Goal: Book appointment/travel/reservation

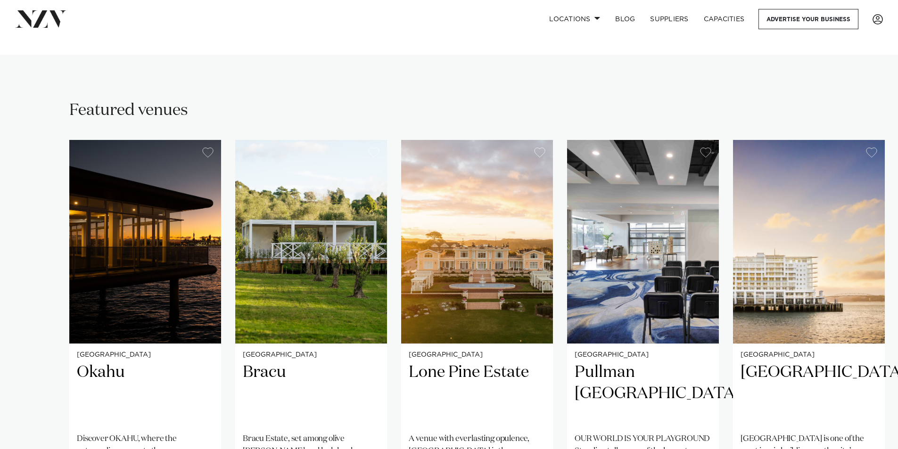
scroll to position [565, 0]
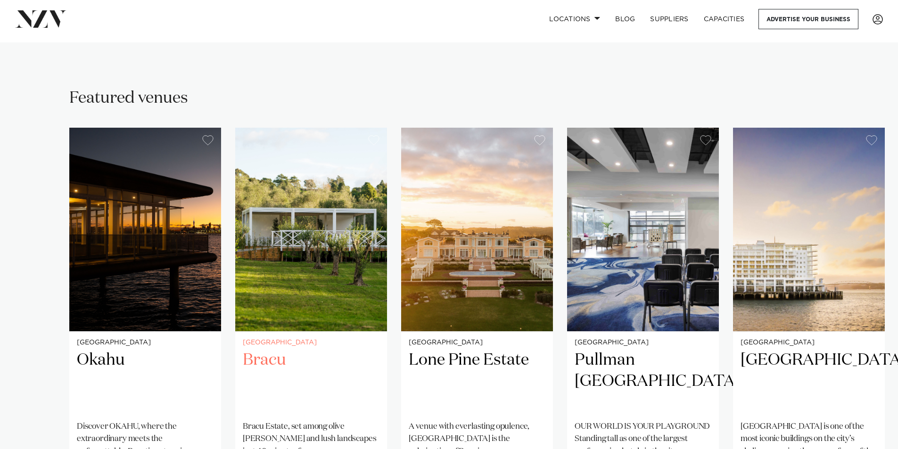
click at [294, 267] on img "2 / 25" at bounding box center [311, 230] width 152 height 204
click at [494, 279] on img "3 / 25" at bounding box center [477, 230] width 152 height 204
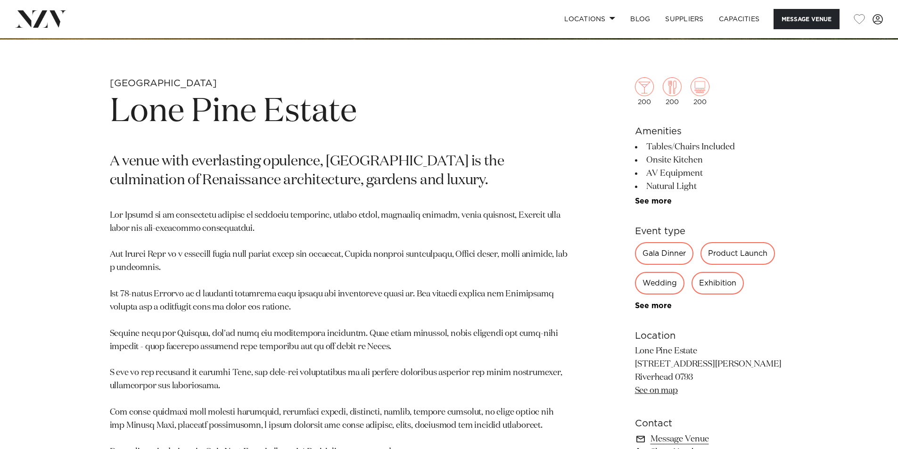
scroll to position [424, 0]
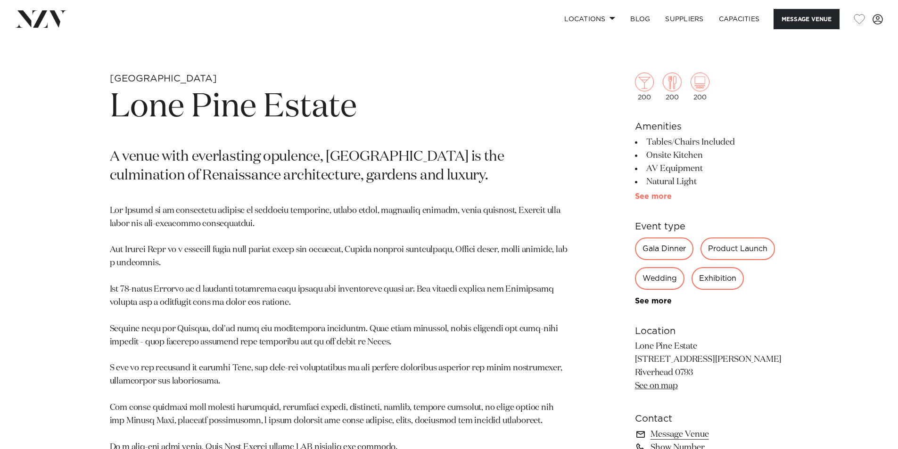
click at [640, 198] on link "See more" at bounding box center [671, 197] width 73 height 8
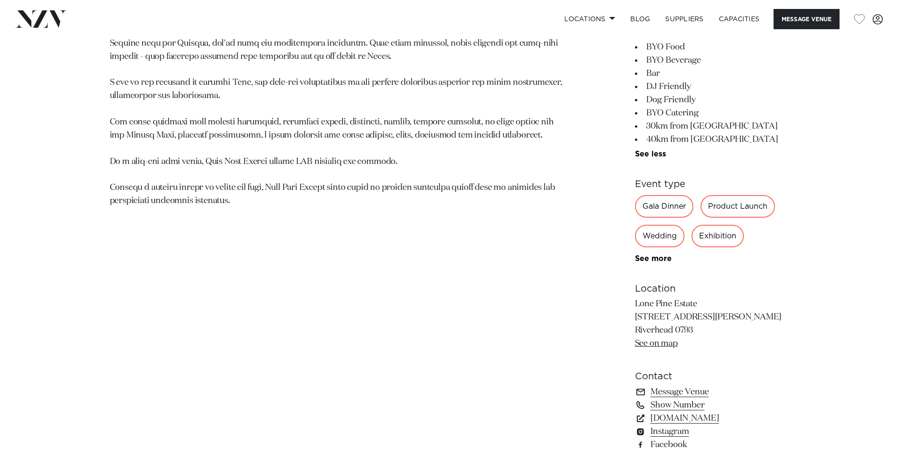
scroll to position [754, 0]
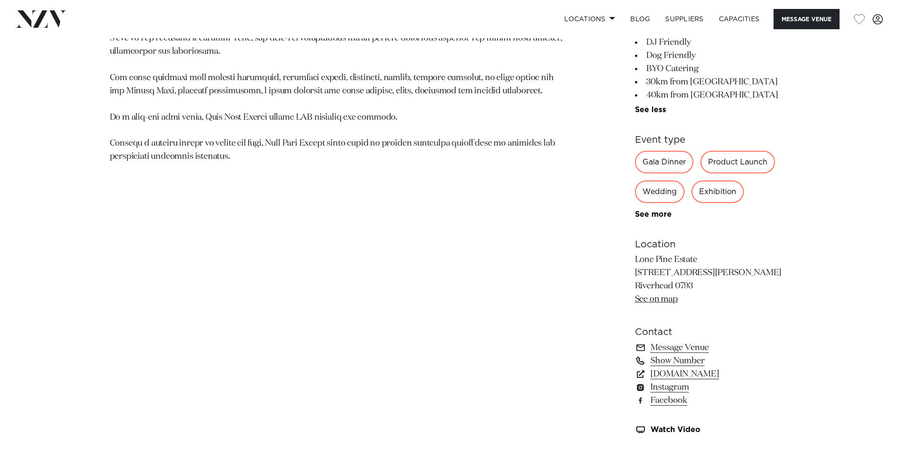
click at [661, 362] on link "Show Number" at bounding box center [712, 360] width 154 height 13
click at [666, 349] on link "Message Venue" at bounding box center [712, 347] width 154 height 13
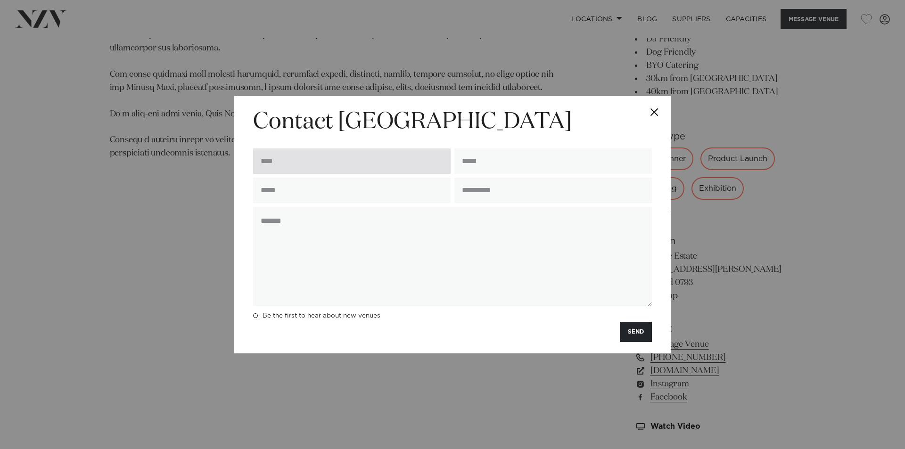
click at [305, 155] on input "text" at bounding box center [351, 160] width 197 height 25
type input "**********"
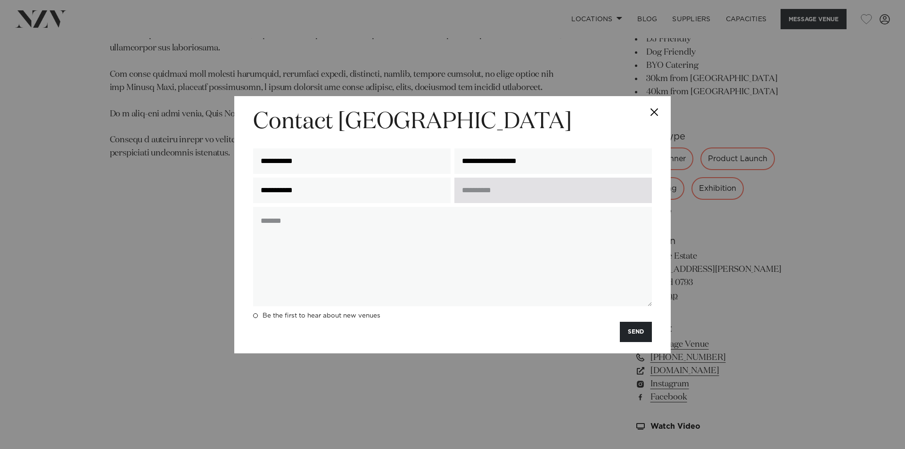
click at [487, 195] on input "text" at bounding box center [552, 190] width 197 height 25
click at [507, 193] on input "*" at bounding box center [552, 190] width 197 height 25
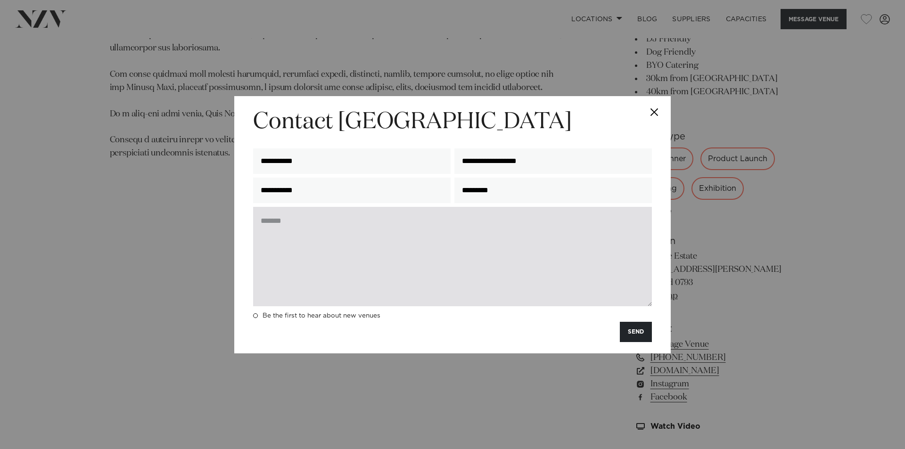
type input "*********"
click at [307, 222] on textarea at bounding box center [452, 256] width 399 height 99
type textarea "*"
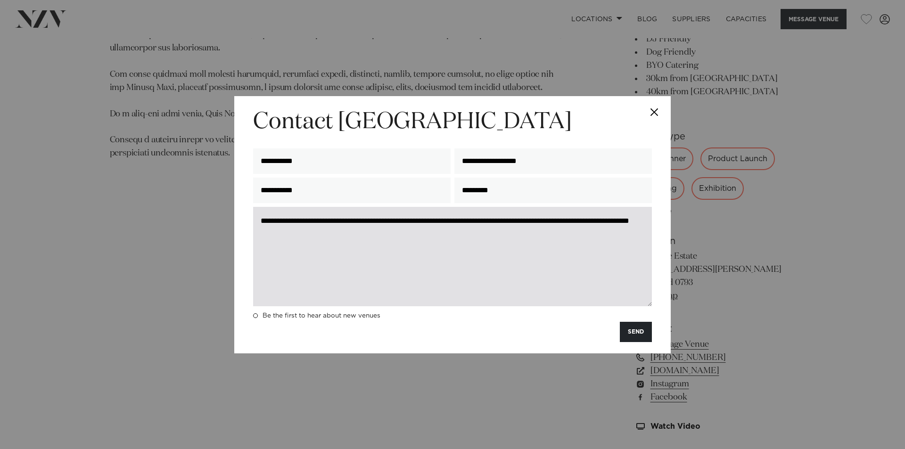
click at [357, 221] on textarea "**********" at bounding box center [452, 256] width 399 height 99
click at [392, 233] on textarea "**********" at bounding box center [452, 256] width 399 height 99
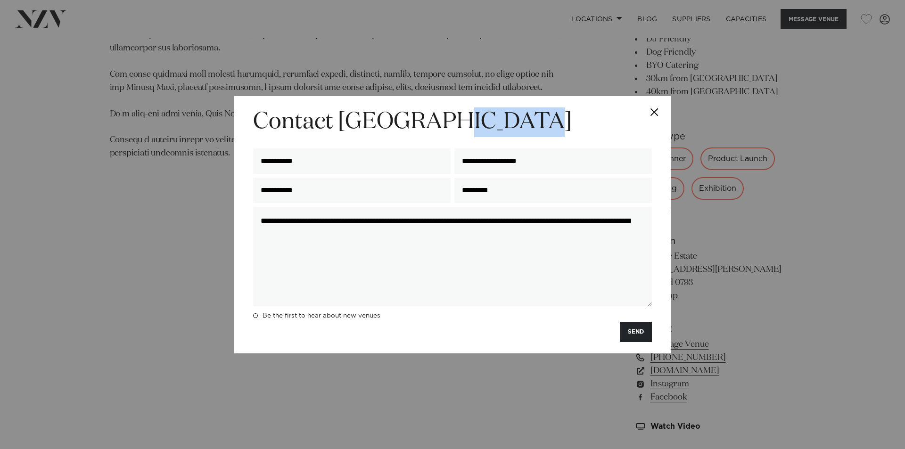
drag, startPoint x: 562, startPoint y: 104, endPoint x: 437, endPoint y: 128, distance: 127.2
click at [438, 128] on div "**********" at bounding box center [452, 224] width 436 height 257
drag, startPoint x: 374, startPoint y: 236, endPoint x: 226, endPoint y: 204, distance: 151.7
click at [227, 206] on div "**********" at bounding box center [452, 224] width 905 height 449
click at [652, 113] on button "Close" at bounding box center [653, 112] width 33 height 33
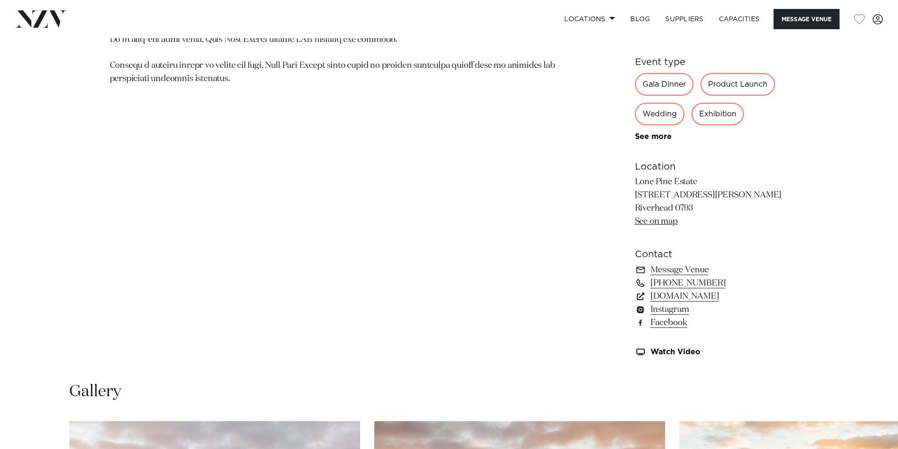
scroll to position [851, 0]
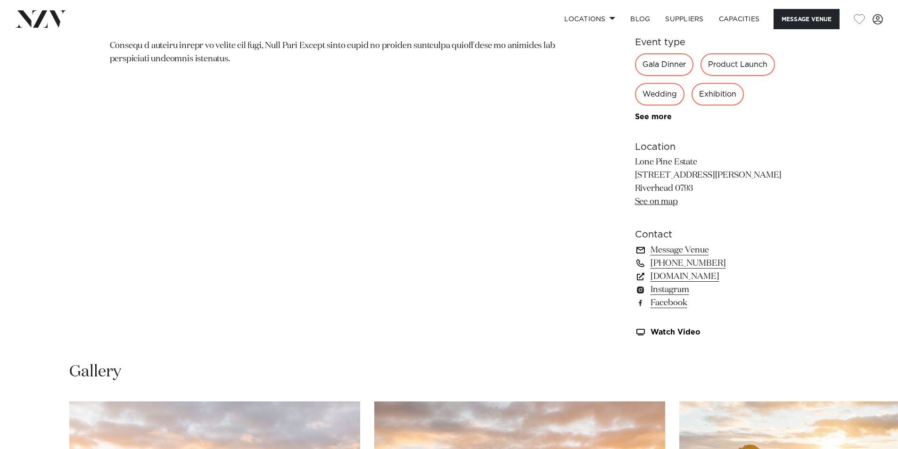
click at [664, 249] on link "Message Venue" at bounding box center [712, 250] width 154 height 13
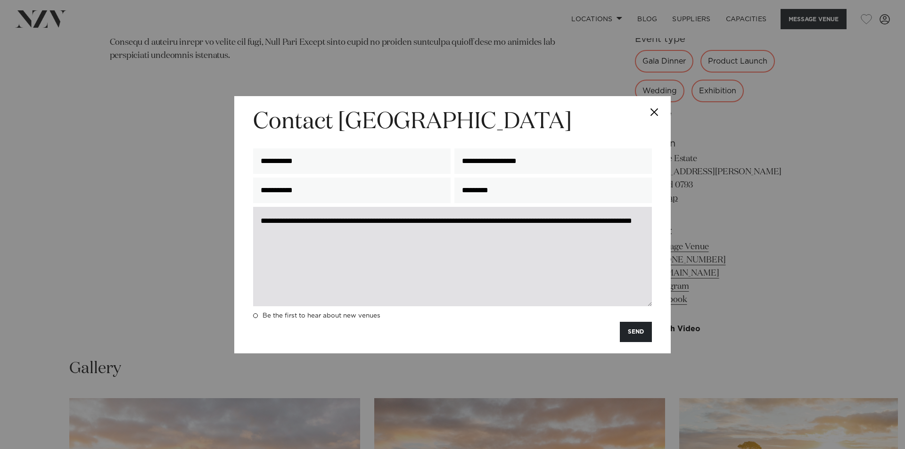
click at [522, 221] on textarea "**********" at bounding box center [452, 256] width 399 height 99
click at [377, 235] on textarea "**********" at bounding box center [452, 256] width 399 height 99
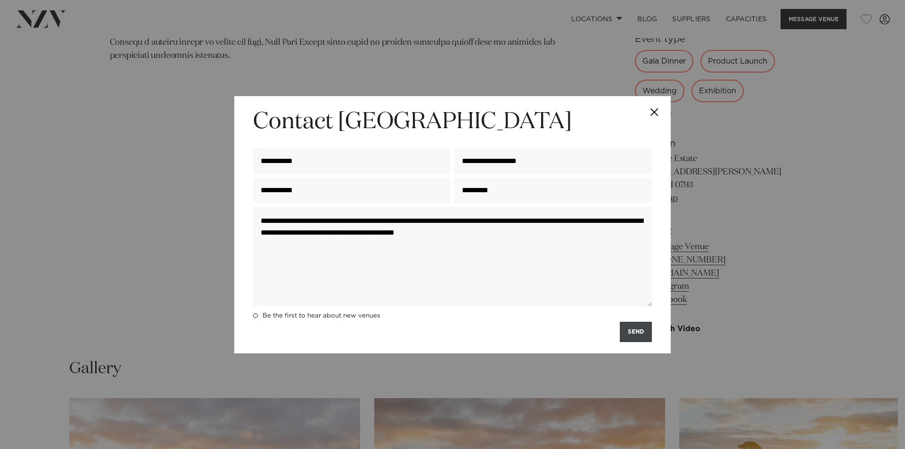
type textarea "**********"
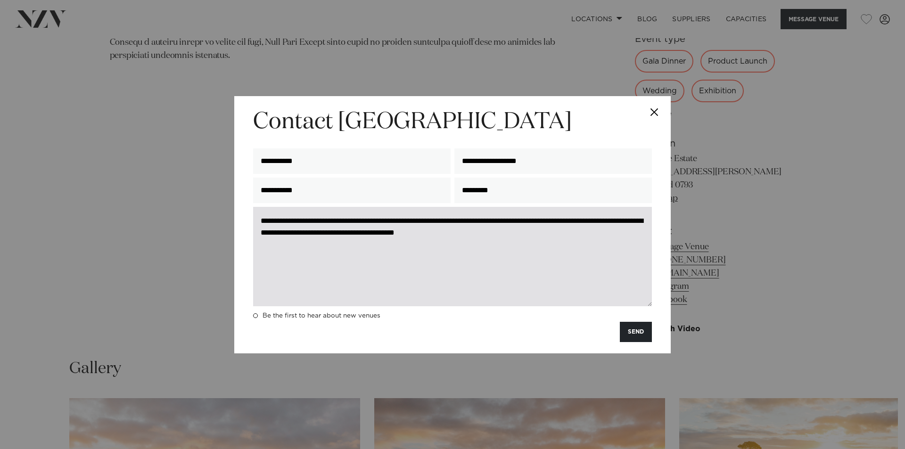
drag, startPoint x: 633, startPoint y: 333, endPoint x: 488, endPoint y: 281, distance: 154.1
click at [474, 312] on form "**********" at bounding box center [452, 224] width 399 height 235
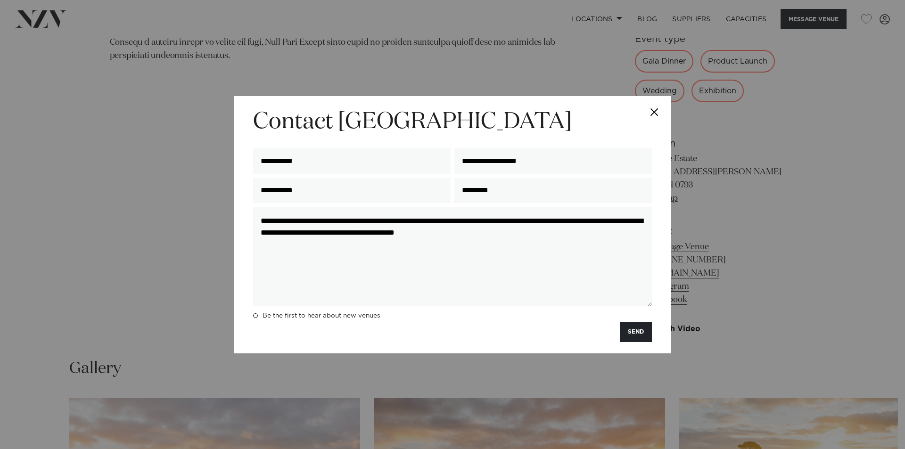
click at [653, 111] on button "Close" at bounding box center [653, 112] width 33 height 33
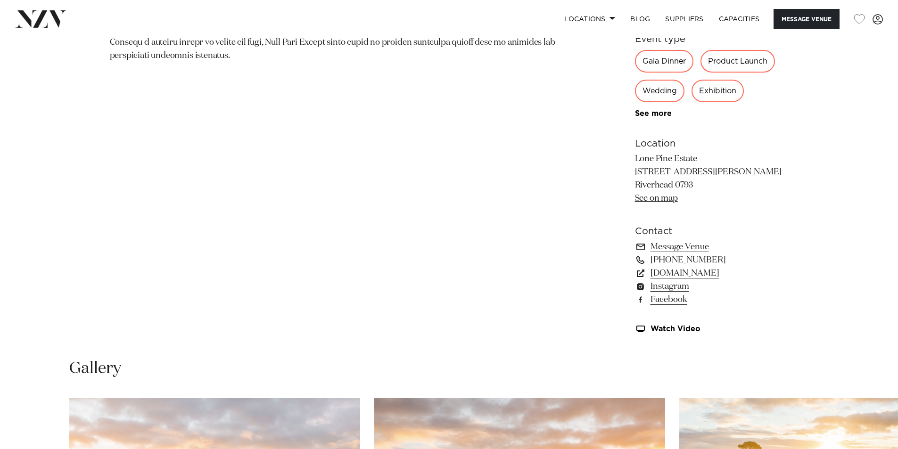
click at [655, 93] on div "Wedding" at bounding box center [659, 91] width 49 height 23
click at [657, 116] on link "See more" at bounding box center [671, 114] width 73 height 8
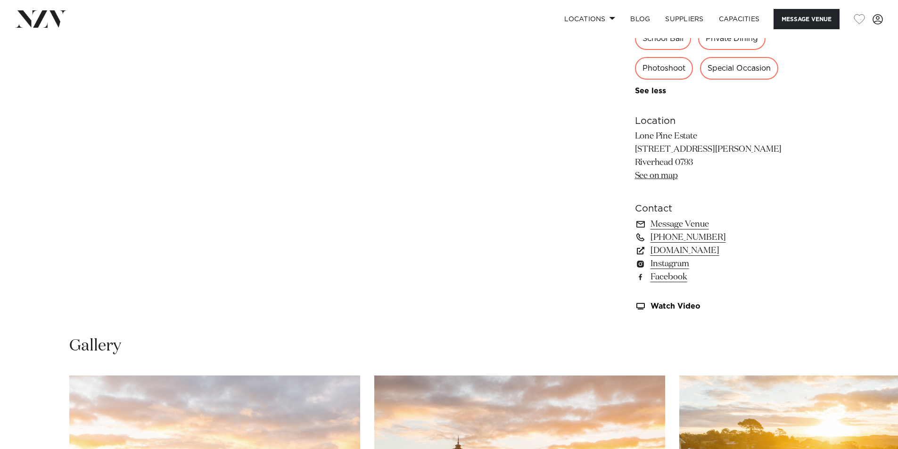
scroll to position [1043, 0]
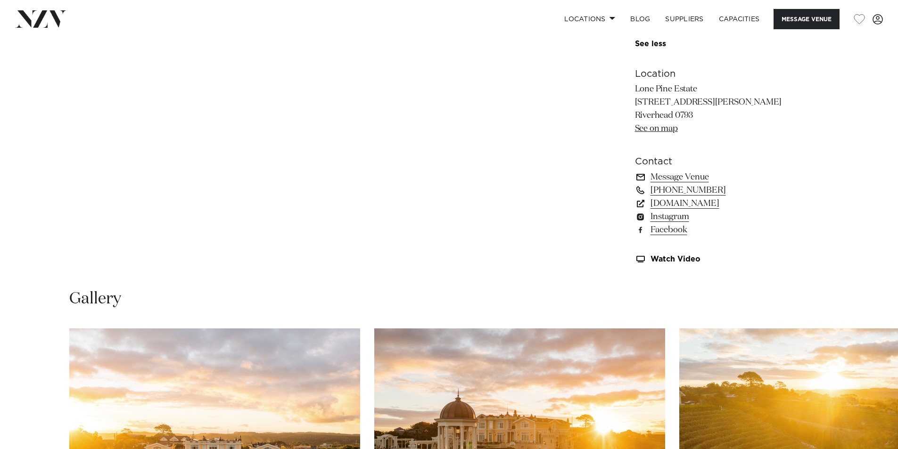
click at [670, 184] on link "Message Venue" at bounding box center [712, 177] width 154 height 13
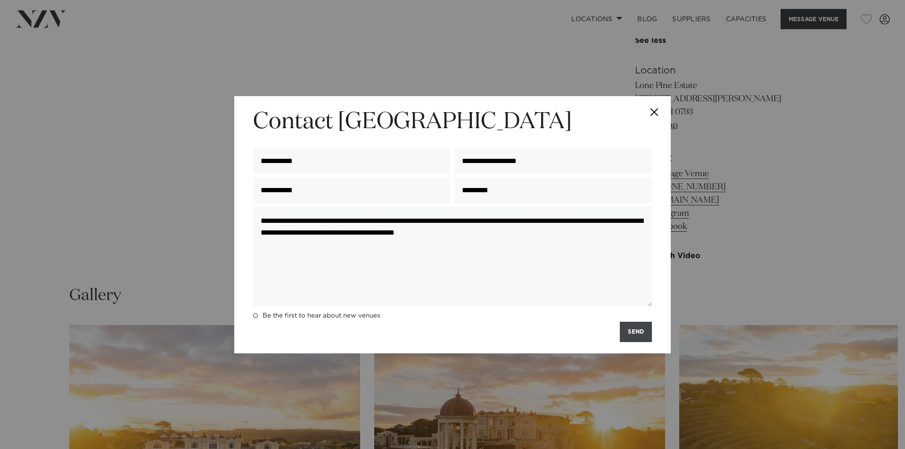
click at [625, 335] on button "SEND" at bounding box center [636, 332] width 32 height 20
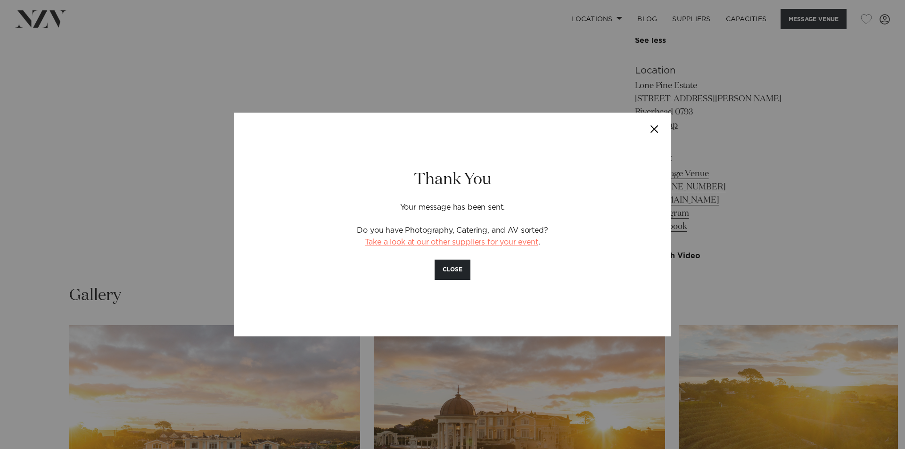
click at [459, 240] on link "Take a look at our other suppliers for your event" at bounding box center [451, 242] width 173 height 8
click at [457, 271] on button "CLOSE" at bounding box center [452, 270] width 36 height 20
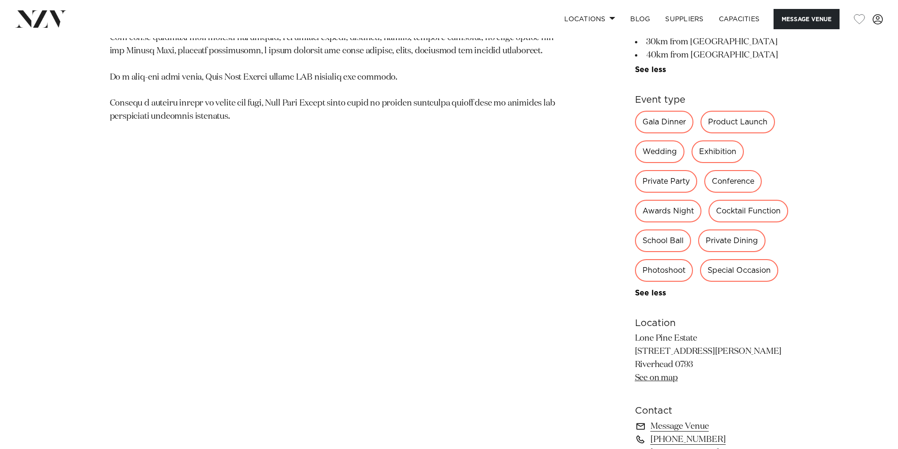
scroll to position [811, 0]
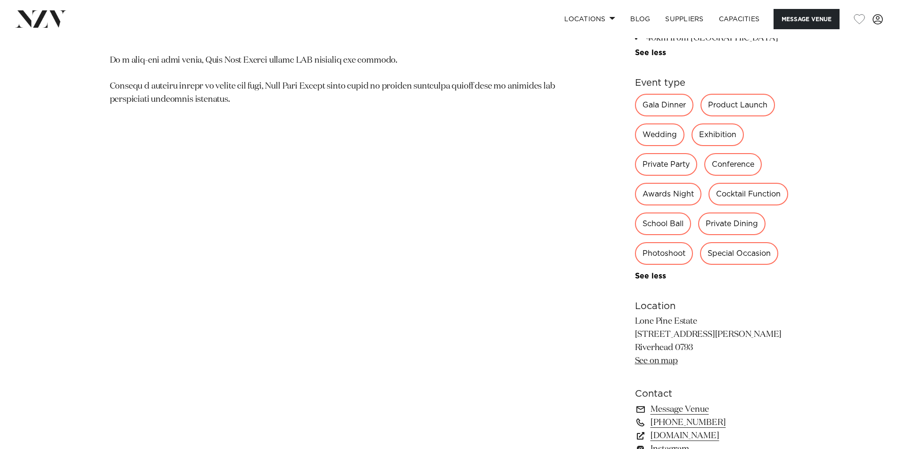
click at [645, 365] on link "See on map" at bounding box center [656, 361] width 43 height 8
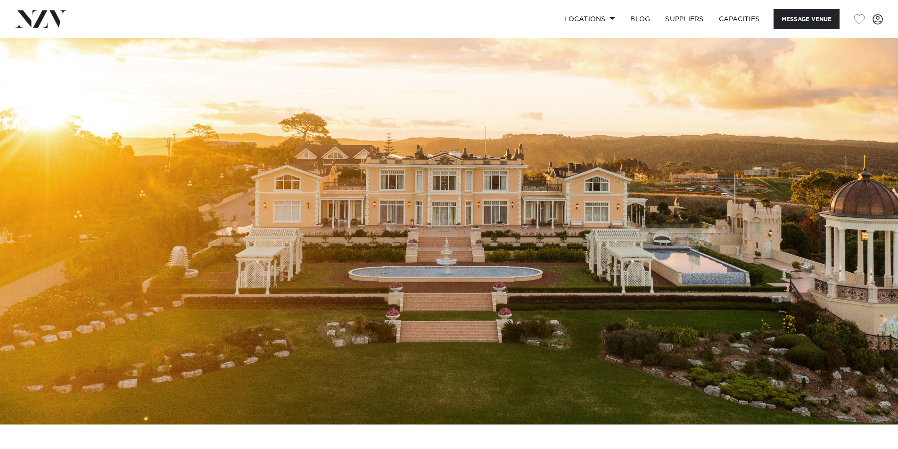
scroll to position [0, 0]
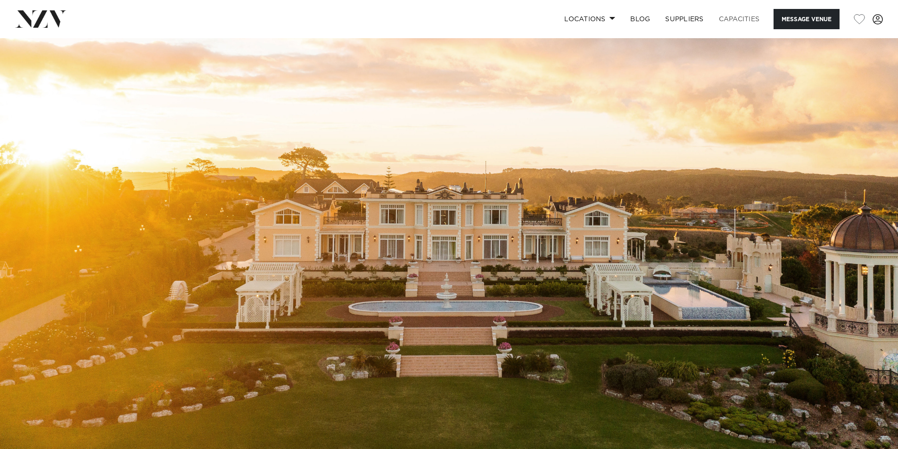
click at [731, 17] on link "Capacities" at bounding box center [739, 19] width 56 height 20
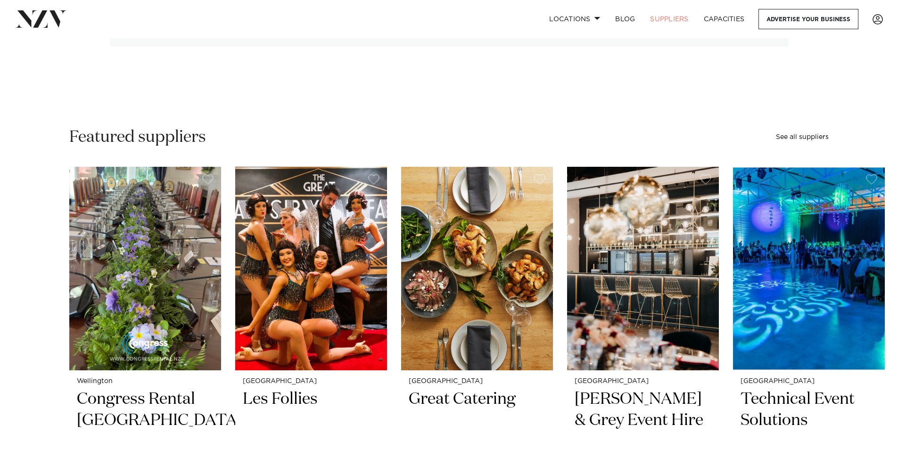
scroll to position [188, 0]
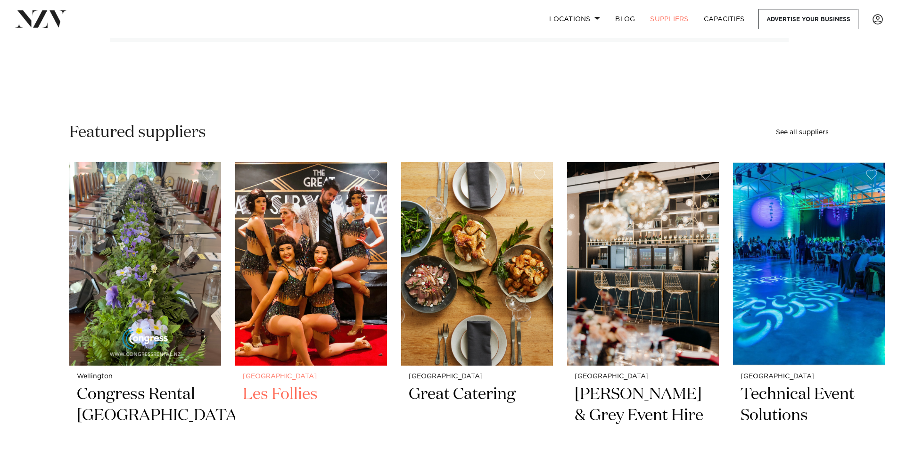
click at [326, 283] on img "2 / 6" at bounding box center [311, 264] width 152 height 204
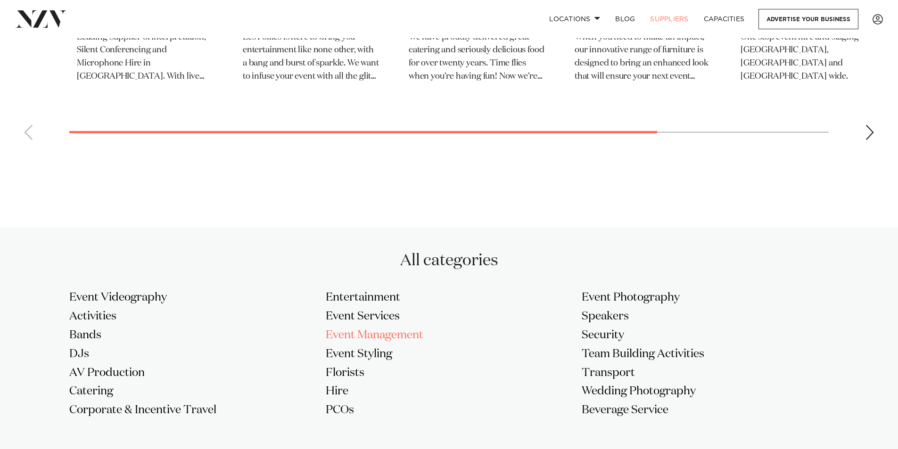
scroll to position [660, 0]
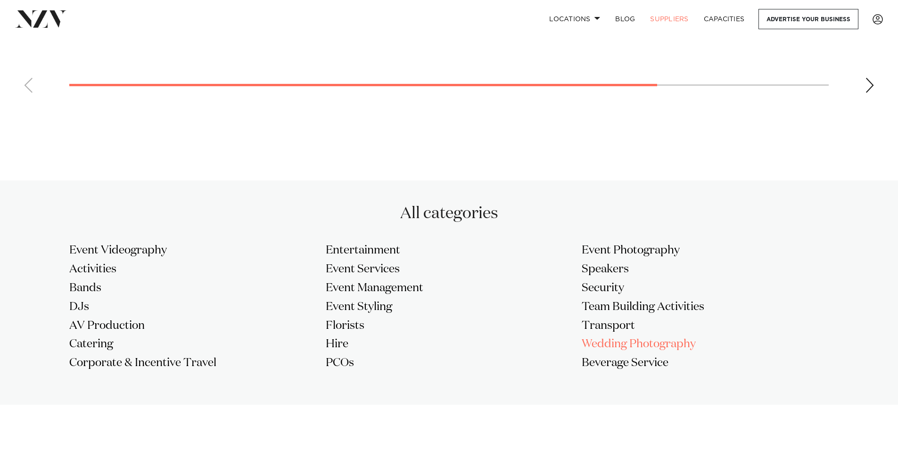
click at [605, 340] on h3 "Wedding Photography" at bounding box center [704, 344] width 247 height 15
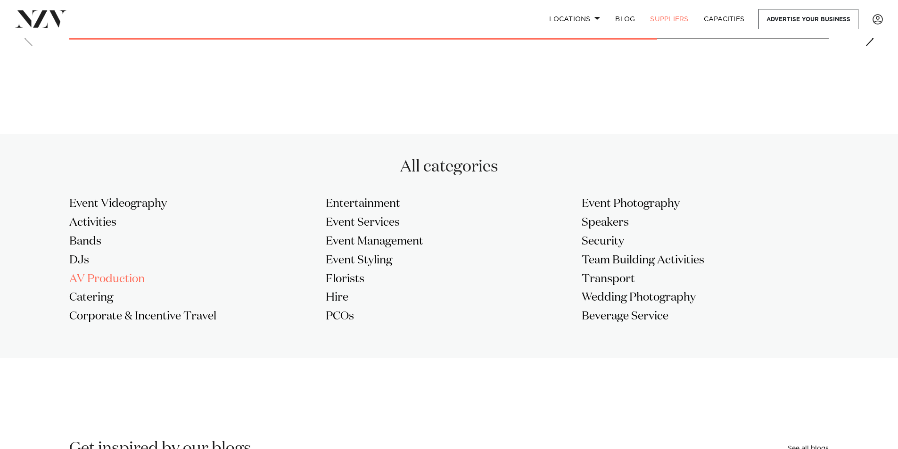
scroll to position [707, 0]
click at [75, 257] on h3 "DJs" at bounding box center [192, 260] width 247 height 15
click at [594, 221] on h3 "Speakers" at bounding box center [704, 222] width 247 height 15
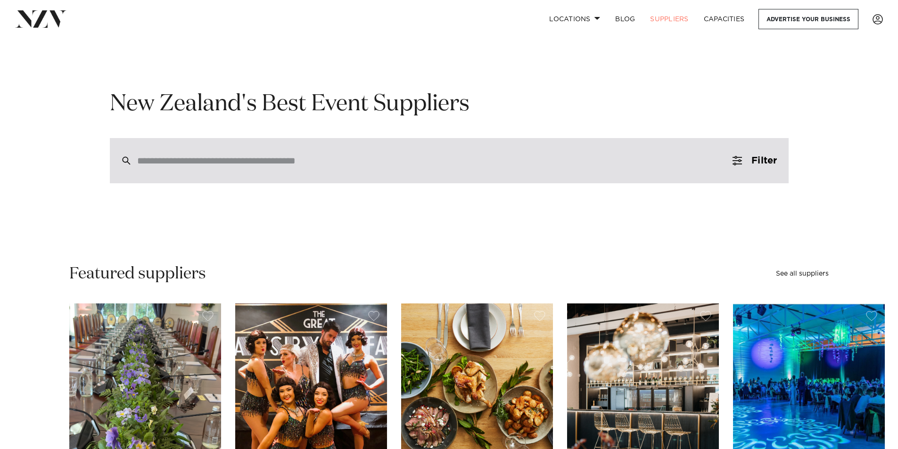
scroll to position [0, 0]
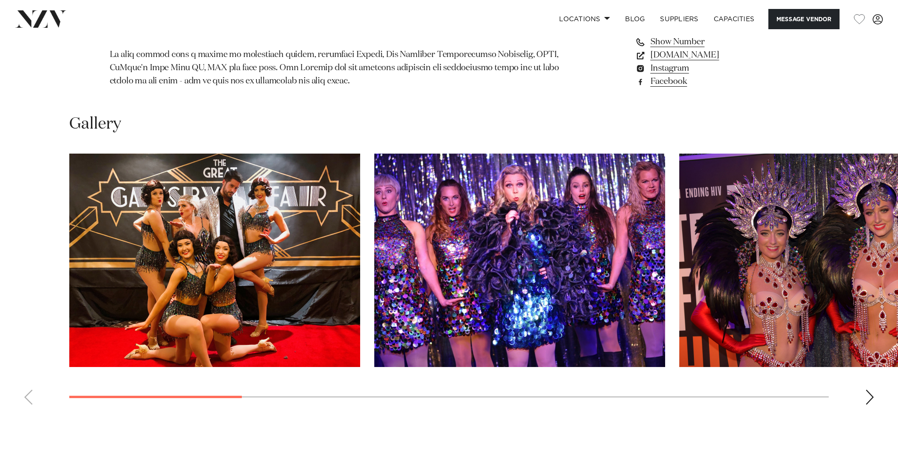
scroll to position [707, 0]
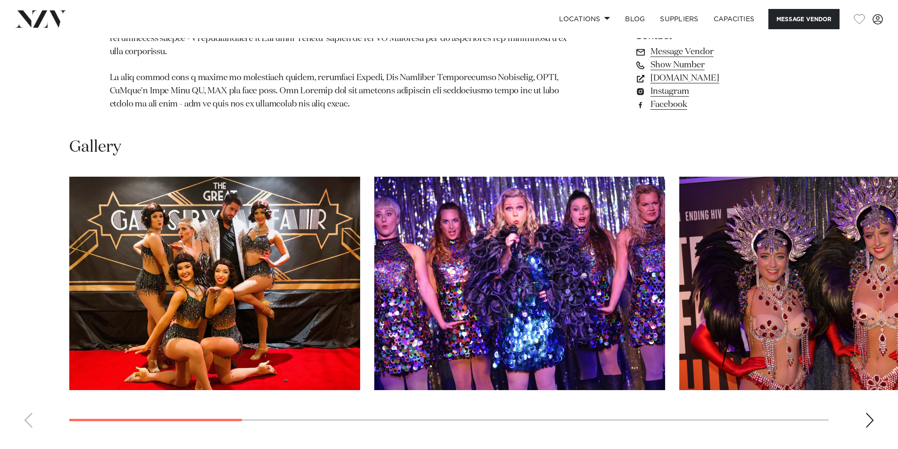
click at [868, 413] on div "Next slide" at bounding box center [869, 420] width 9 height 15
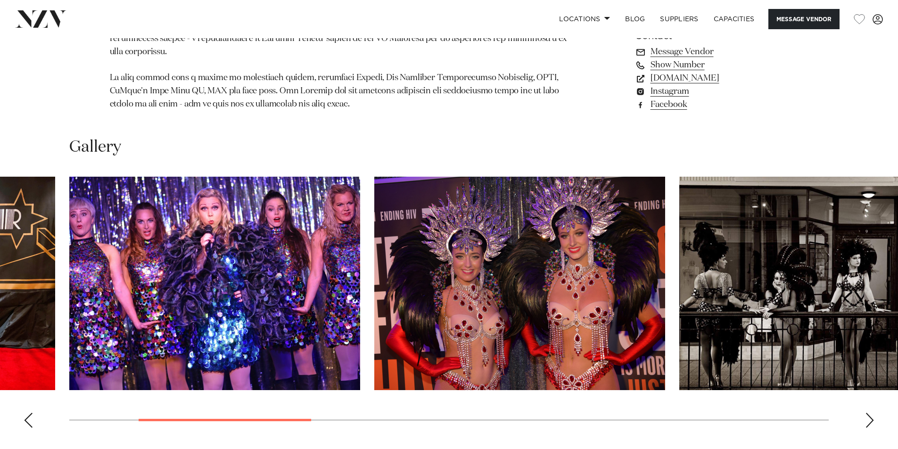
click at [868, 413] on div "Next slide" at bounding box center [869, 420] width 9 height 15
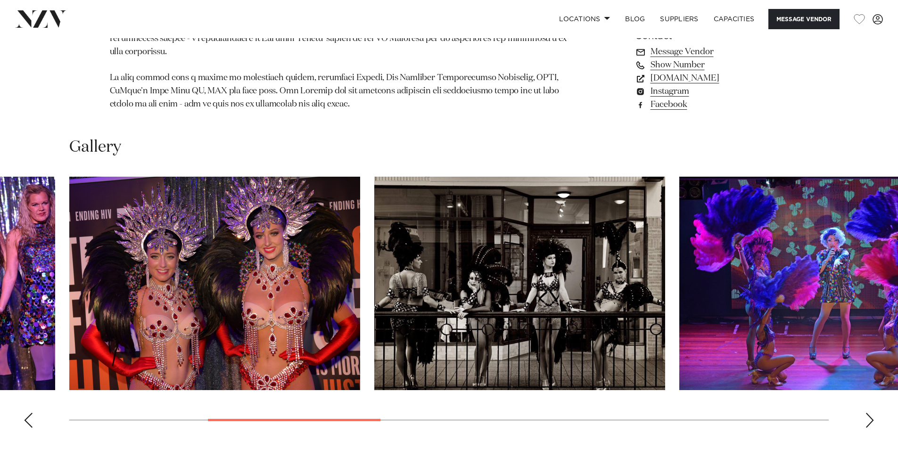
click at [868, 413] on div "Next slide" at bounding box center [869, 420] width 9 height 15
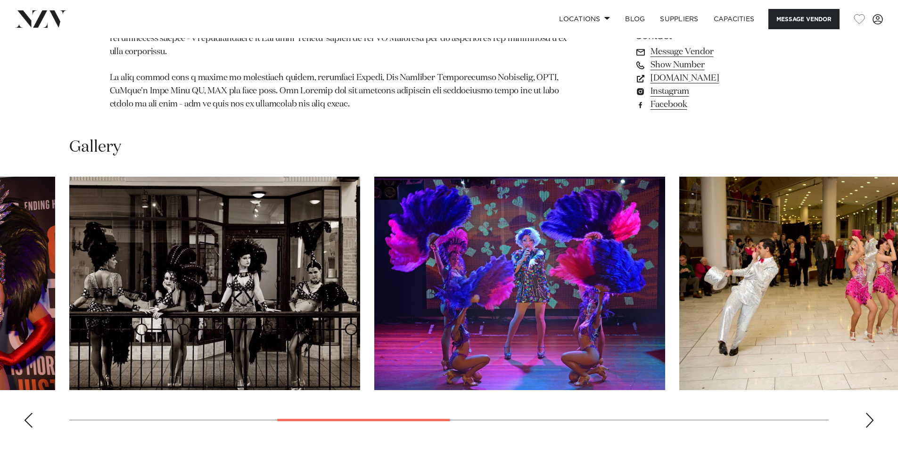
click at [868, 413] on div "Next slide" at bounding box center [869, 420] width 9 height 15
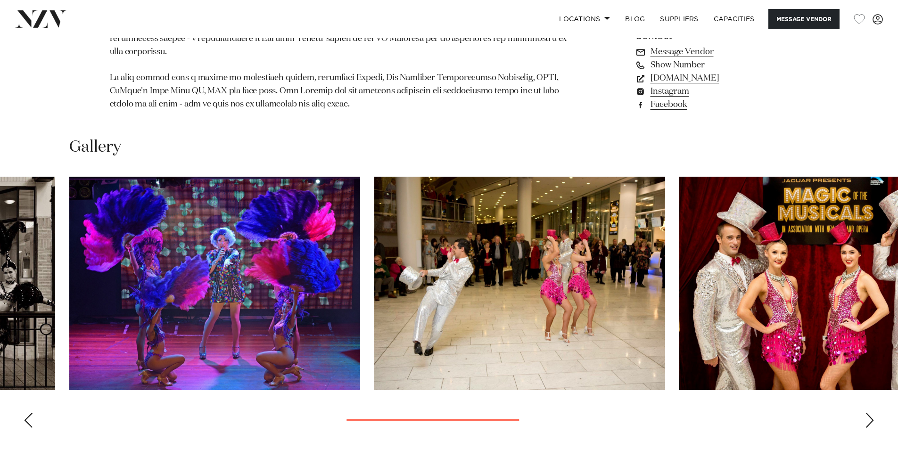
click at [868, 413] on div "Next slide" at bounding box center [869, 420] width 9 height 15
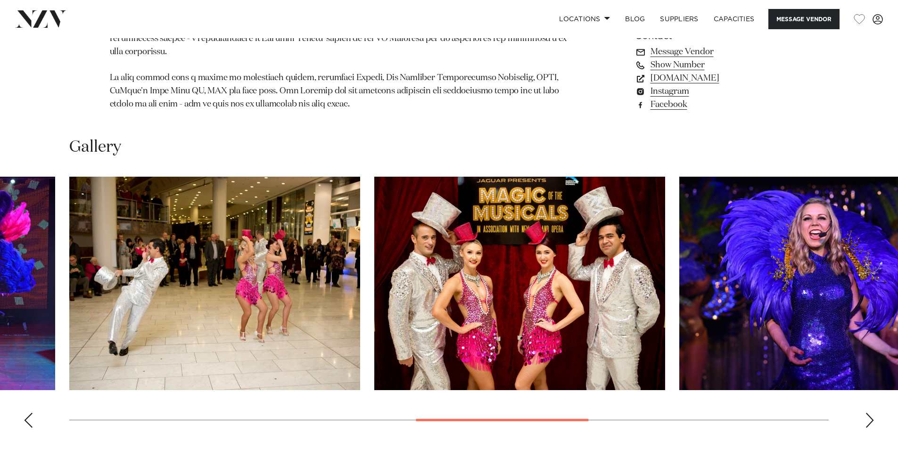
click at [868, 413] on div "Next slide" at bounding box center [869, 420] width 9 height 15
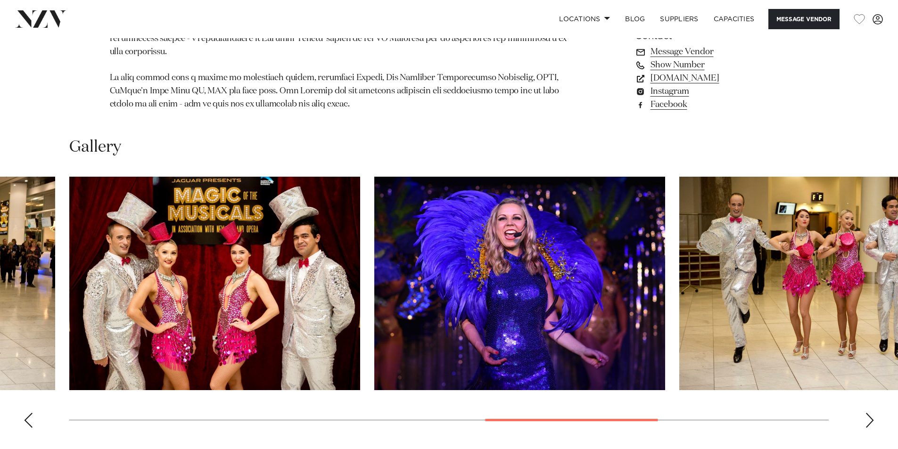
click at [868, 413] on div "Next slide" at bounding box center [869, 420] width 9 height 15
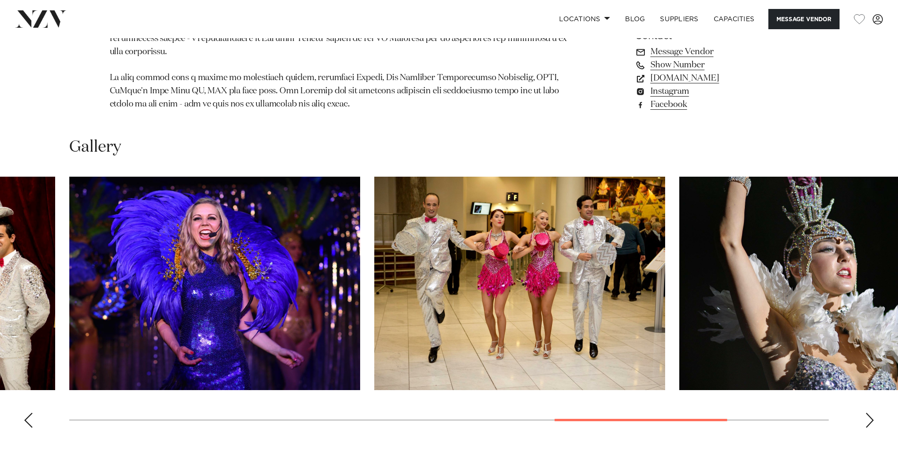
click at [868, 413] on div "Next slide" at bounding box center [869, 420] width 9 height 15
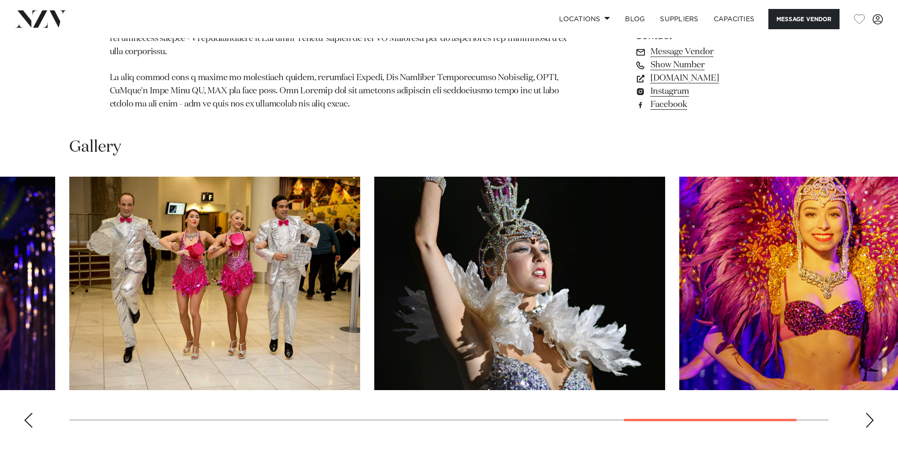
click at [868, 413] on div "Next slide" at bounding box center [869, 420] width 9 height 15
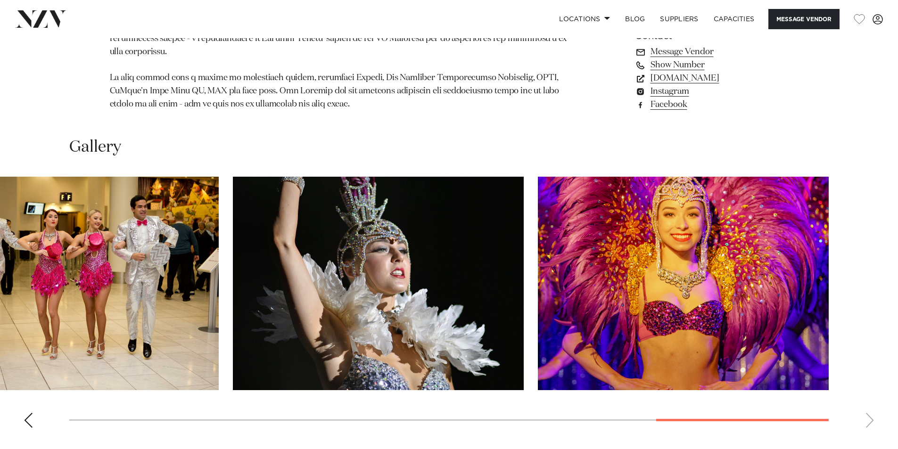
click at [868, 407] on swiper-container at bounding box center [449, 306] width 898 height 259
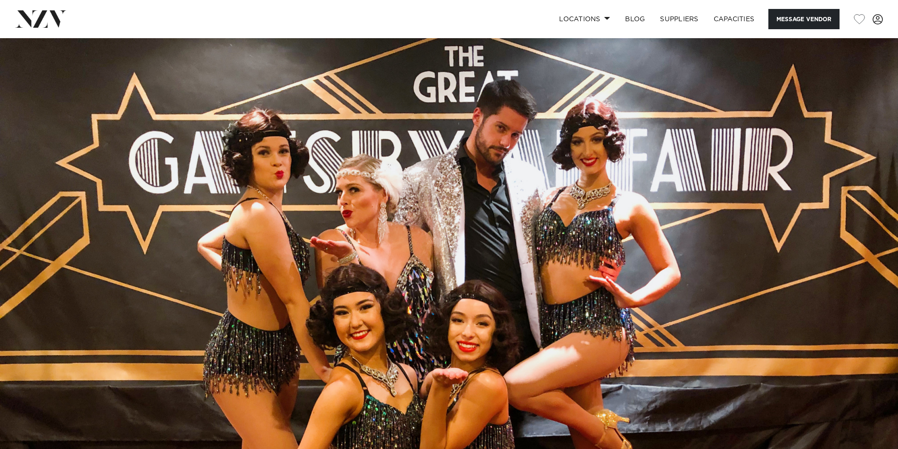
scroll to position [0, 0]
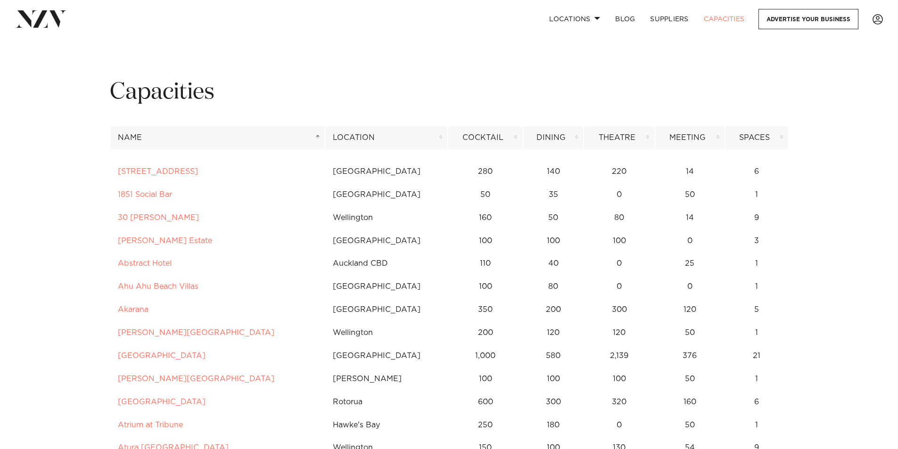
scroll to position [47, 0]
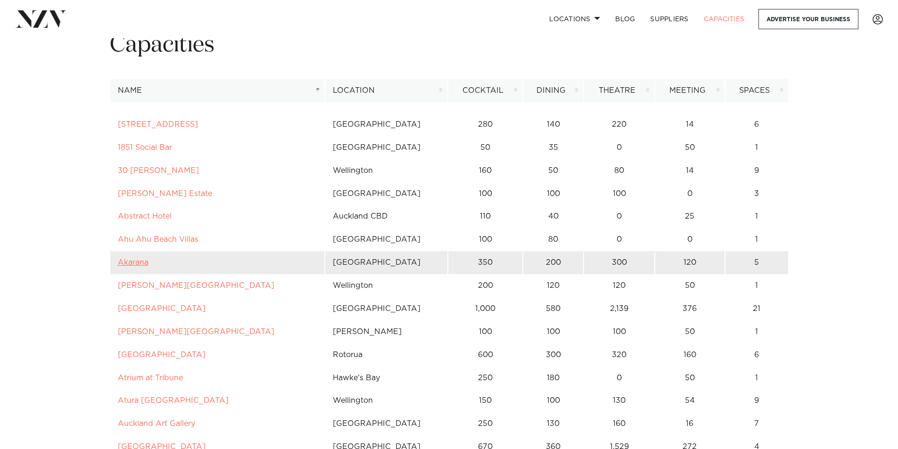
click at [138, 262] on link "Akarana" at bounding box center [133, 263] width 31 height 8
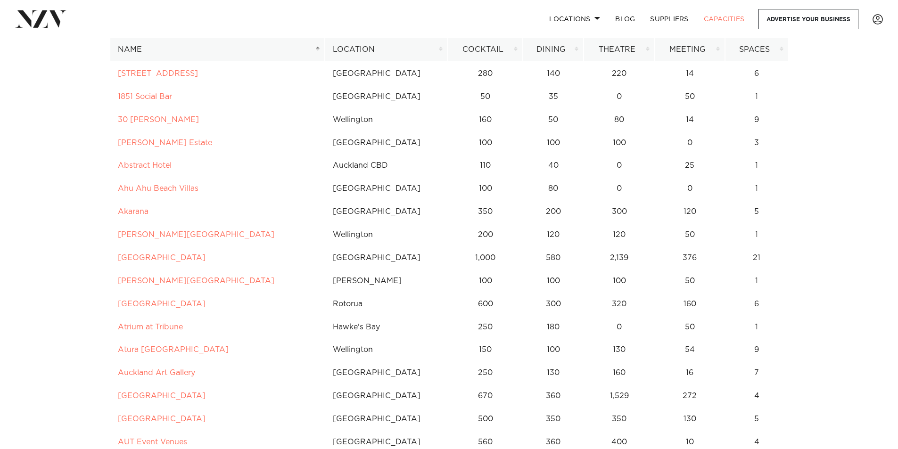
scroll to position [94, 0]
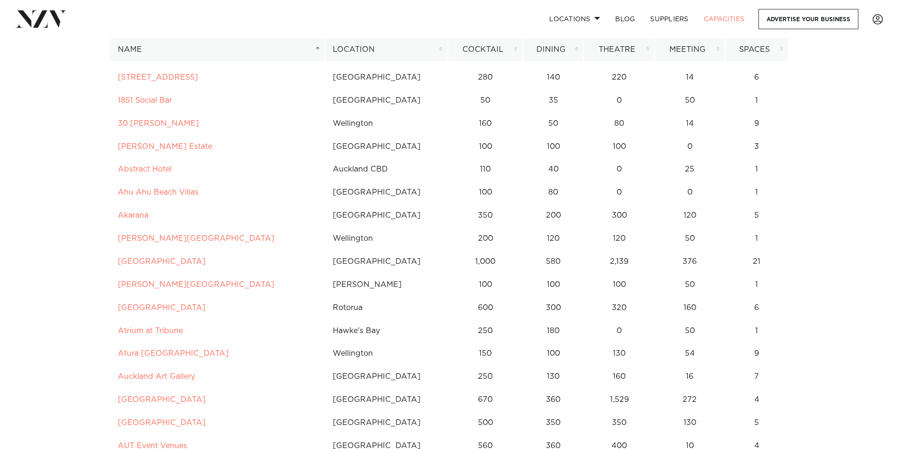
click at [440, 48] on th "Location" at bounding box center [386, 49] width 123 height 23
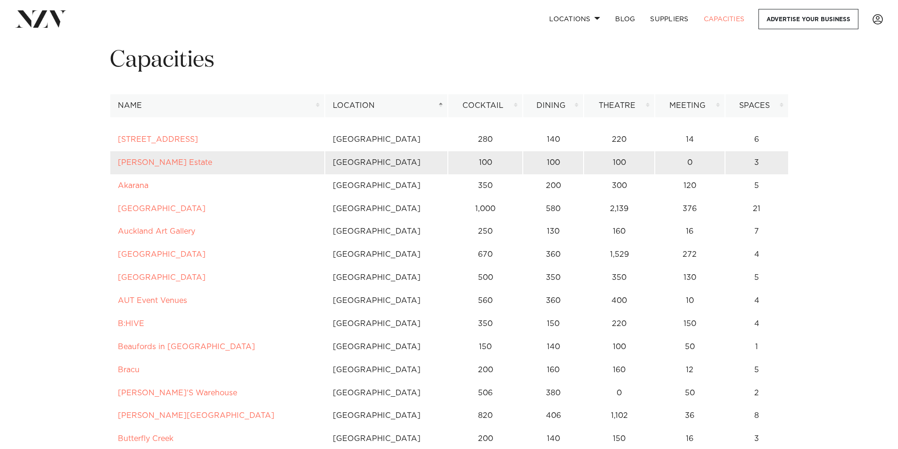
scroll to position [47, 0]
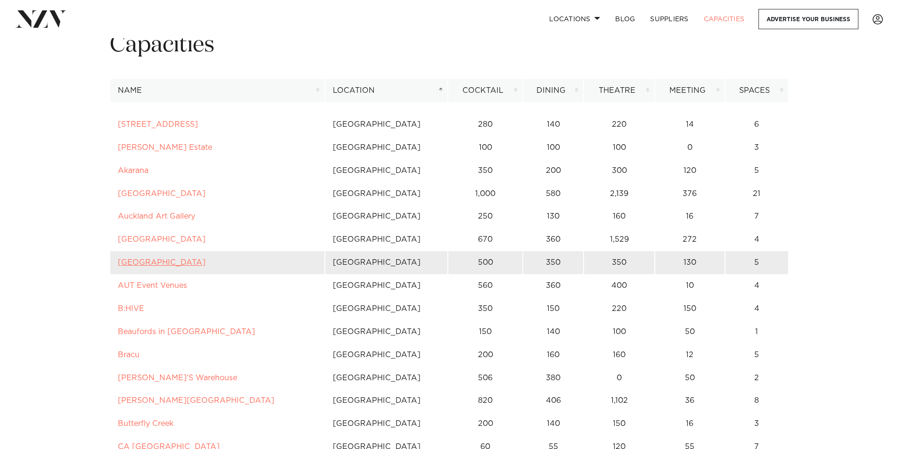
click at [145, 264] on link "Auckland Zoo" at bounding box center [162, 263] width 88 height 8
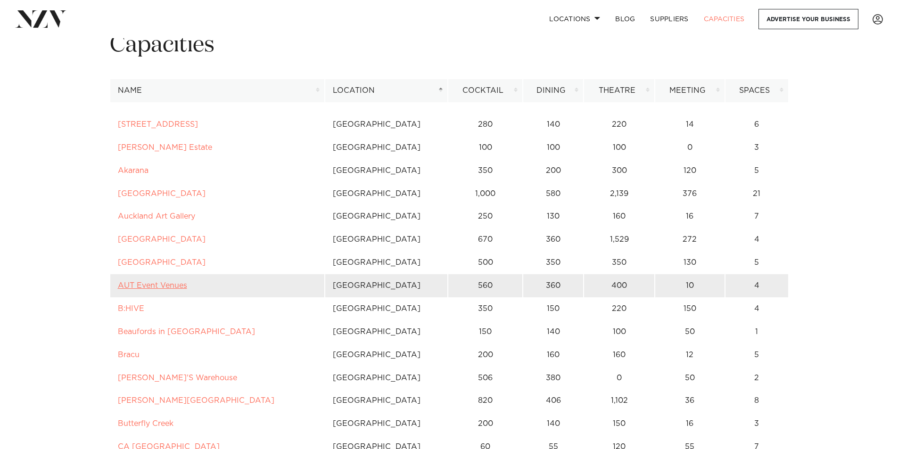
click at [149, 287] on link "AUT Event Venues" at bounding box center [152, 286] width 69 height 8
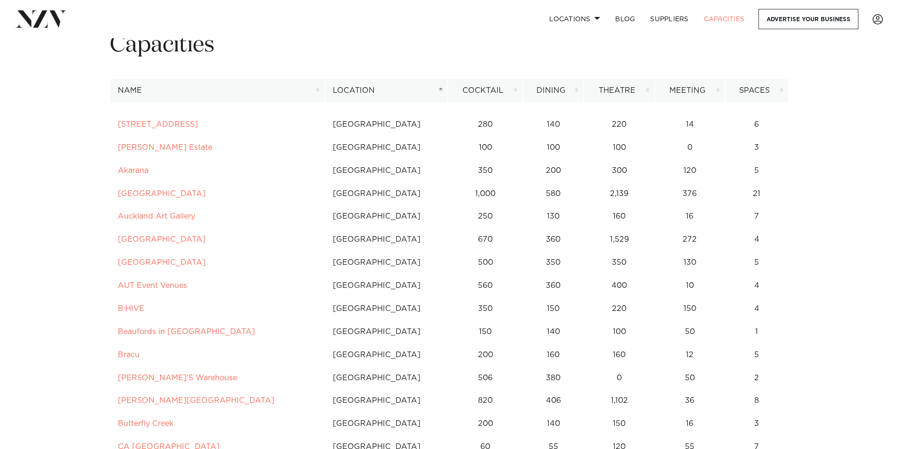
scroll to position [94, 0]
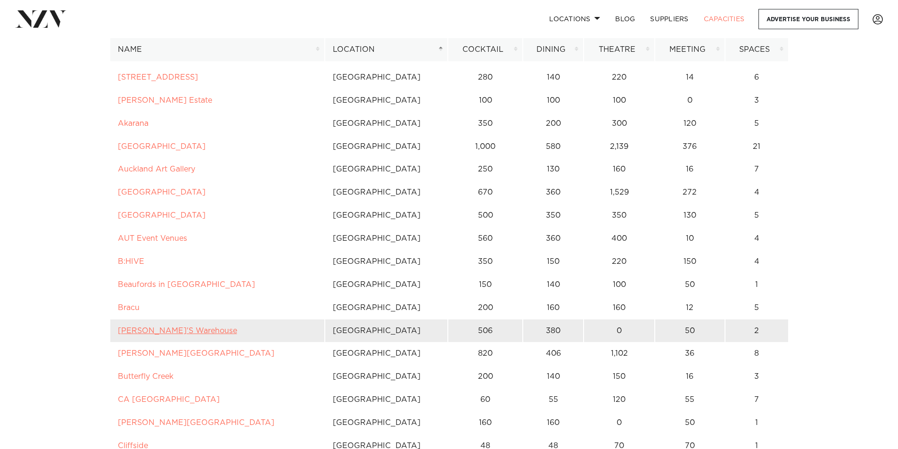
click at [181, 330] on link "BRAD'S Warehouse" at bounding box center [177, 331] width 119 height 8
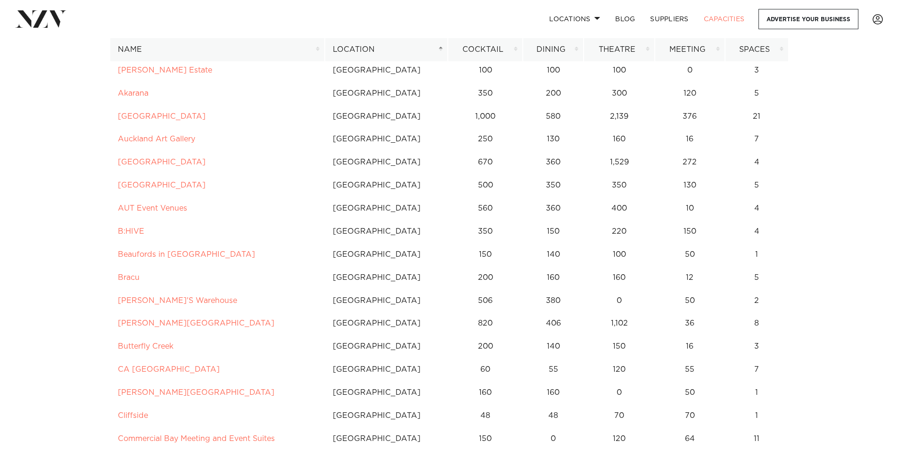
scroll to position [141, 0]
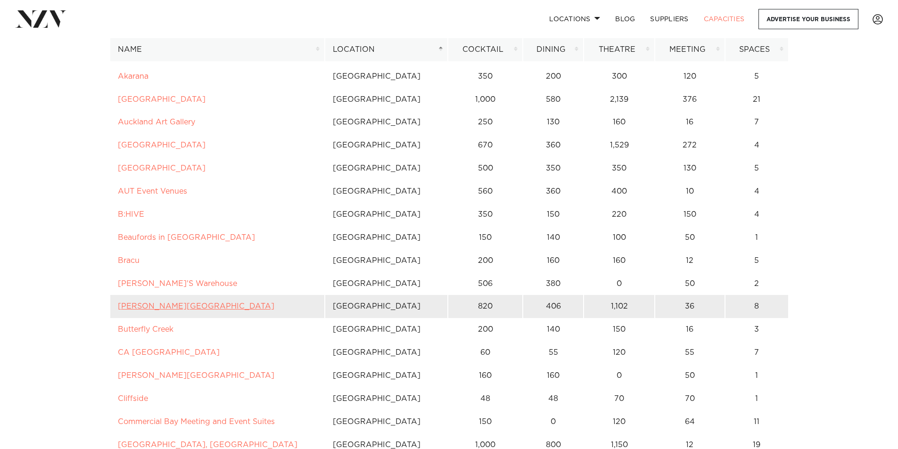
click at [183, 305] on link "[PERSON_NAME][GEOGRAPHIC_DATA]" at bounding box center [196, 306] width 156 height 8
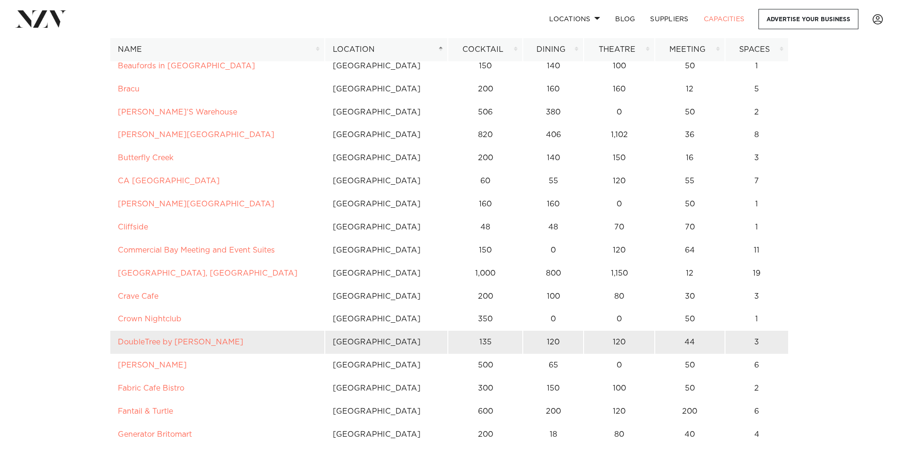
scroll to position [330, 0]
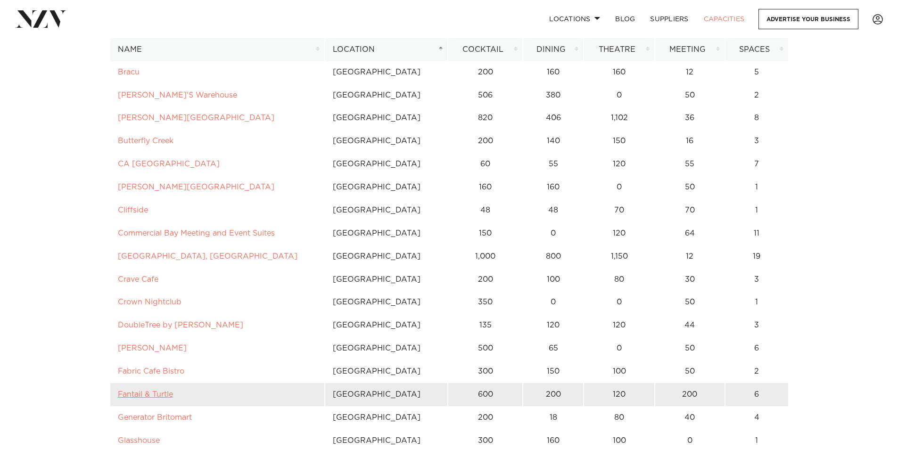
click at [162, 396] on link "Fantail & Turtle" at bounding box center [145, 395] width 55 height 8
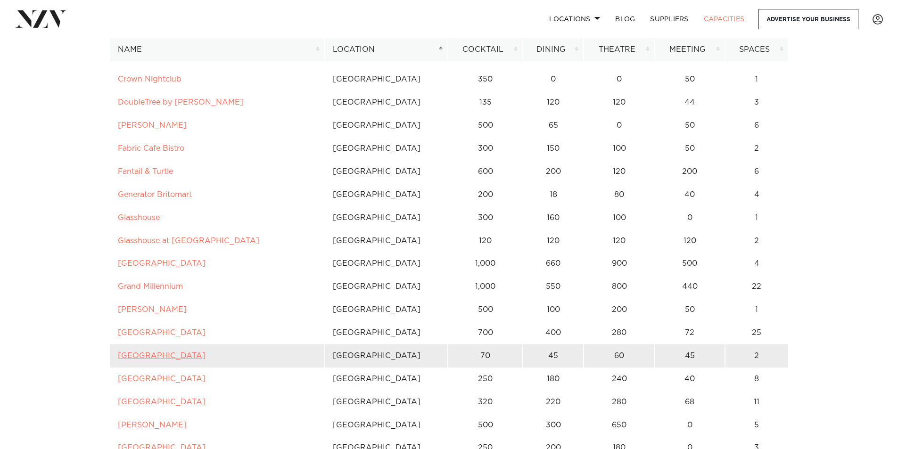
scroll to position [565, 0]
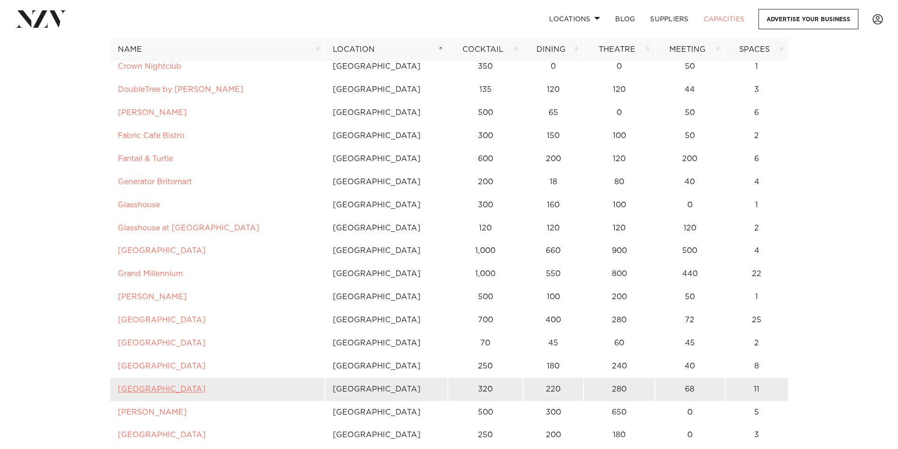
click at [182, 388] on link "JW Marriott Auckland" at bounding box center [162, 389] width 88 height 8
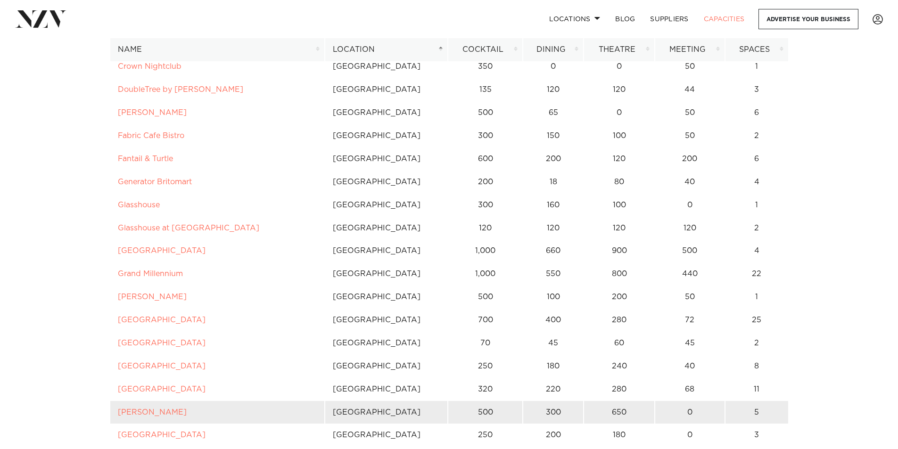
click at [150, 407] on td "Karaka Pavilion" at bounding box center [217, 412] width 215 height 23
click at [148, 414] on link "Karaka Pavilion" at bounding box center [152, 412] width 69 height 8
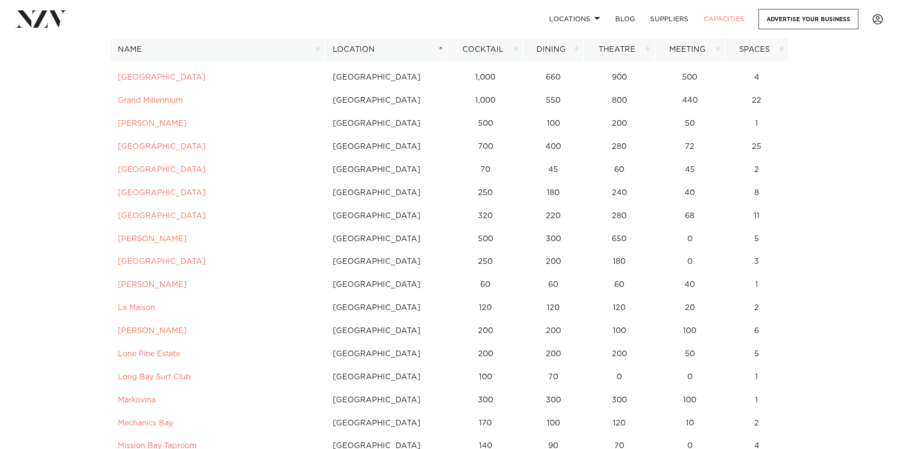
scroll to position [754, 0]
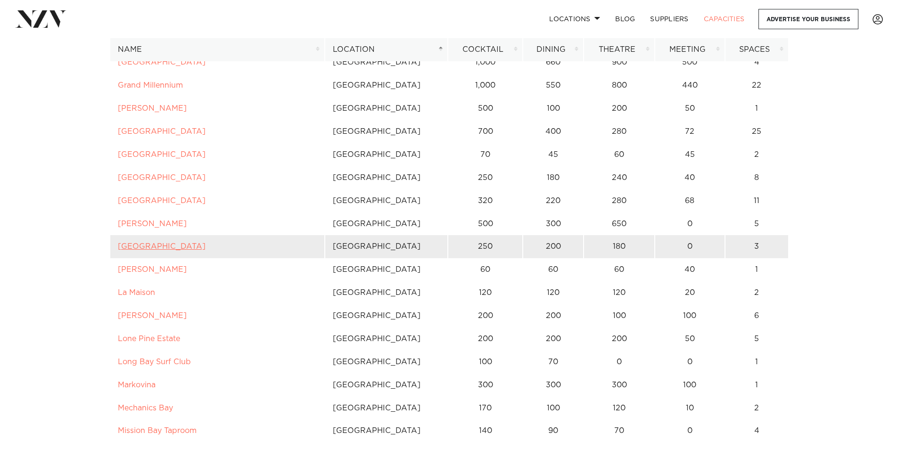
click at [146, 247] on link "Kauri Bay" at bounding box center [162, 247] width 88 height 8
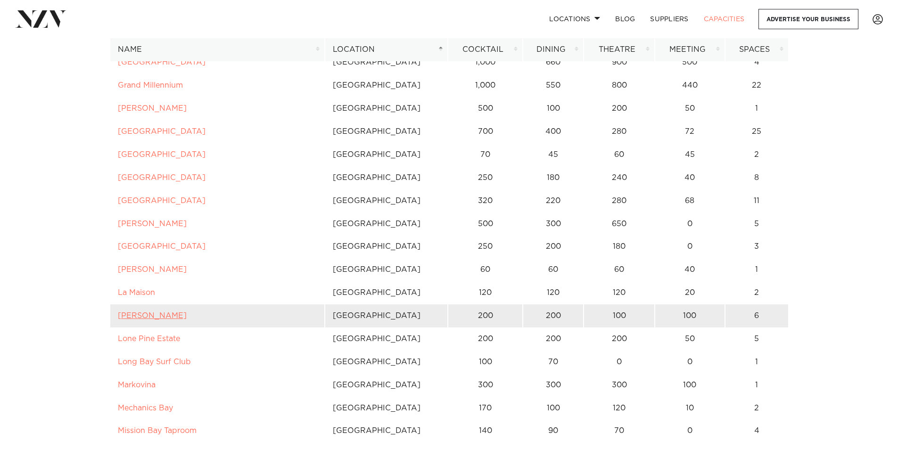
click at [122, 316] on link "LaValla" at bounding box center [152, 316] width 69 height 8
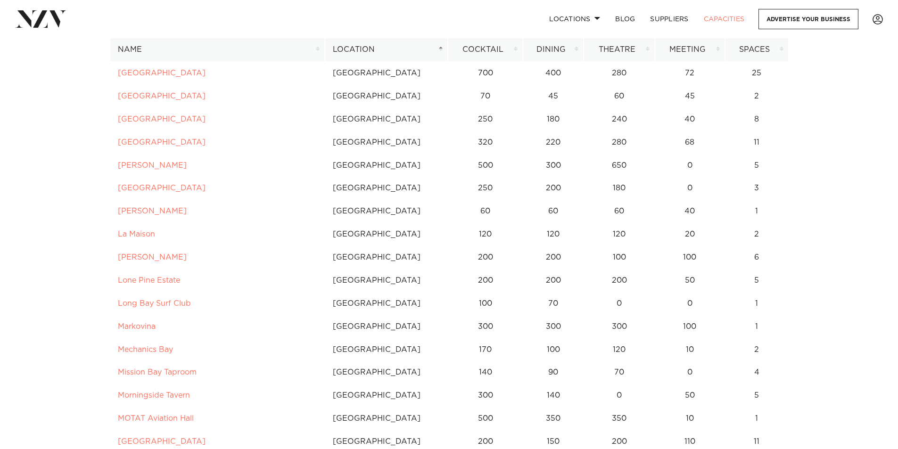
scroll to position [848, 0]
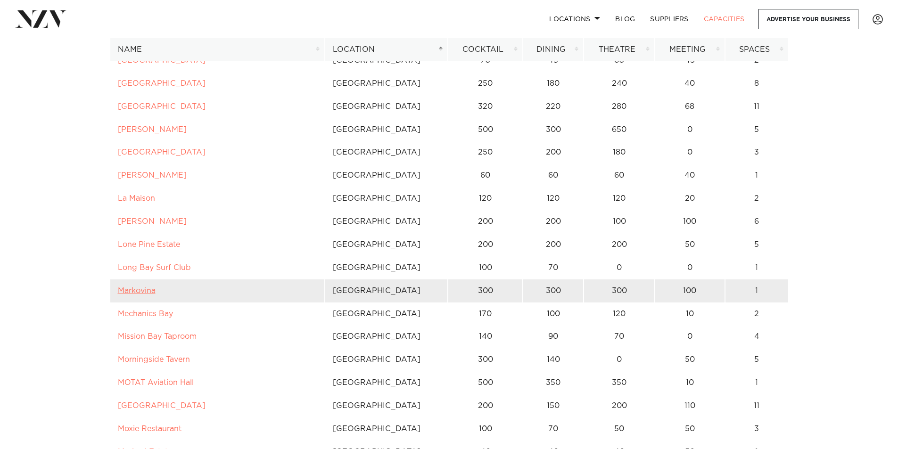
click at [133, 292] on link "Markovina" at bounding box center [137, 291] width 38 height 8
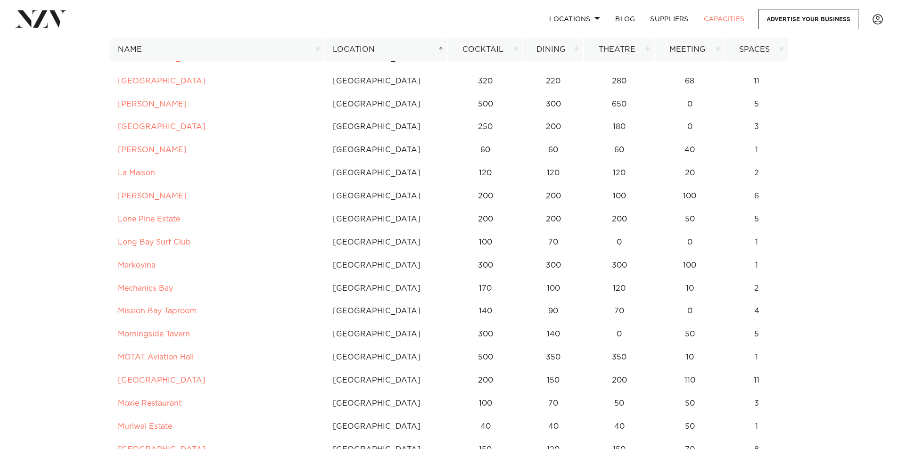
scroll to position [895, 0]
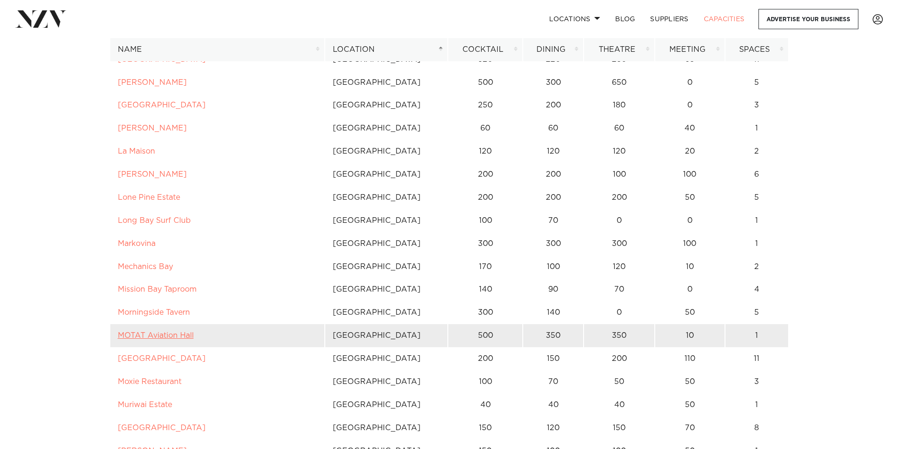
click at [126, 332] on link "MOTAT Aviation Hall" at bounding box center [156, 336] width 76 height 8
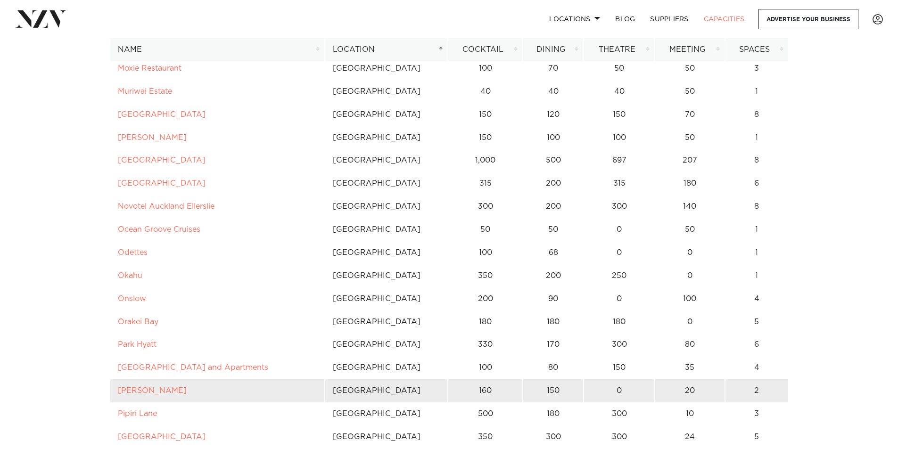
scroll to position [1225, 0]
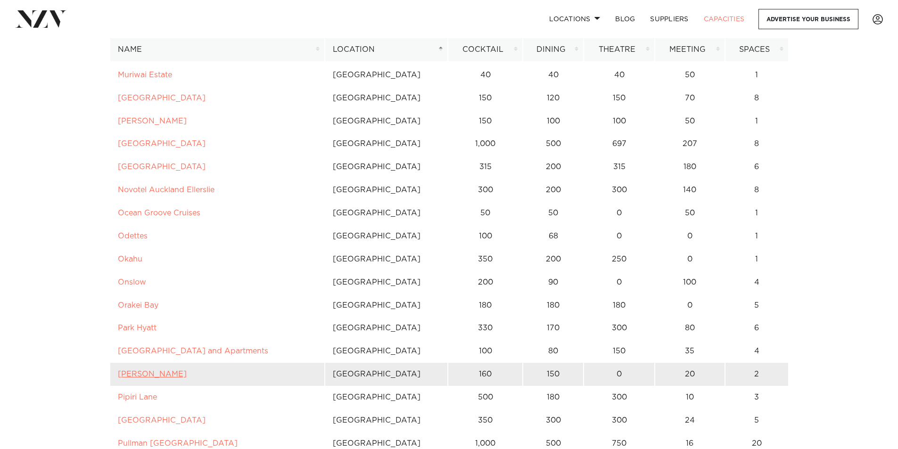
click at [132, 374] on link "Percy" at bounding box center [152, 374] width 69 height 8
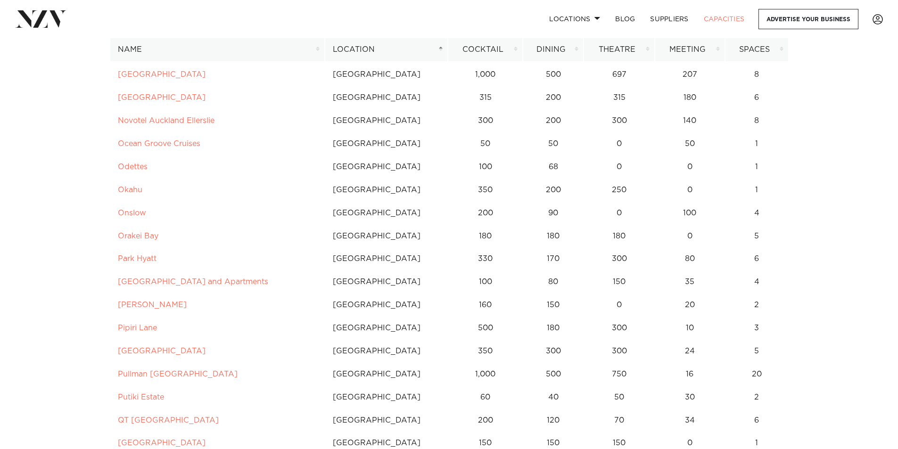
scroll to position [1319, 0]
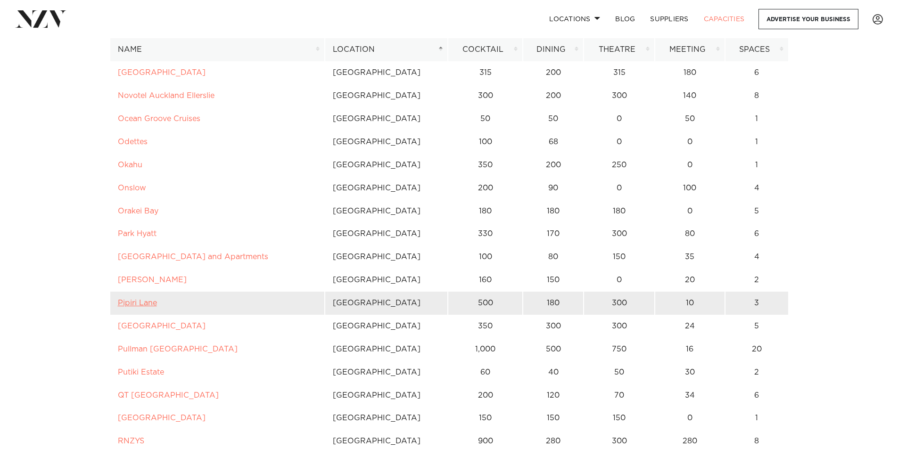
click at [131, 304] on link "Pipiri Lane" at bounding box center [137, 303] width 39 height 8
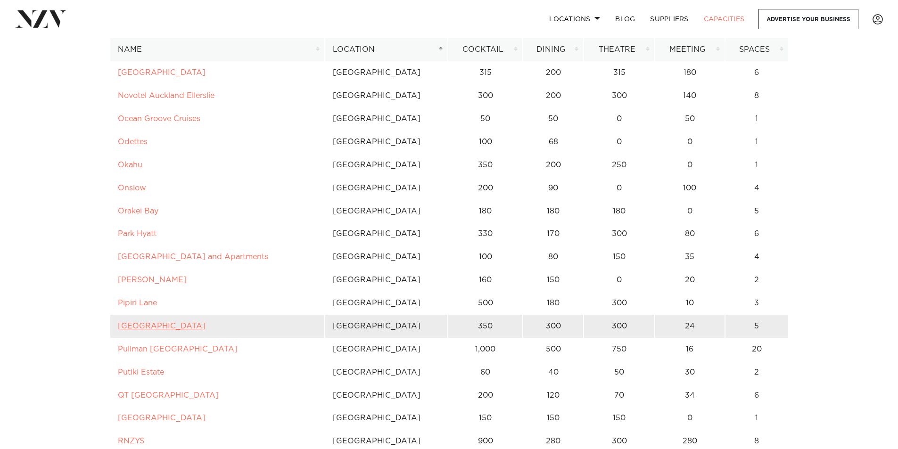
click at [136, 327] on link "Puketutu Island Estate" at bounding box center [162, 326] width 88 height 8
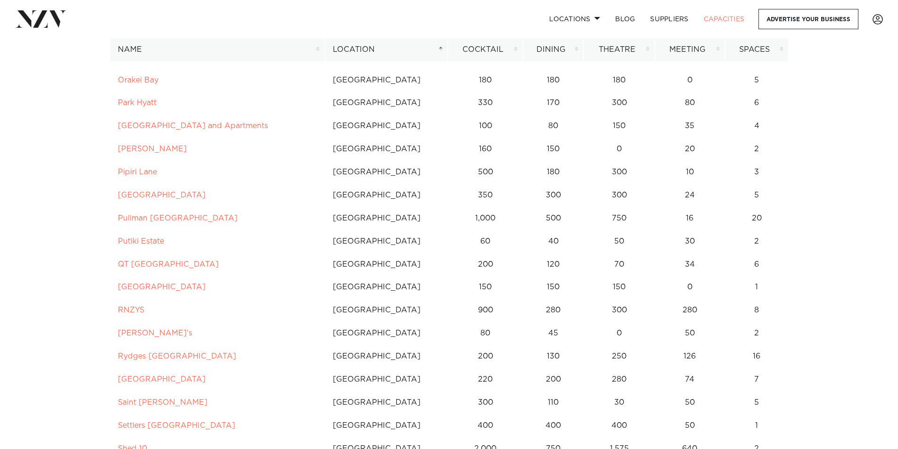
scroll to position [1461, 0]
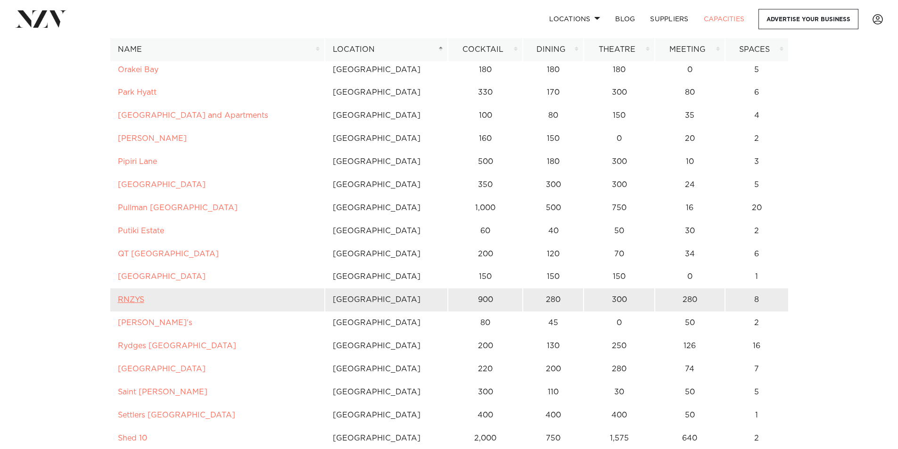
click at [123, 297] on link "RNZYS" at bounding box center [131, 300] width 26 height 8
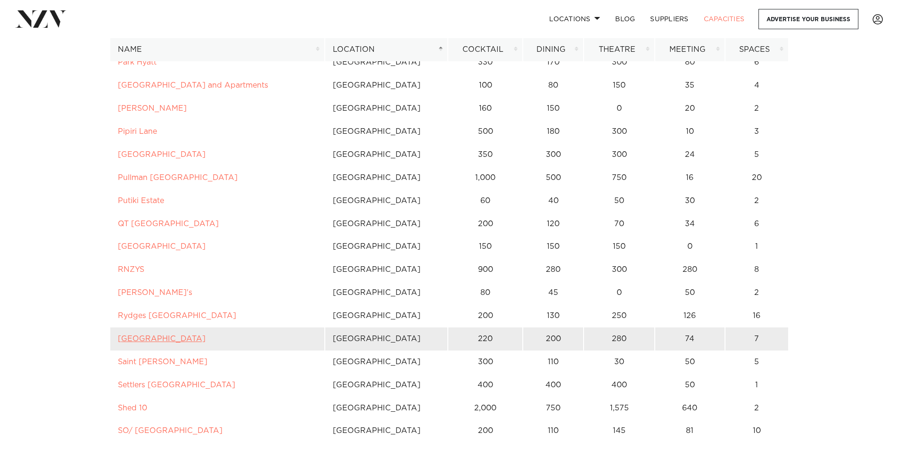
scroll to position [1508, 0]
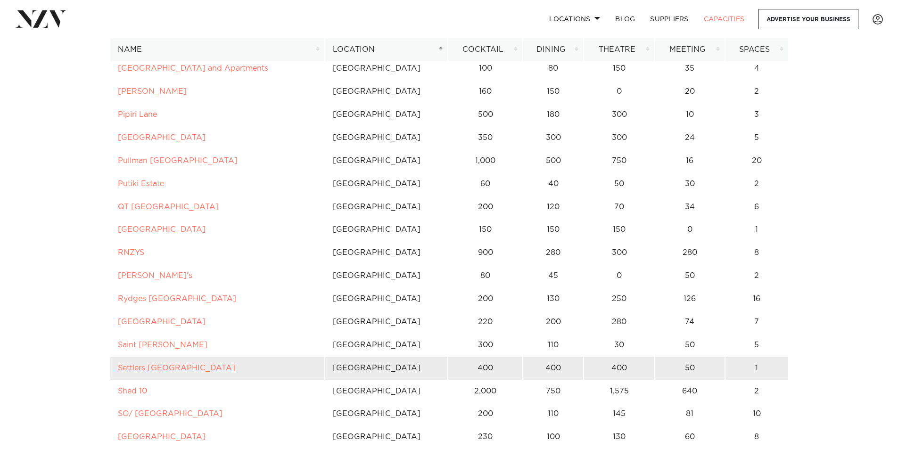
click at [157, 366] on link "Settlers [GEOGRAPHIC_DATA]" at bounding box center [176, 368] width 117 height 8
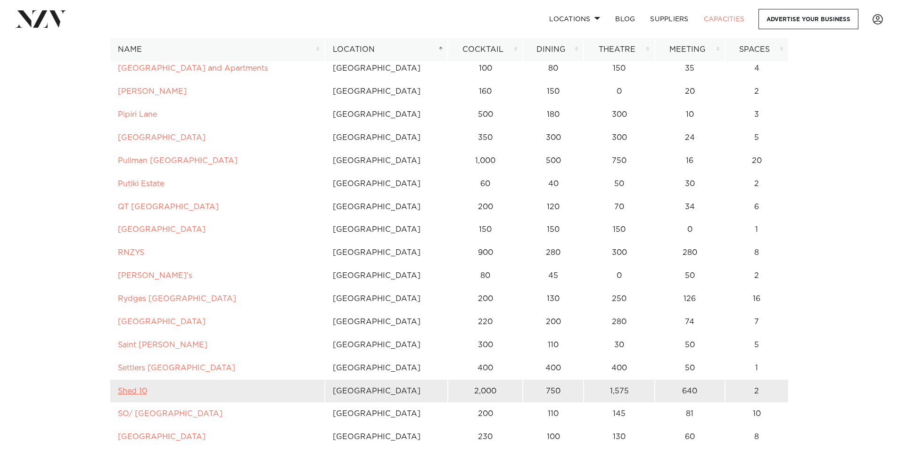
click at [132, 393] on link "Shed 10" at bounding box center [132, 391] width 29 height 8
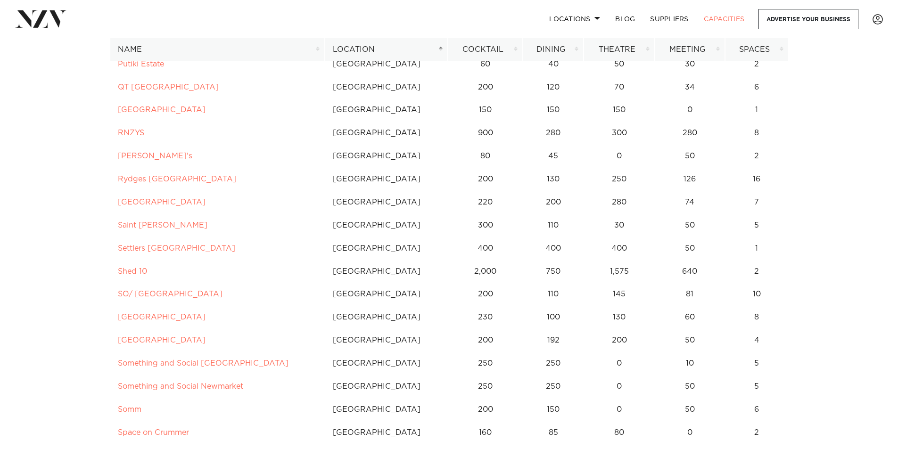
scroll to position [1649, 0]
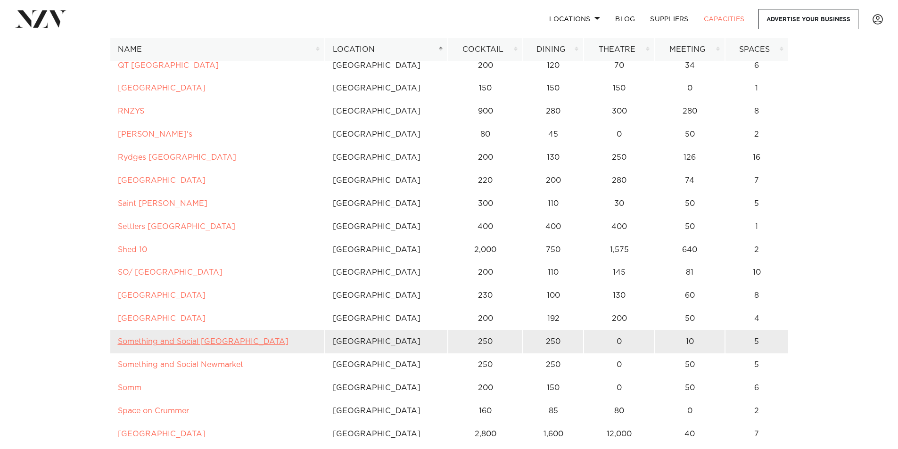
click at [163, 339] on link "Something and Social Albany" at bounding box center [203, 342] width 171 height 8
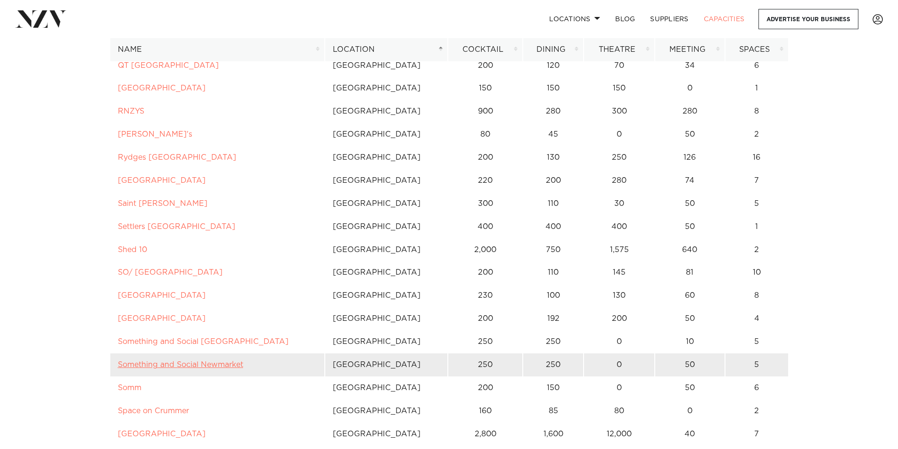
click at [137, 364] on link "Something and Social Newmarket" at bounding box center [180, 365] width 125 height 8
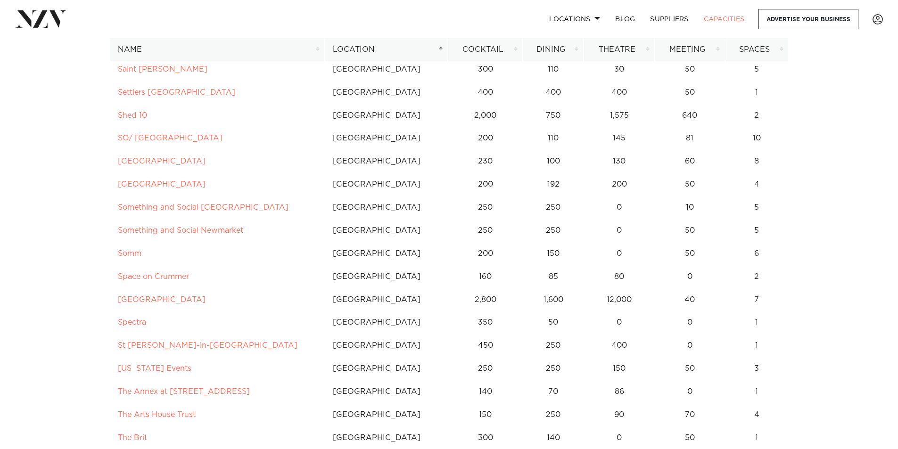
scroll to position [1790, 0]
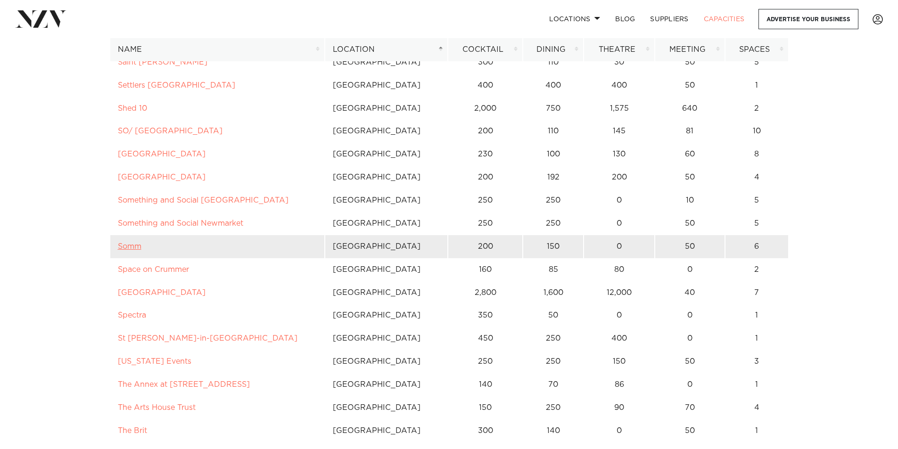
click at [127, 249] on link "Somm" at bounding box center [130, 247] width 24 height 8
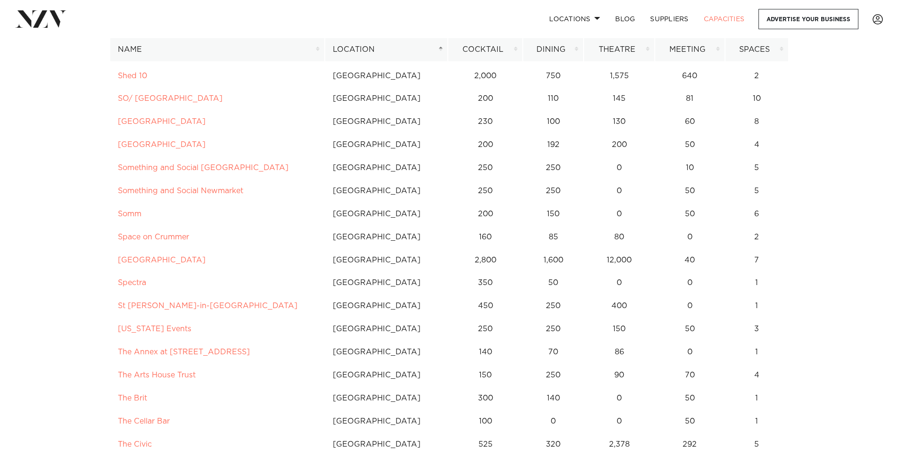
scroll to position [1837, 0]
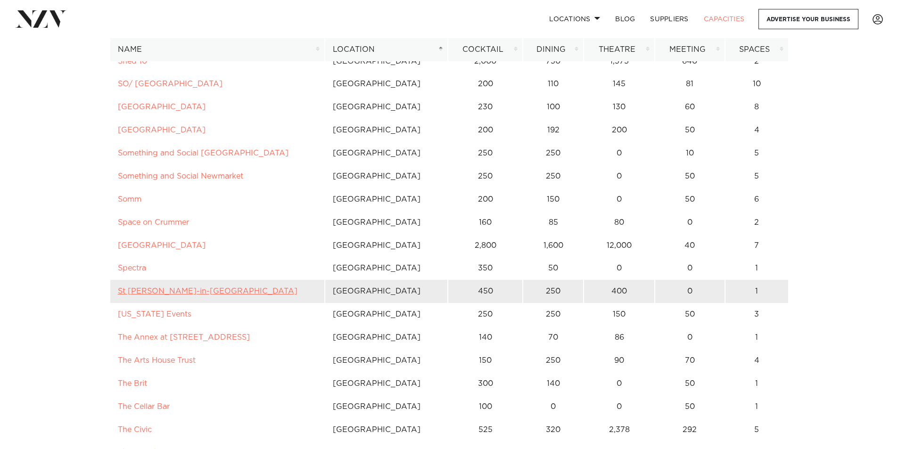
click at [131, 294] on link "St [PERSON_NAME]-in-[GEOGRAPHIC_DATA]" at bounding box center [208, 291] width 180 height 8
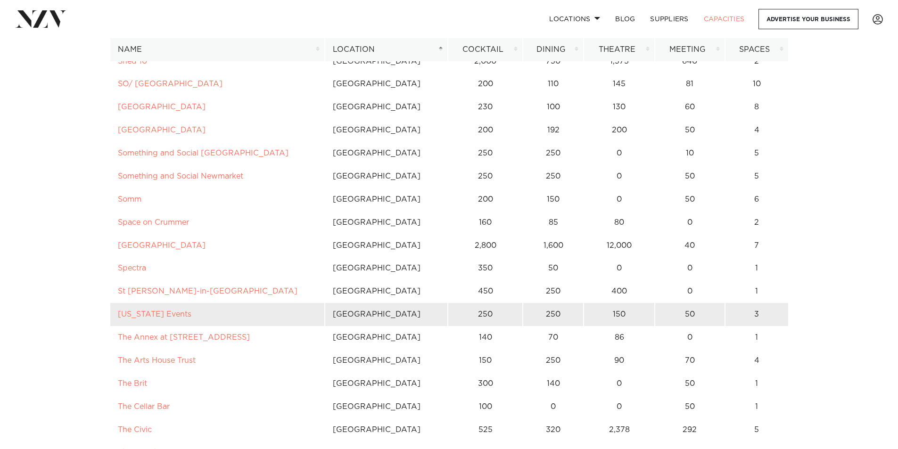
click at [136, 319] on td "[US_STATE] Events" at bounding box center [217, 314] width 215 height 23
click at [153, 314] on link "[US_STATE] Events" at bounding box center [154, 314] width 73 height 8
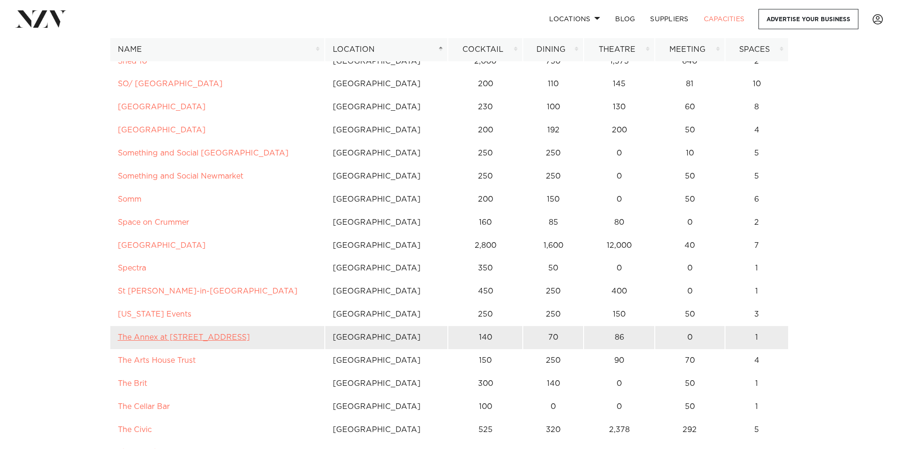
click at [160, 340] on link "The Annex at 10 Madden Street" at bounding box center [184, 338] width 132 height 8
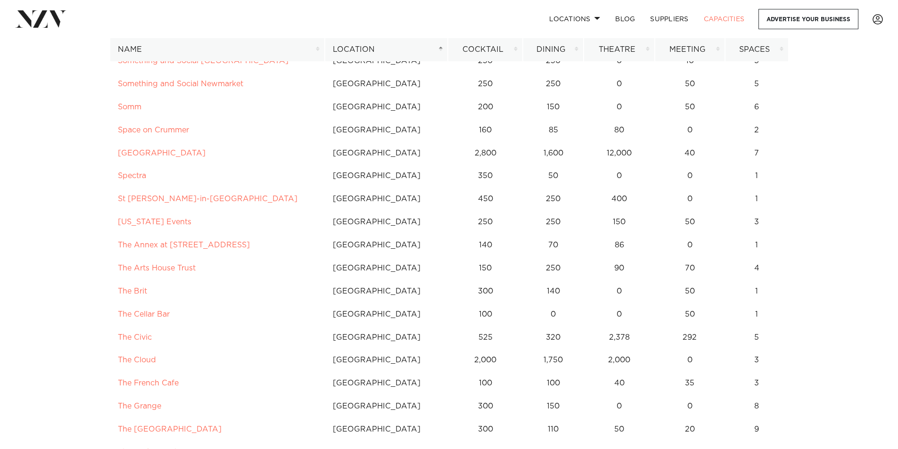
scroll to position [1932, 0]
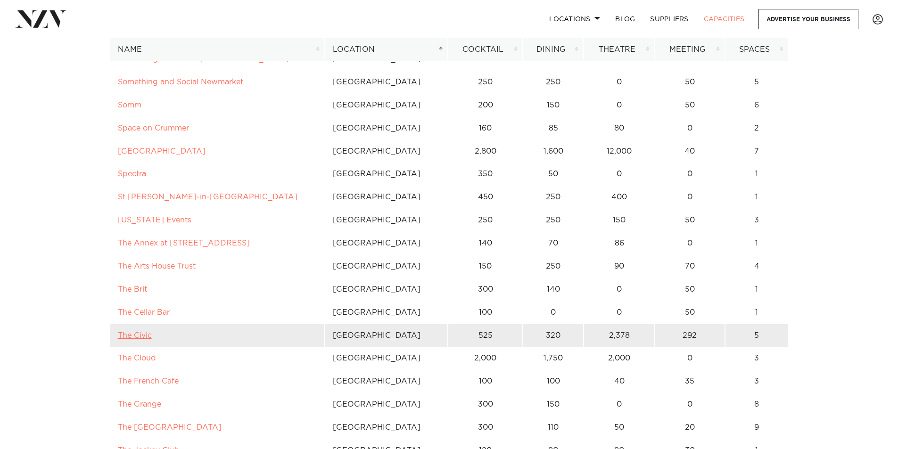
click at [122, 336] on link "The Civic" at bounding box center [135, 336] width 34 height 8
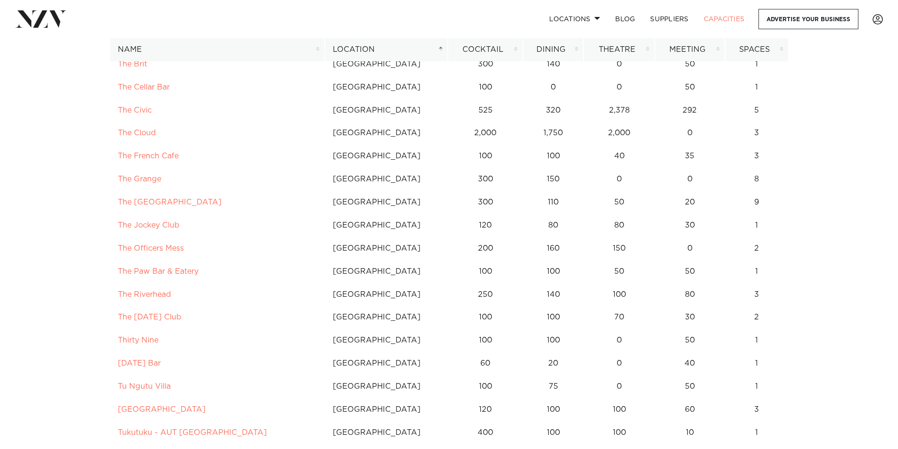
scroll to position [2167, 0]
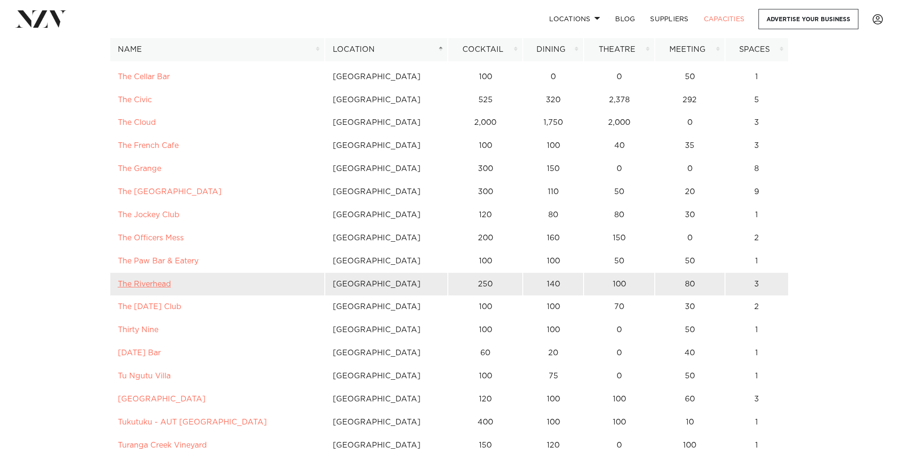
click at [136, 285] on link "The Riverhead" at bounding box center [144, 284] width 53 height 8
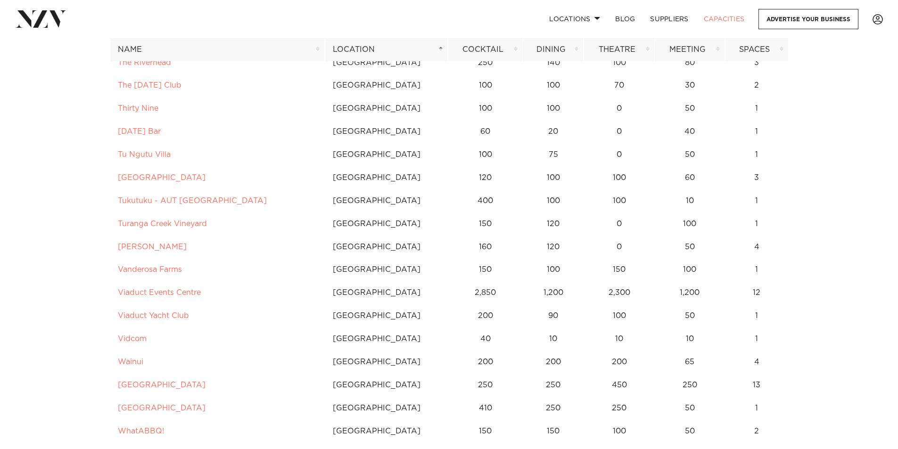
scroll to position [2403, 0]
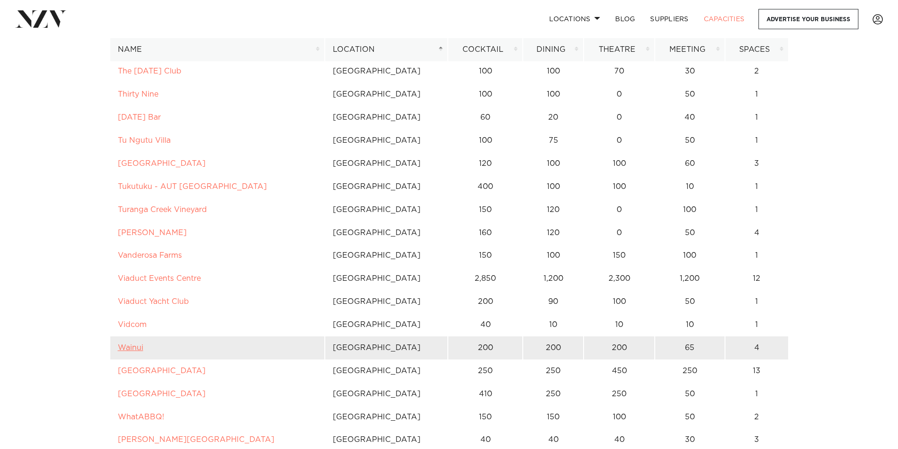
click at [124, 349] on link "Wainui" at bounding box center [130, 348] width 25 height 8
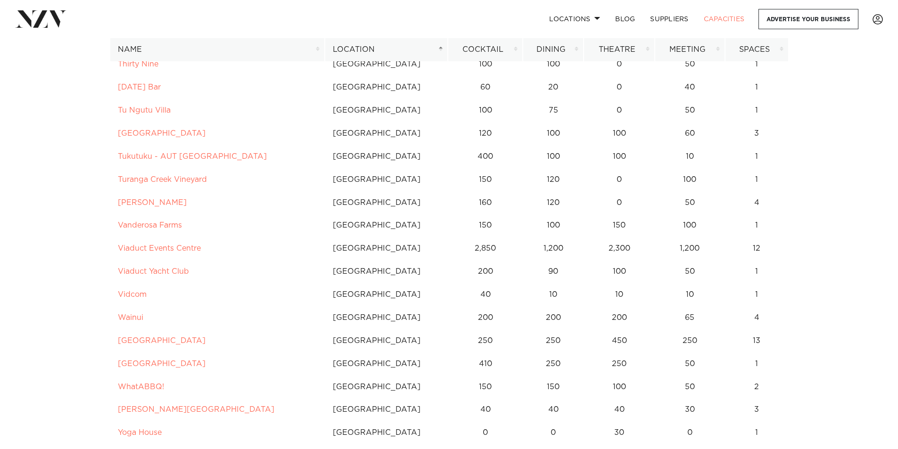
scroll to position [2450, 0]
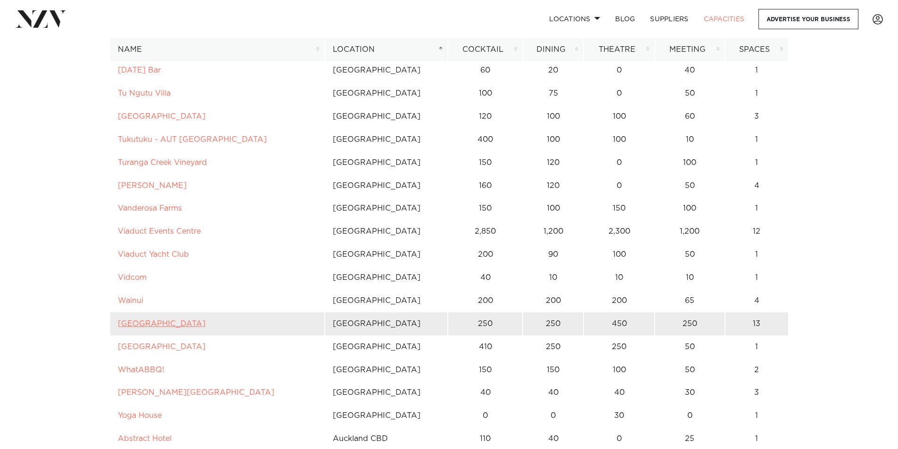
click at [142, 327] on link "Waipuna Hotel & Conference Centre" at bounding box center [162, 324] width 88 height 8
click at [196, 327] on link "Waipuna Hotel & Conference Centre" at bounding box center [162, 324] width 88 height 8
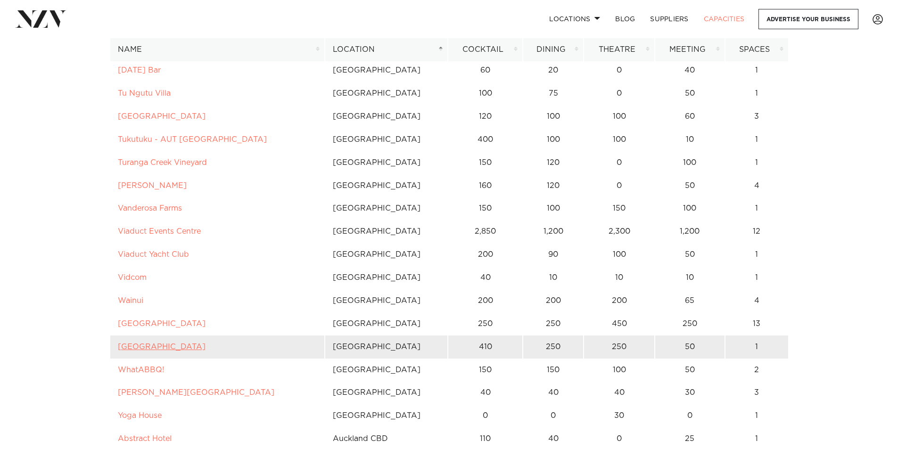
click at [171, 348] on link "[GEOGRAPHIC_DATA]" at bounding box center [162, 347] width 88 height 8
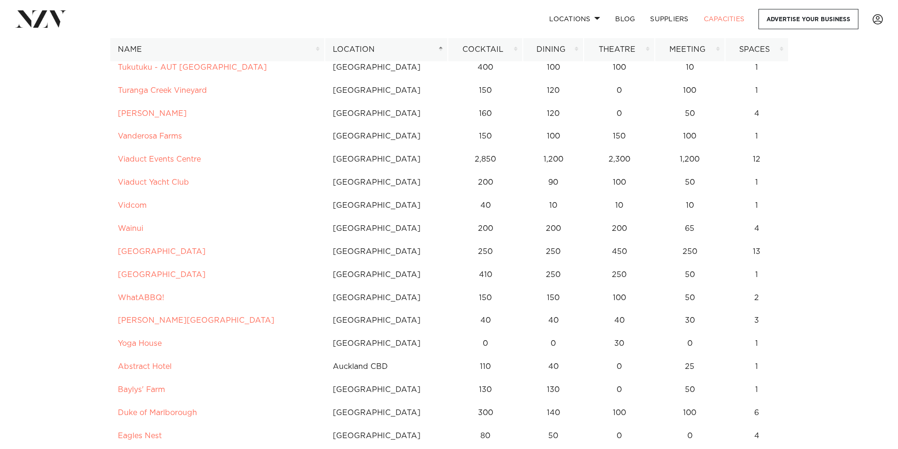
scroll to position [2544, 0]
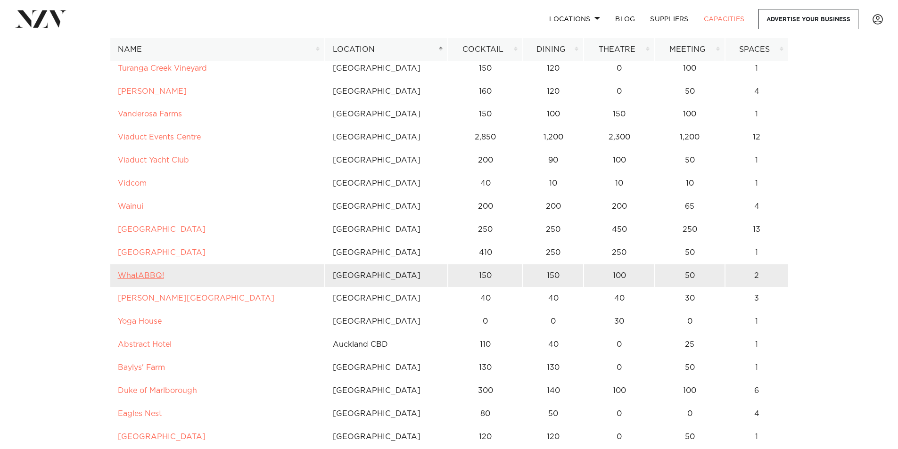
click at [145, 277] on link "WhatABBQ!" at bounding box center [141, 276] width 46 height 8
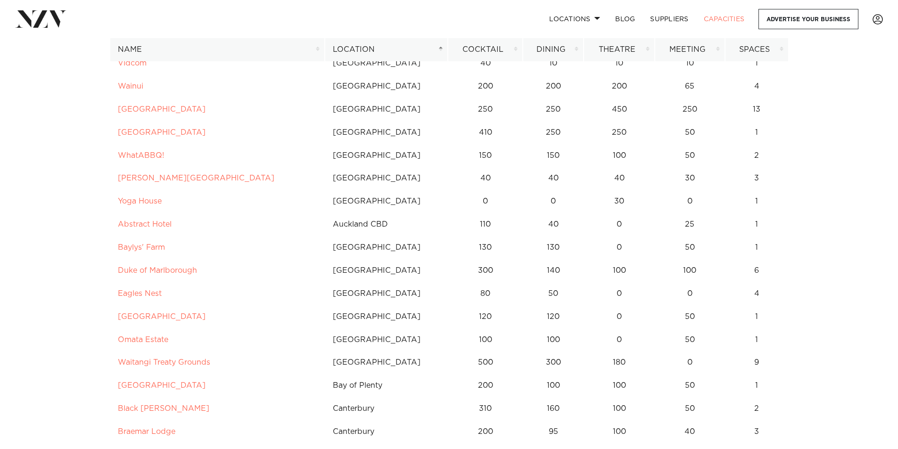
scroll to position [2686, 0]
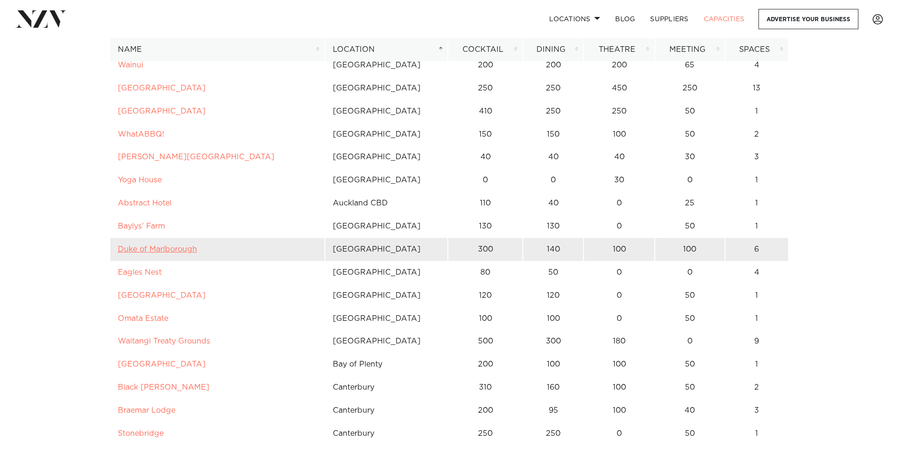
click at [139, 253] on link "Duke of Marlborough" at bounding box center [157, 249] width 79 height 8
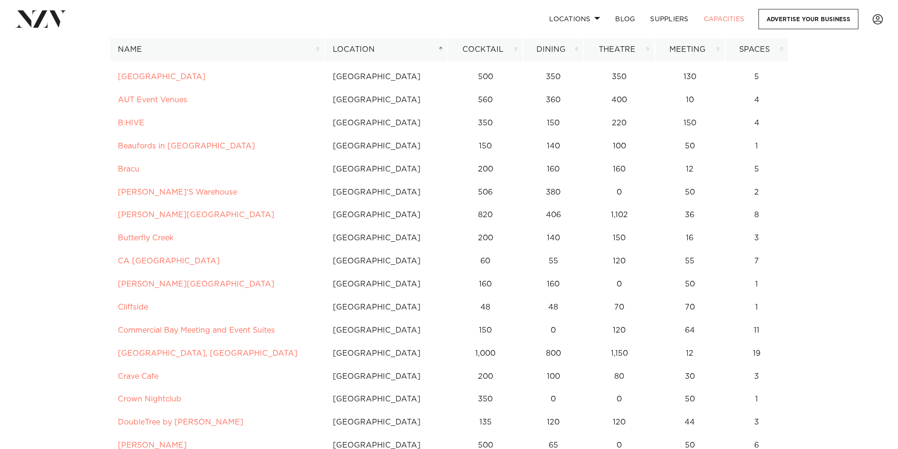
scroll to position [0, 0]
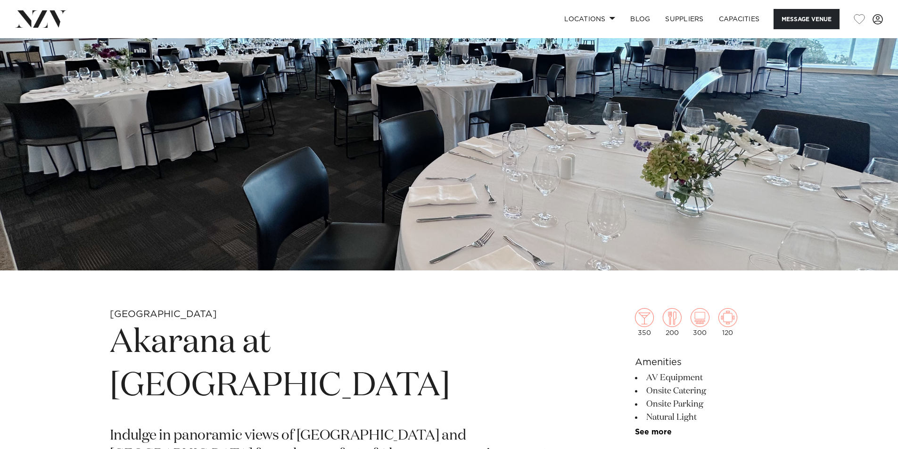
scroll to position [94, 0]
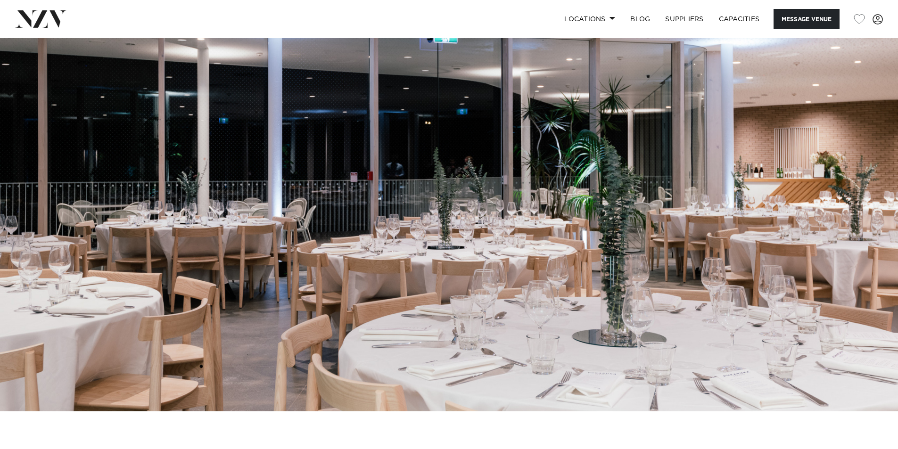
scroll to position [47, 0]
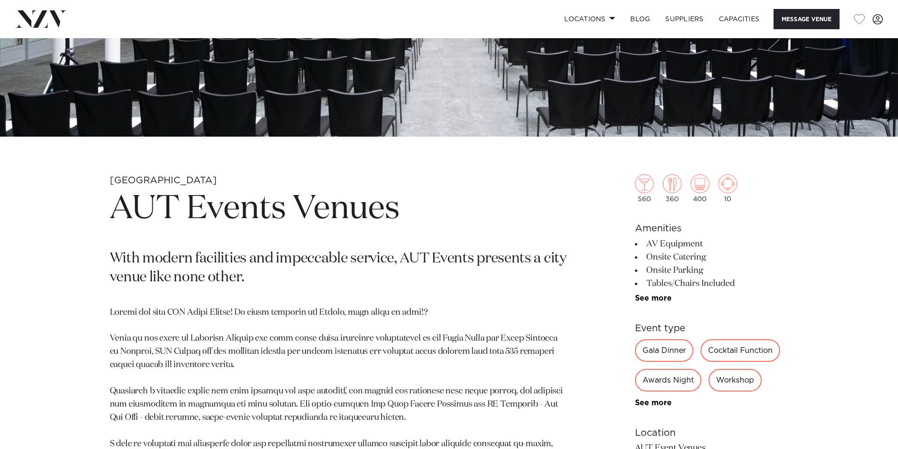
scroll to position [330, 0]
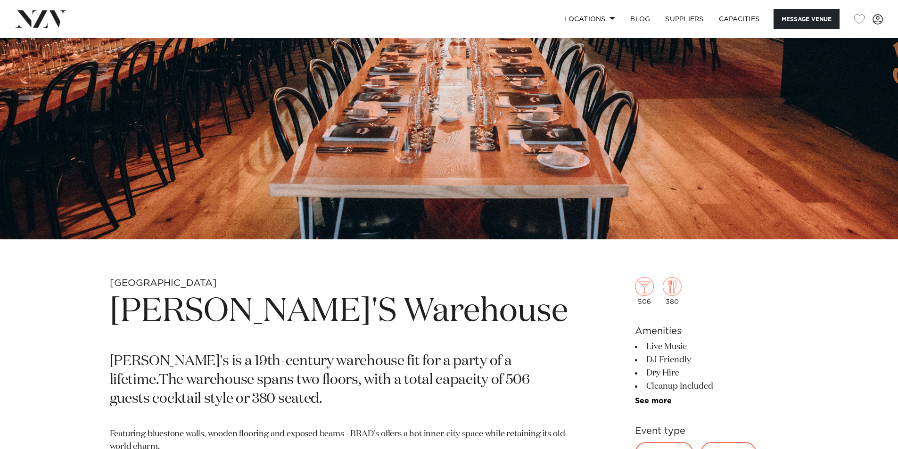
scroll to position [283, 0]
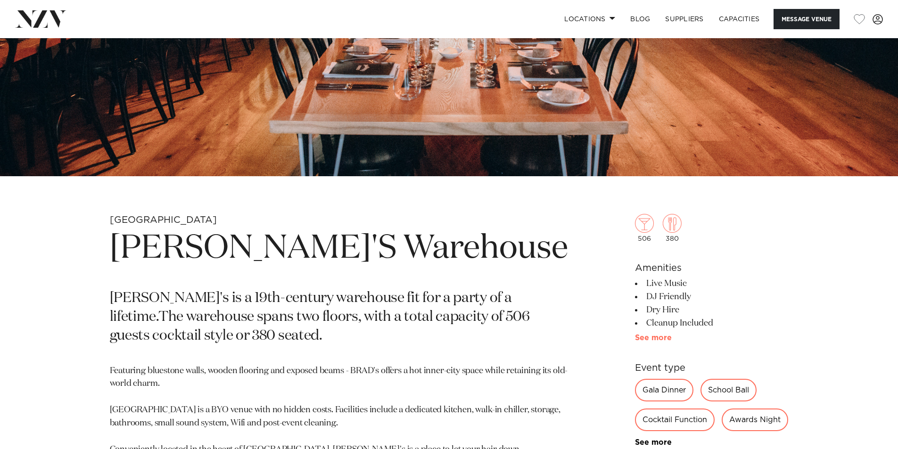
click at [645, 339] on link "See more" at bounding box center [671, 338] width 73 height 8
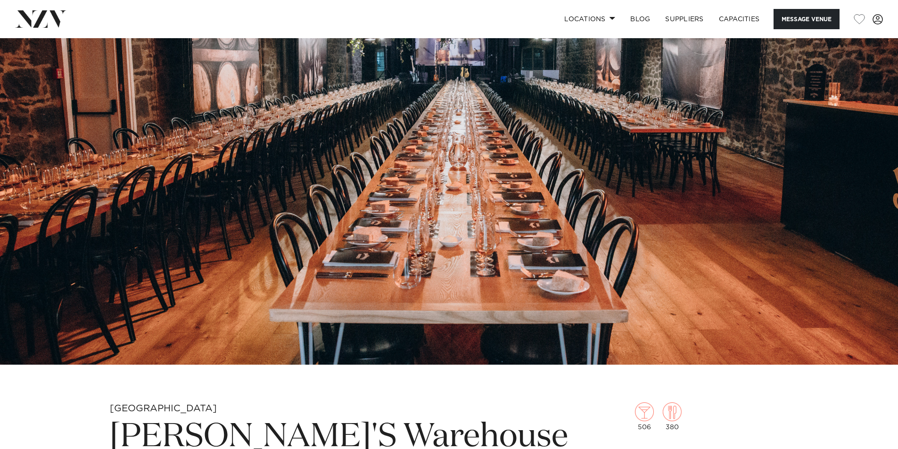
scroll to position [47, 0]
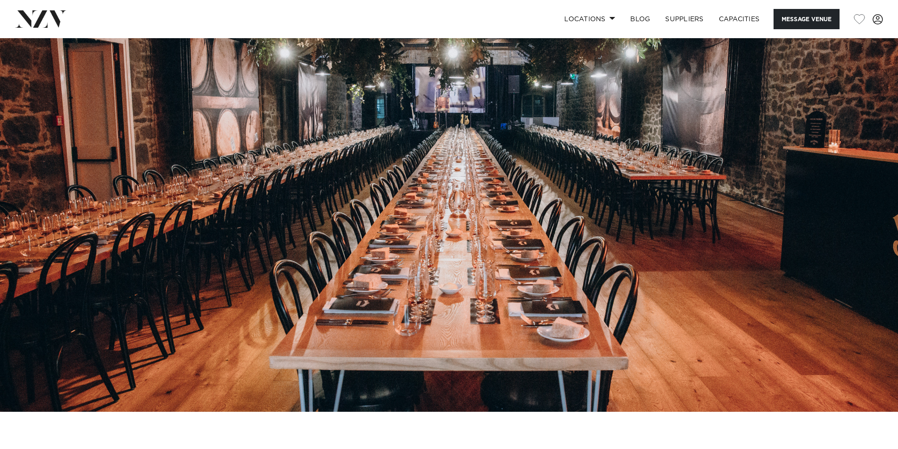
click at [396, 220] on img at bounding box center [449, 201] width 898 height 421
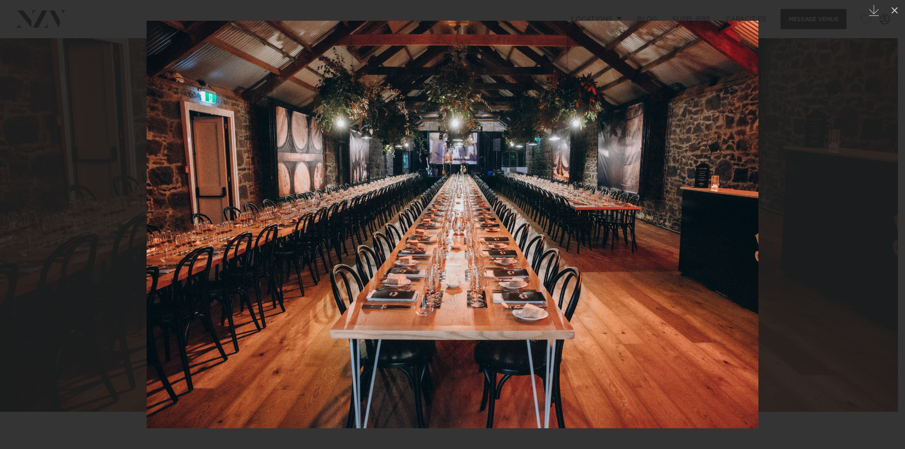
click at [637, 269] on img at bounding box center [453, 225] width 612 height 408
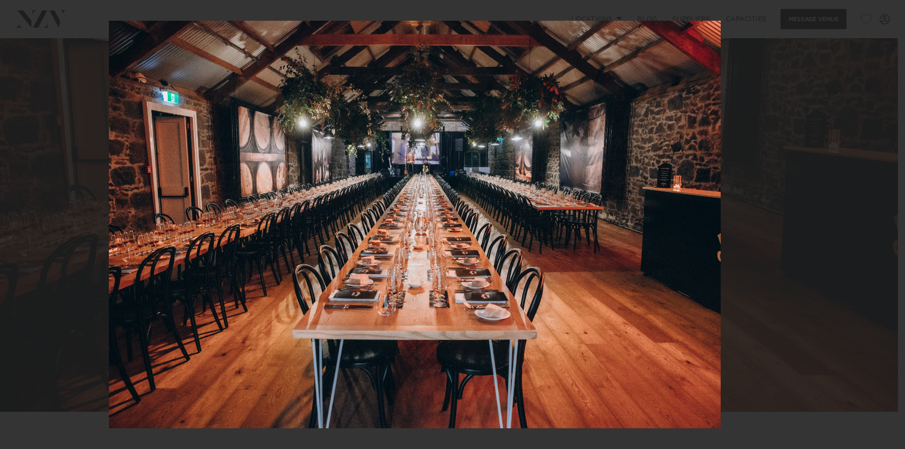
drag, startPoint x: 577, startPoint y: 263, endPoint x: 531, endPoint y: 263, distance: 45.2
click at [532, 263] on img at bounding box center [415, 225] width 612 height 408
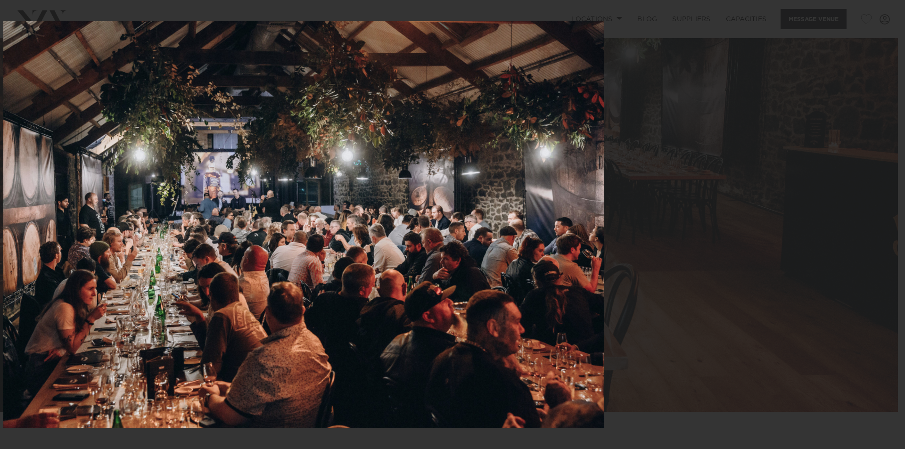
drag, startPoint x: 635, startPoint y: 269, endPoint x: 478, endPoint y: 266, distance: 156.5
click at [480, 267] on img at bounding box center [303, 225] width 601 height 408
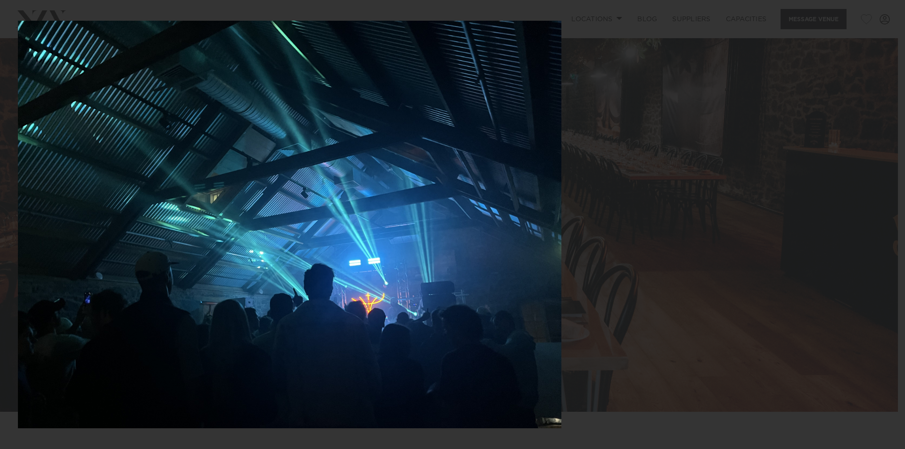
drag, startPoint x: 628, startPoint y: 275, endPoint x: 450, endPoint y: 271, distance: 177.2
click at [450, 271] on img at bounding box center [289, 225] width 543 height 408
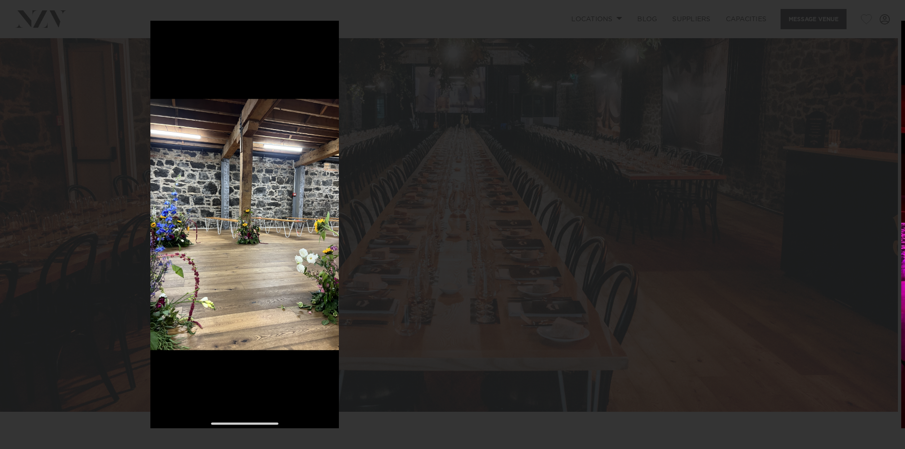
drag, startPoint x: 580, startPoint y: 270, endPoint x: 288, endPoint y: 252, distance: 291.7
click at [288, 252] on div at bounding box center [244, 224] width 905 height 449
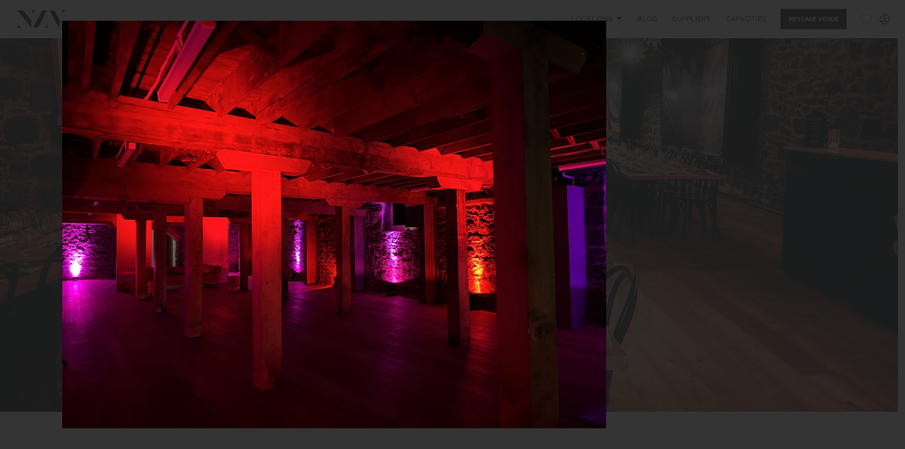
drag, startPoint x: 556, startPoint y: 261, endPoint x: 271, endPoint y: 253, distance: 285.6
click at [271, 253] on img at bounding box center [334, 225] width 544 height 408
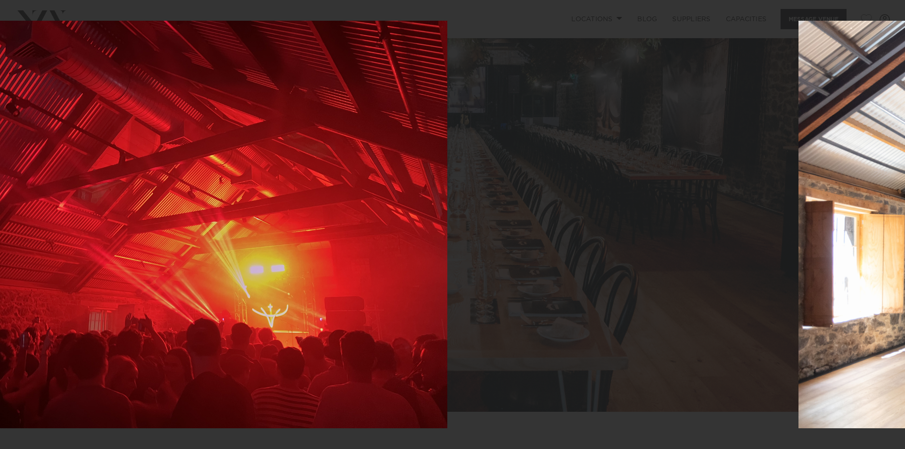
drag, startPoint x: 547, startPoint y: 267, endPoint x: 247, endPoint y: 243, distance: 300.2
click at [247, 243] on img at bounding box center [175, 225] width 543 height 408
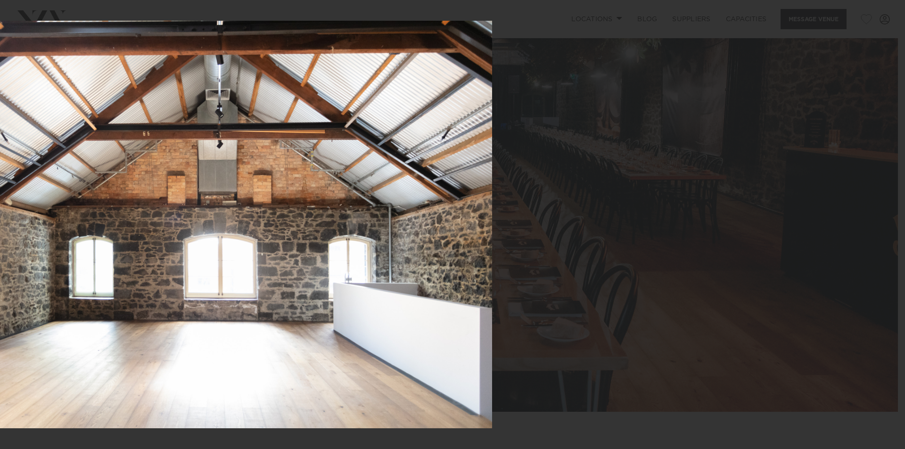
drag, startPoint x: 553, startPoint y: 268, endPoint x: 197, endPoint y: 258, distance: 355.8
click at [198, 259] on img at bounding box center [186, 225] width 612 height 408
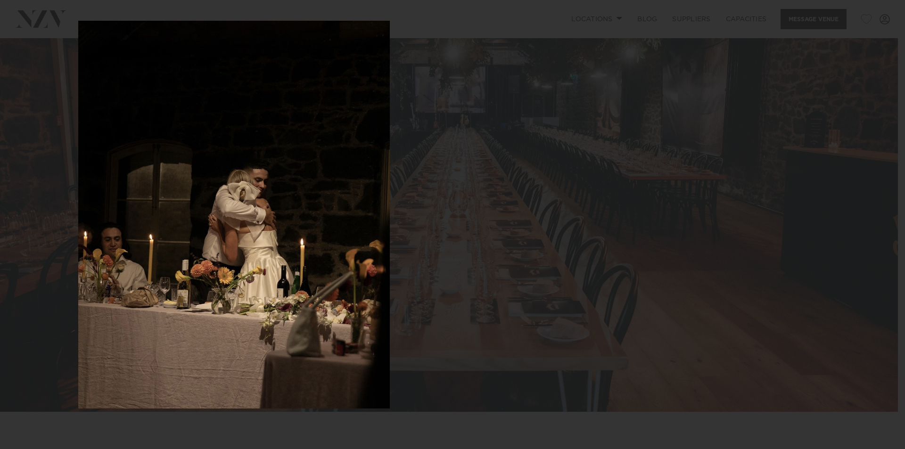
drag, startPoint x: 470, startPoint y: 283, endPoint x: 185, endPoint y: 257, distance: 286.2
click at [189, 261] on img at bounding box center [233, 215] width 311 height 388
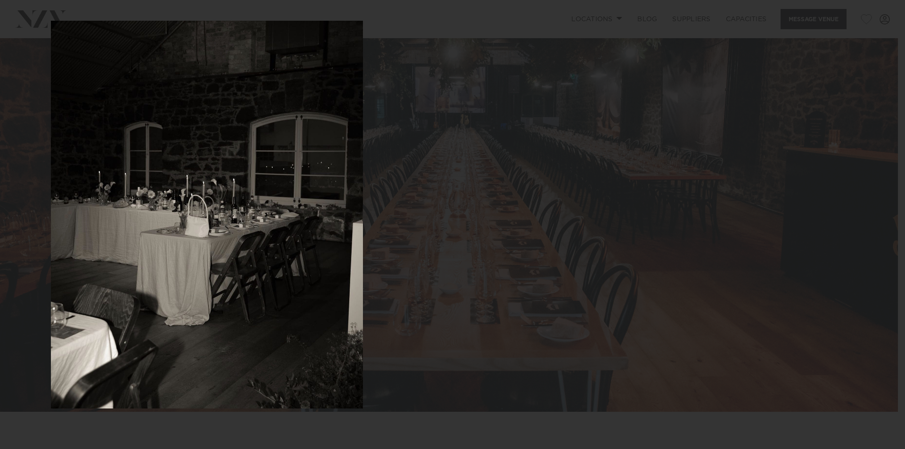
drag, startPoint x: 403, startPoint y: 274, endPoint x: 123, endPoint y: 249, distance: 280.9
click at [124, 249] on img at bounding box center [207, 215] width 312 height 388
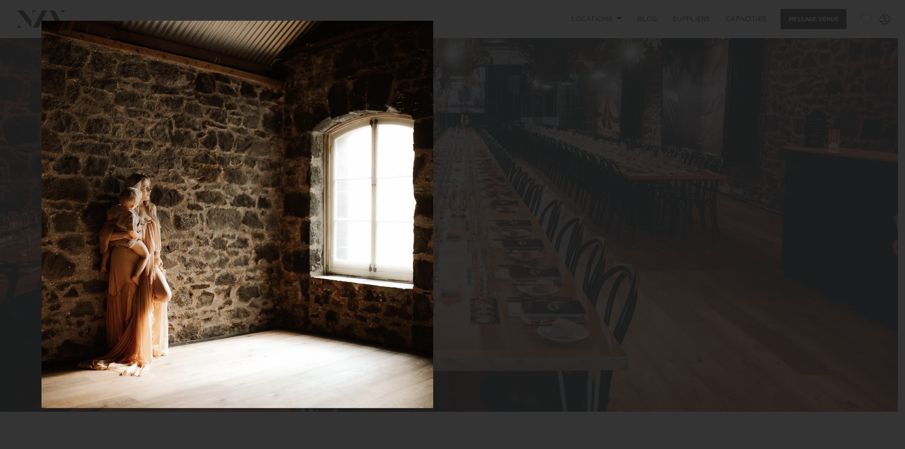
drag, startPoint x: 465, startPoint y: 293, endPoint x: 186, endPoint y: 260, distance: 280.8
click at [189, 261] on img at bounding box center [237, 215] width 392 height 388
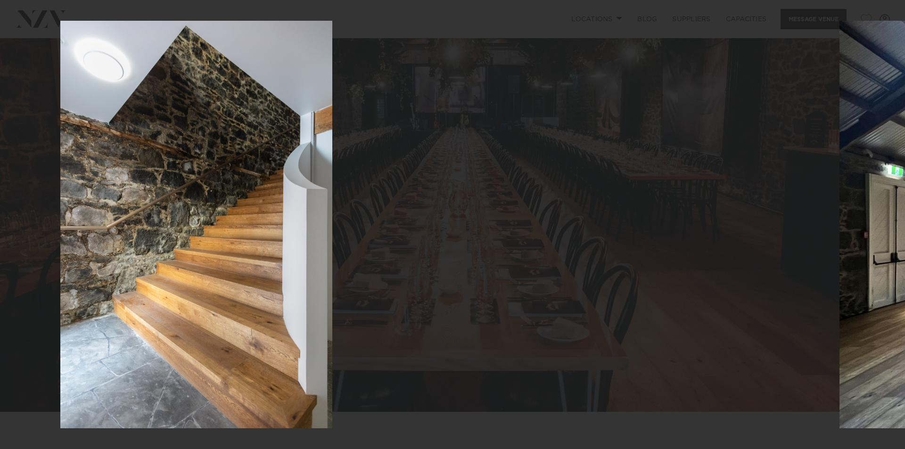
drag, startPoint x: 432, startPoint y: 276, endPoint x: 135, endPoint y: 264, distance: 297.1
click at [136, 264] on img at bounding box center [196, 225] width 272 height 408
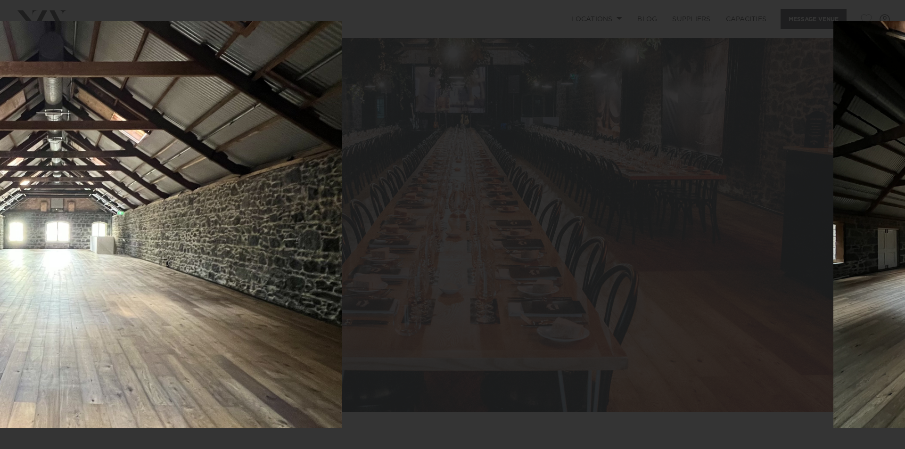
drag, startPoint x: 545, startPoint y: 310, endPoint x: 110, endPoint y: 288, distance: 435.9
click at [110, 288] on img at bounding box center [56, 225] width 571 height 408
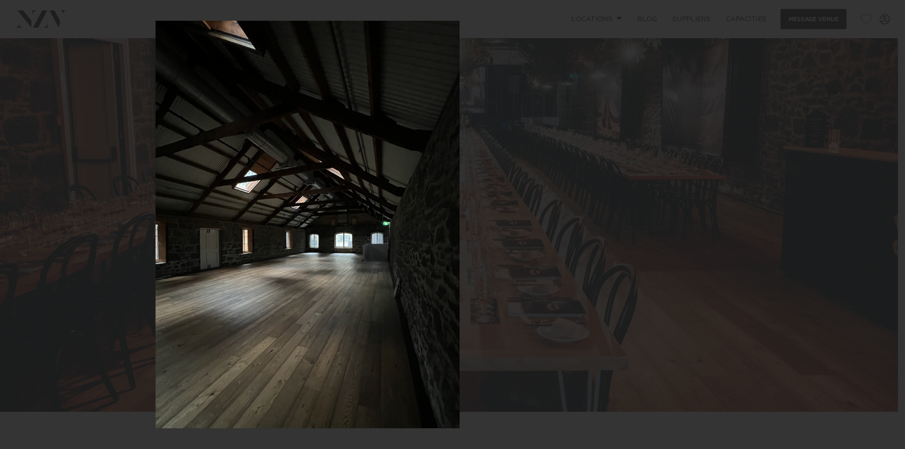
drag, startPoint x: 465, startPoint y: 323, endPoint x: 95, endPoint y: 287, distance: 371.5
click at [155, 287] on img at bounding box center [307, 225] width 304 height 408
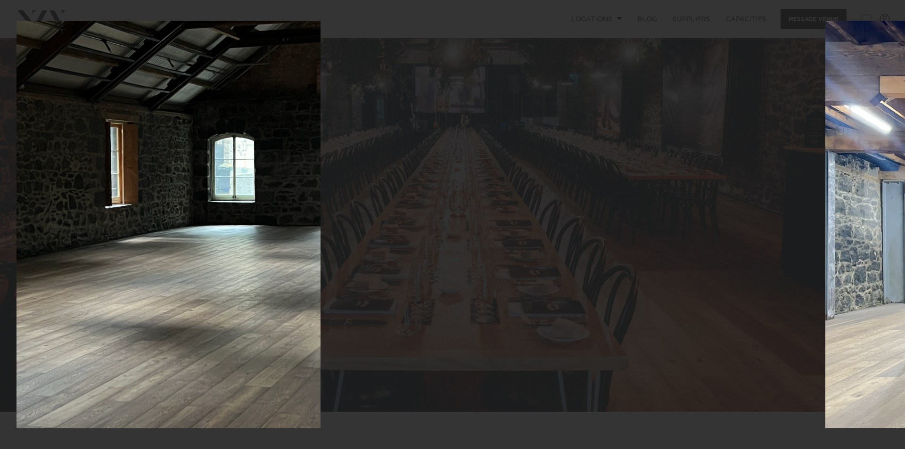
drag, startPoint x: 408, startPoint y: 303, endPoint x: 0, endPoint y: 256, distance: 411.2
click at [0, 256] on div at bounding box center [168, 224] width 905 height 449
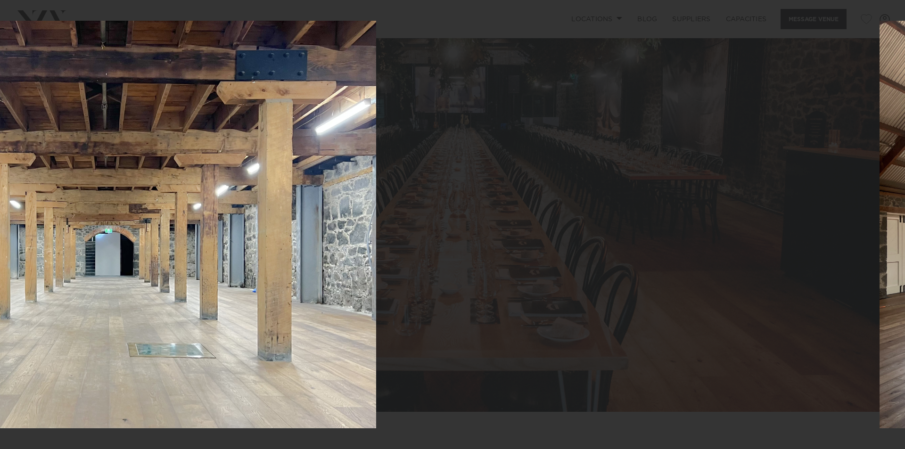
drag, startPoint x: 464, startPoint y: 319, endPoint x: 30, endPoint y: 274, distance: 435.8
click at [34, 269] on img at bounding box center [104, 225] width 544 height 408
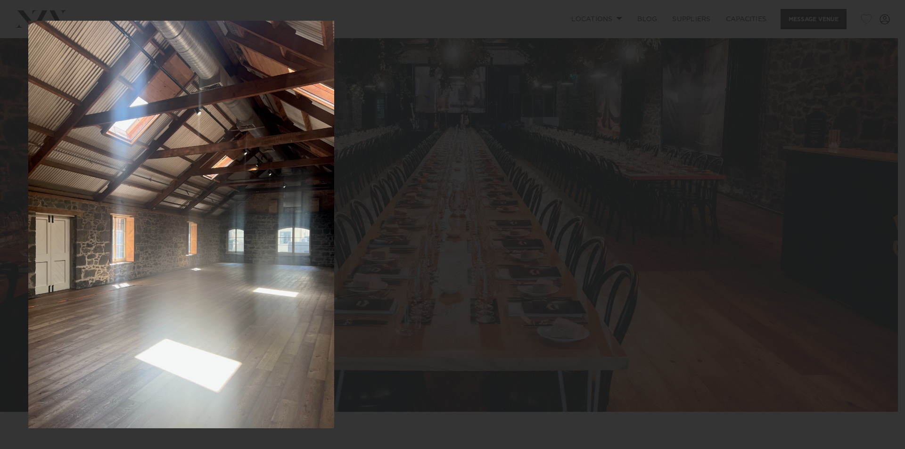
drag, startPoint x: 351, startPoint y: 274, endPoint x: 0, endPoint y: 211, distance: 356.2
click at [0, 212] on div at bounding box center [181, 224] width 905 height 449
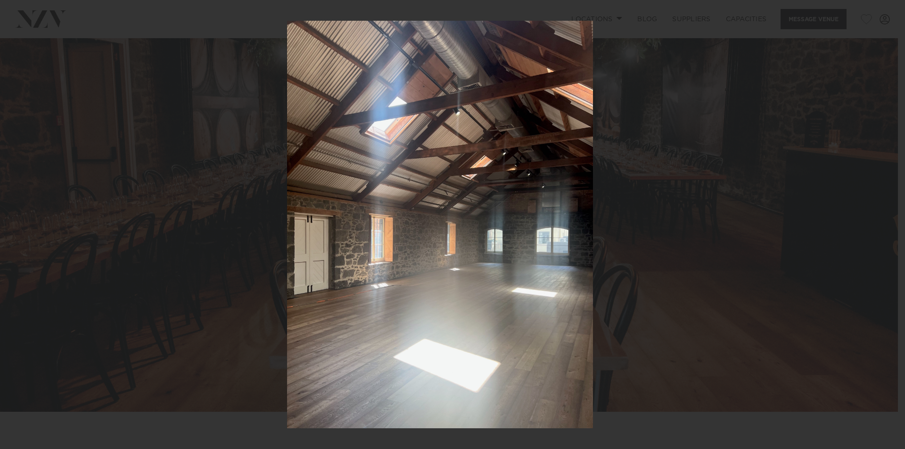
drag, startPoint x: 419, startPoint y: 230, endPoint x: 0, endPoint y: 169, distance: 423.2
click at [287, 169] on img at bounding box center [440, 225] width 306 height 408
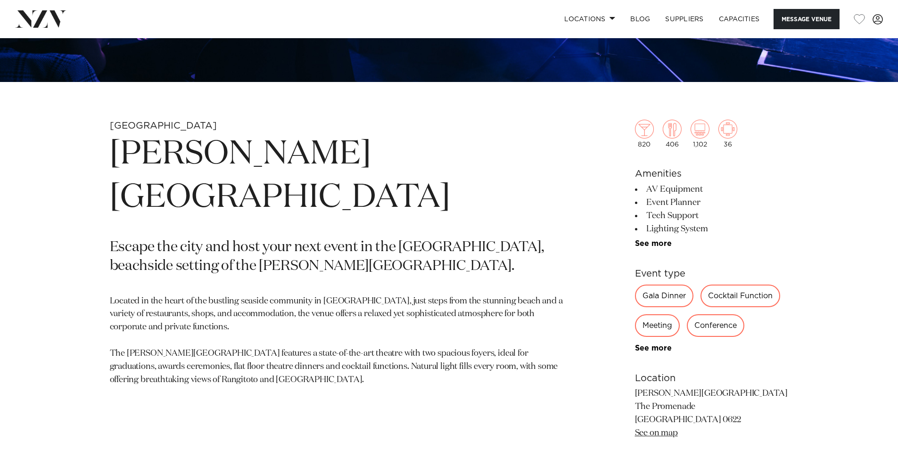
scroll to position [424, 0]
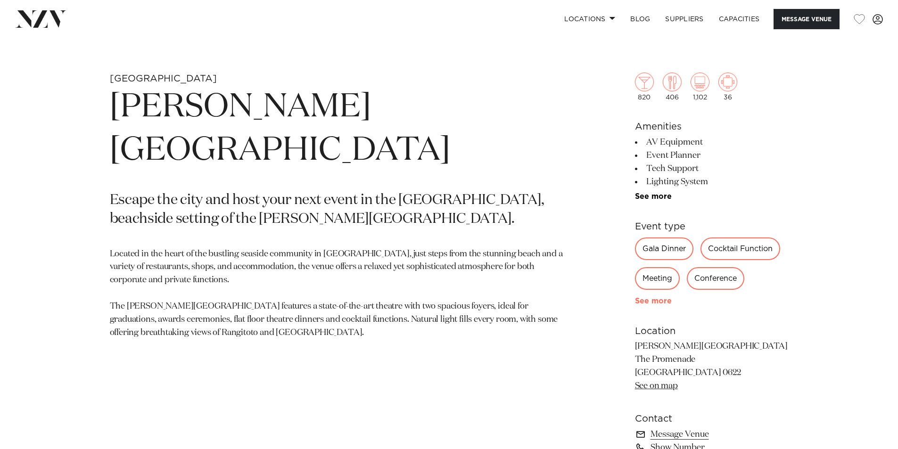
click at [642, 302] on link "See more" at bounding box center [671, 301] width 73 height 8
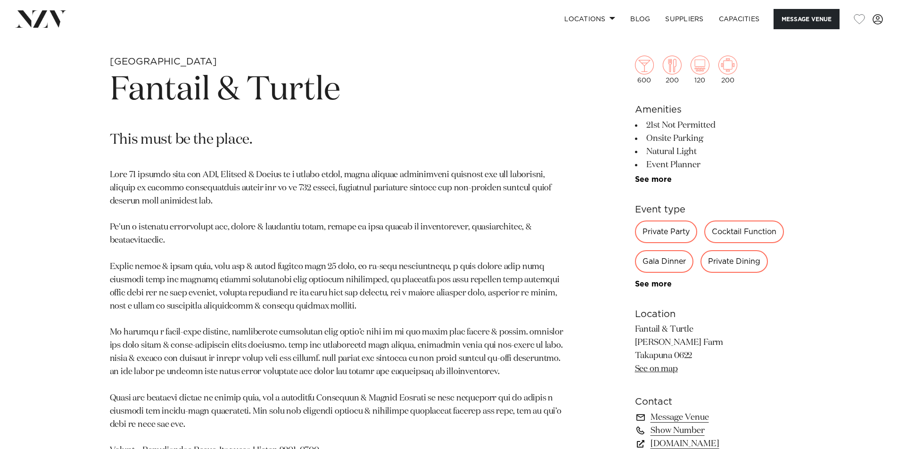
scroll to position [424, 0]
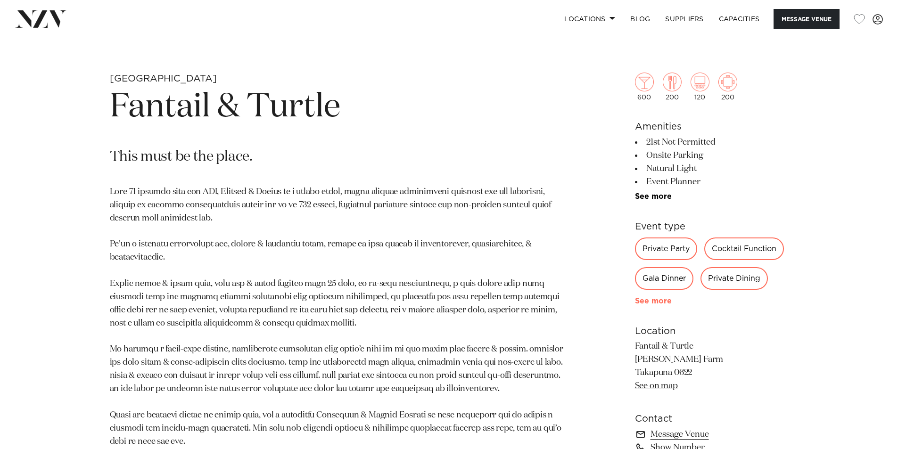
click at [652, 300] on link "See more" at bounding box center [671, 301] width 73 height 8
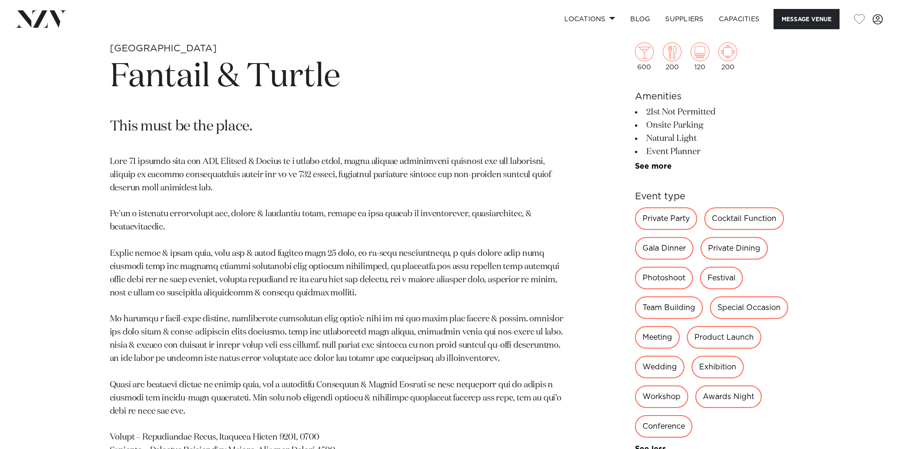
scroll to position [471, 0]
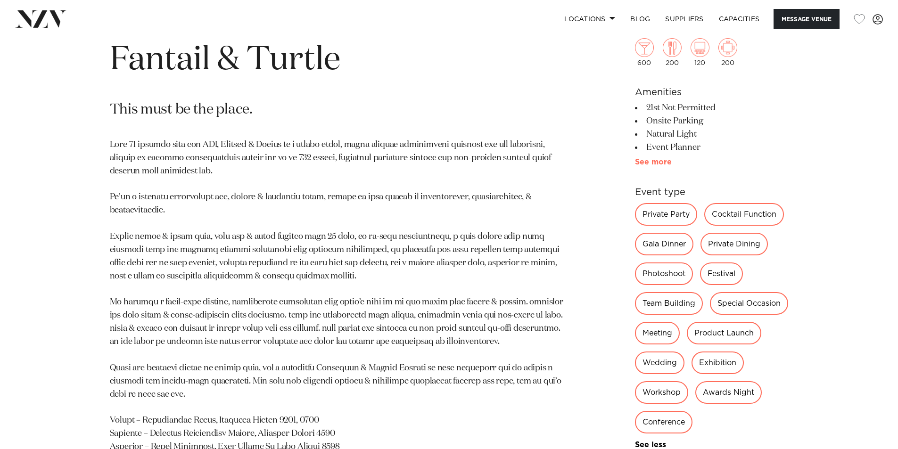
click at [660, 159] on link "See more" at bounding box center [671, 162] width 73 height 8
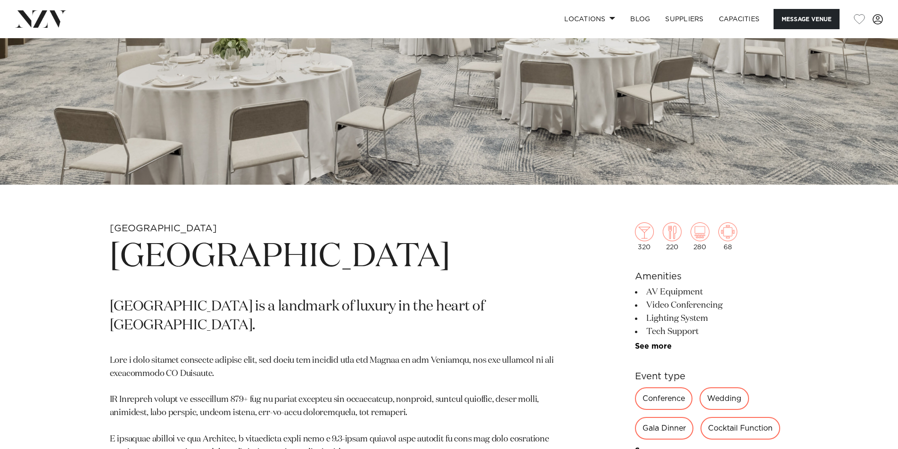
scroll to position [283, 0]
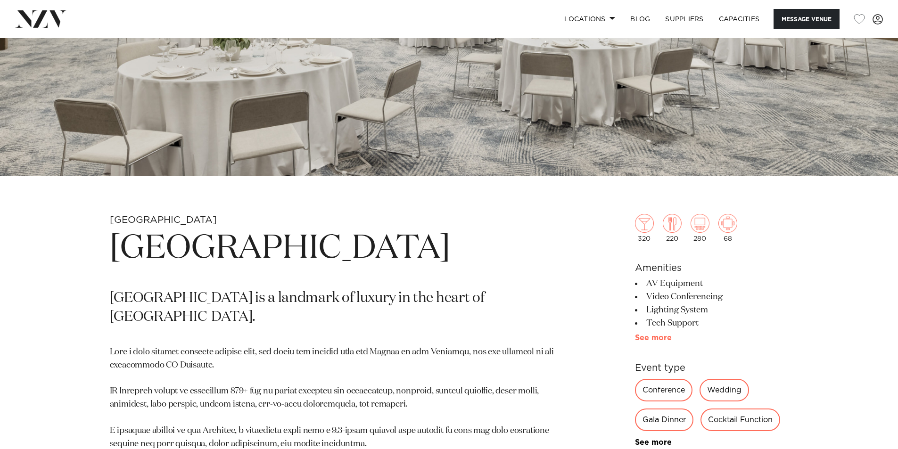
click at [656, 336] on link "See more" at bounding box center [671, 338] width 73 height 8
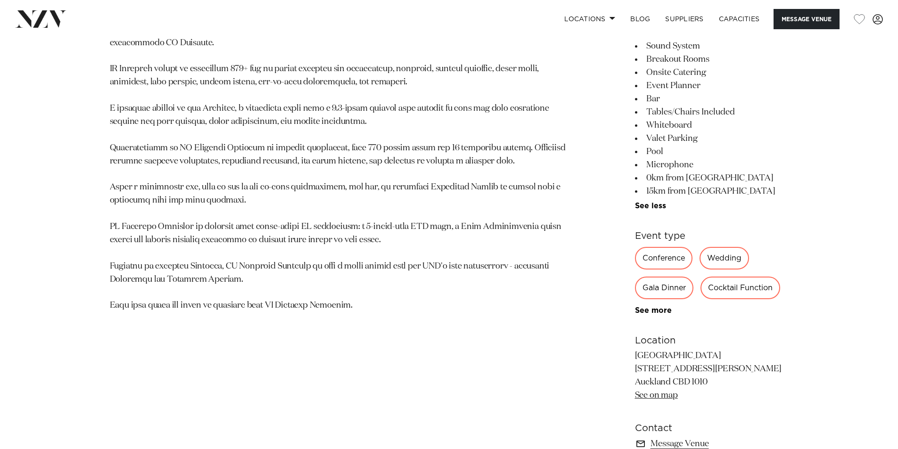
scroll to position [518, 0]
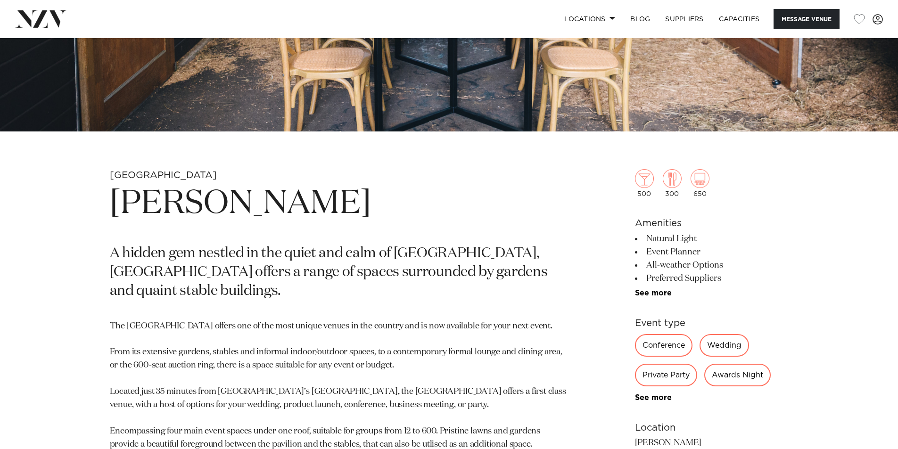
scroll to position [330, 0]
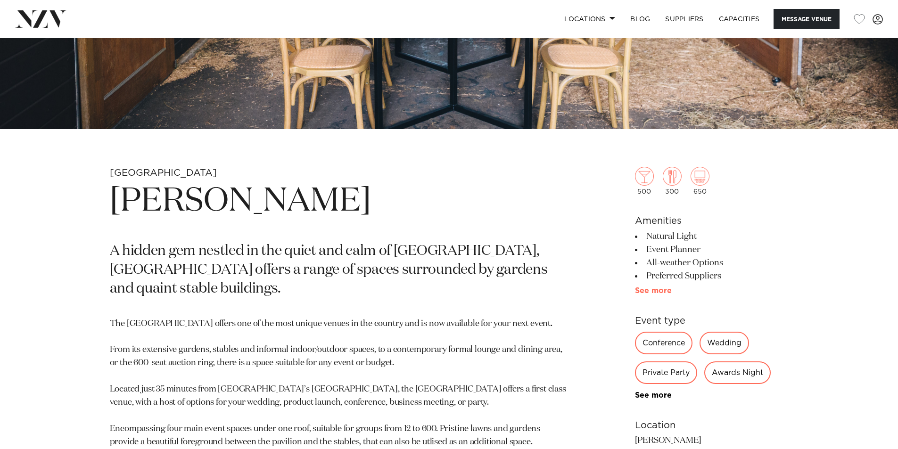
click at [643, 291] on link "See more" at bounding box center [671, 291] width 73 height 8
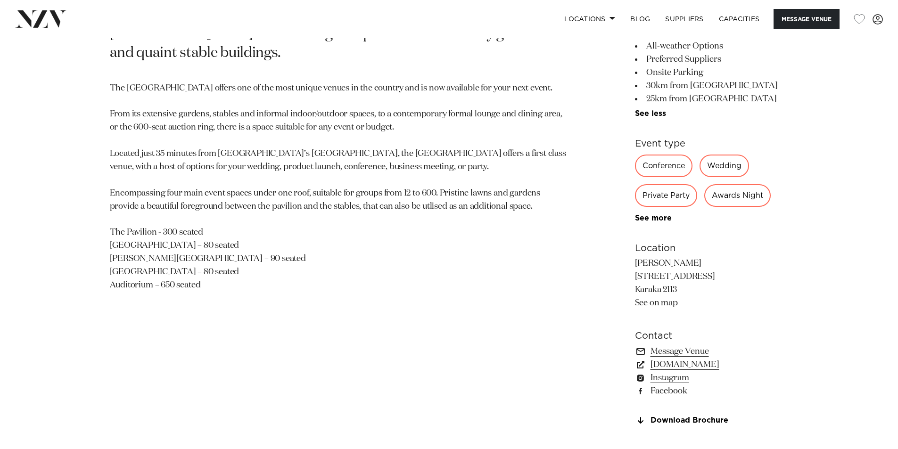
scroll to position [518, 0]
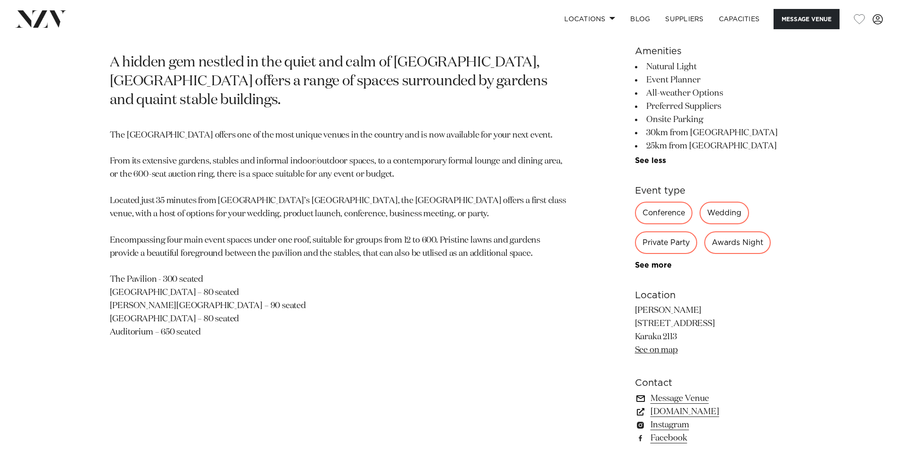
click at [661, 397] on link "Message Venue" at bounding box center [712, 398] width 154 height 13
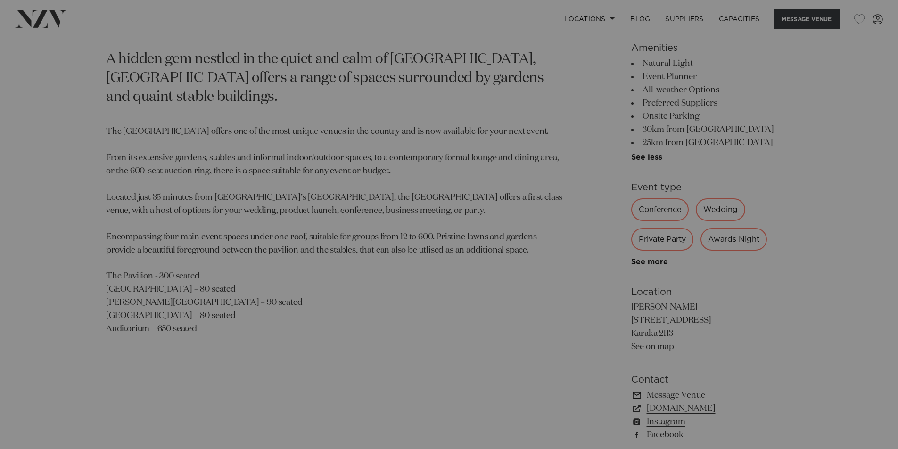
scroll to position [522, 0]
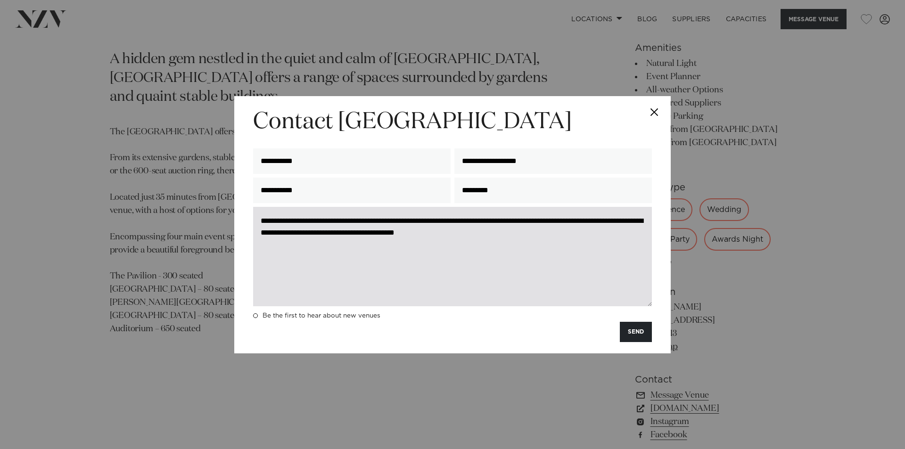
click at [474, 232] on textarea "**********" at bounding box center [452, 256] width 399 height 99
drag, startPoint x: 492, startPoint y: 232, endPoint x: 500, endPoint y: 235, distance: 8.5
click at [500, 235] on textarea "**********" at bounding box center [452, 256] width 399 height 99
drag, startPoint x: 500, startPoint y: 236, endPoint x: 493, endPoint y: 237, distance: 7.1
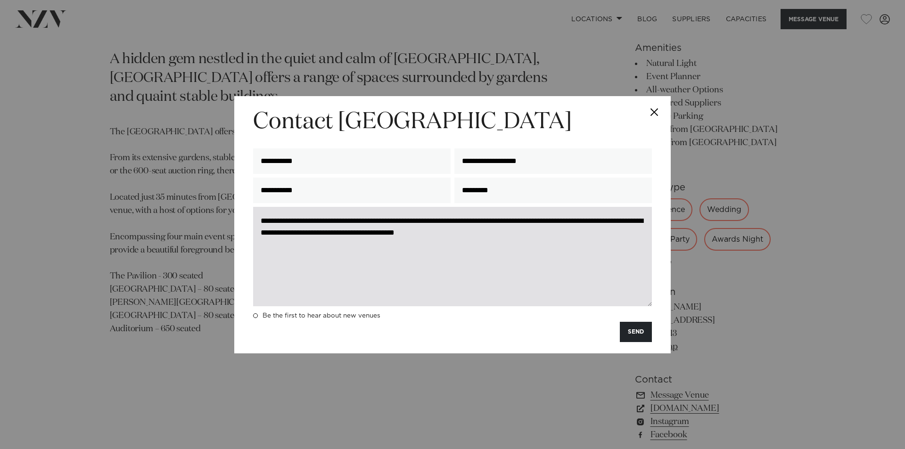
click at [493, 237] on textarea "**********" at bounding box center [452, 256] width 399 height 99
click at [559, 236] on textarea "**********" at bounding box center [452, 256] width 399 height 99
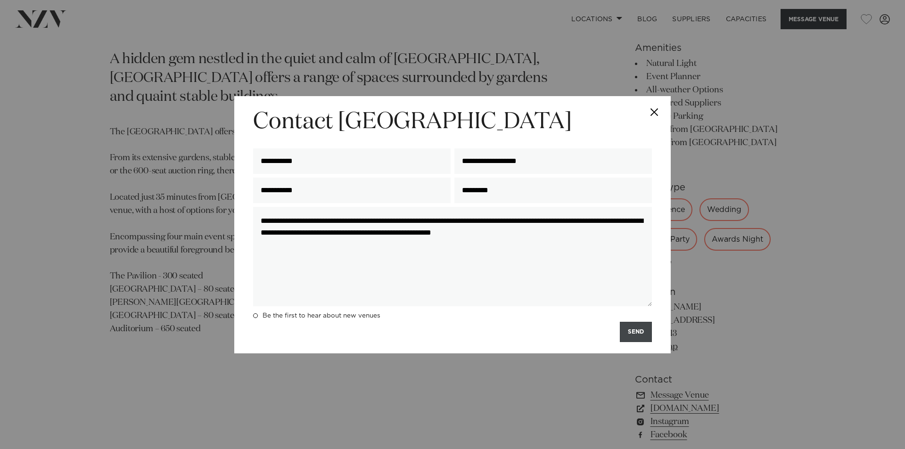
type textarea "**********"
click at [635, 329] on button "SEND" at bounding box center [636, 332] width 32 height 20
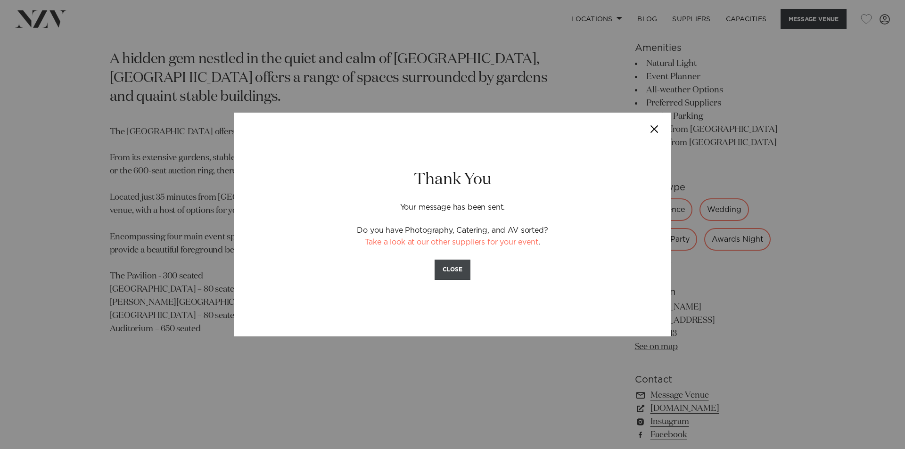
click at [454, 272] on button "CLOSE" at bounding box center [452, 270] width 36 height 20
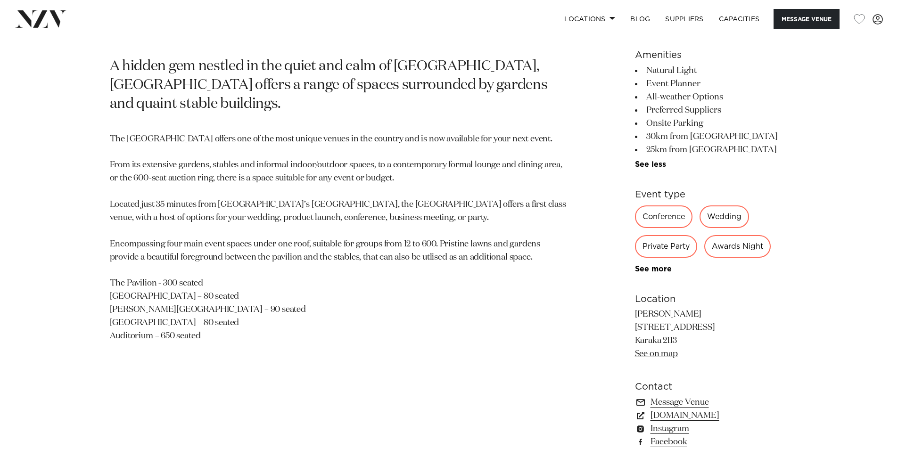
scroll to position [518, 0]
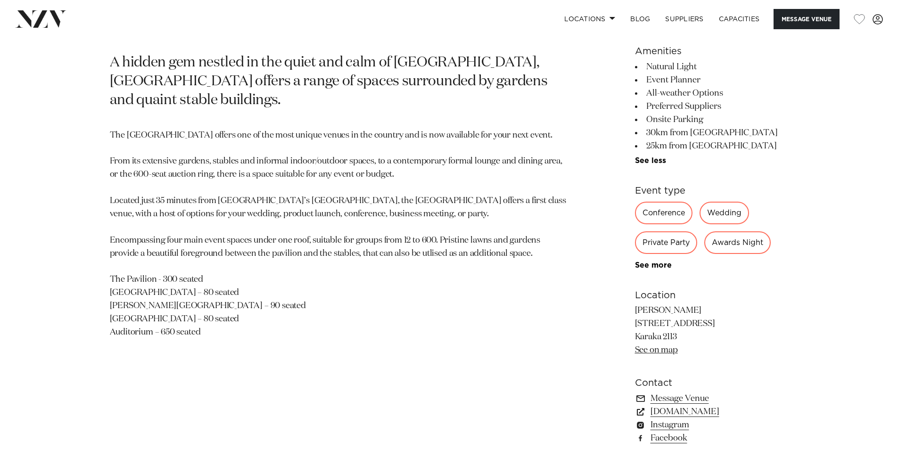
click at [658, 348] on link "See on map" at bounding box center [656, 350] width 43 height 8
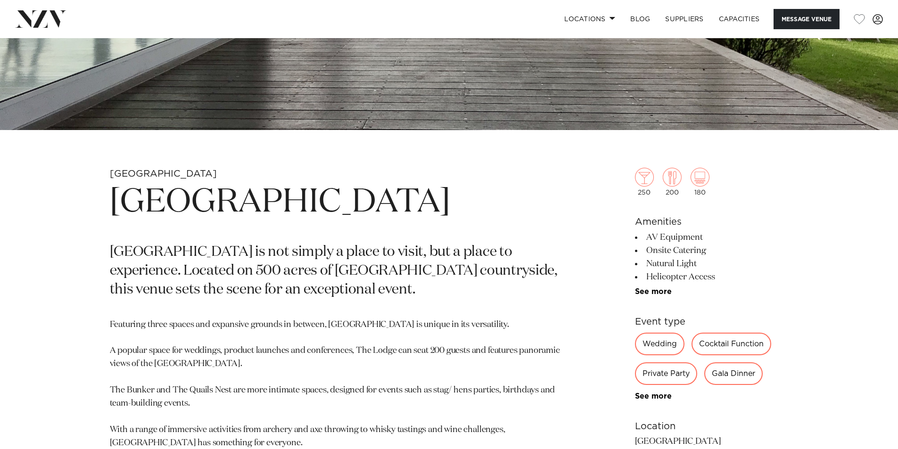
scroll to position [330, 0]
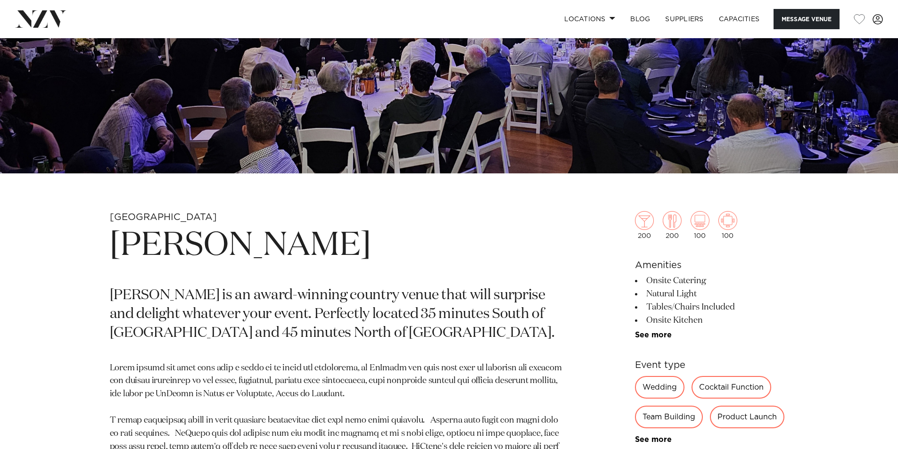
scroll to position [330, 0]
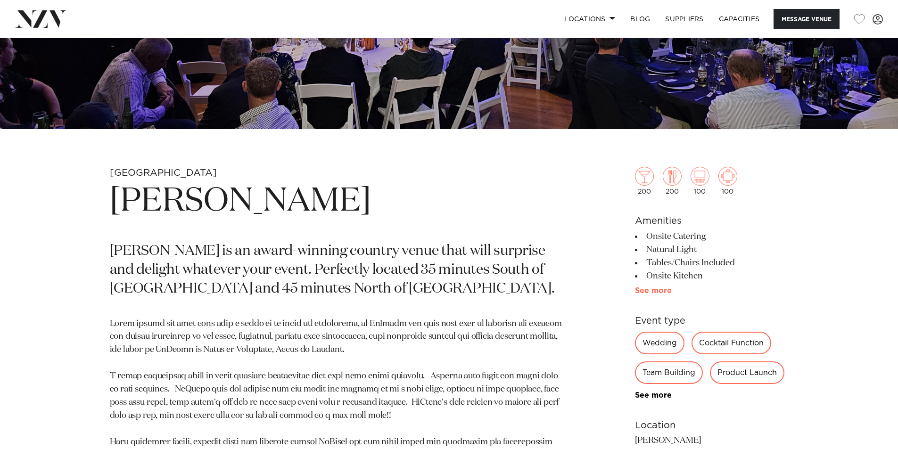
click at [642, 291] on link "See more" at bounding box center [671, 291] width 73 height 8
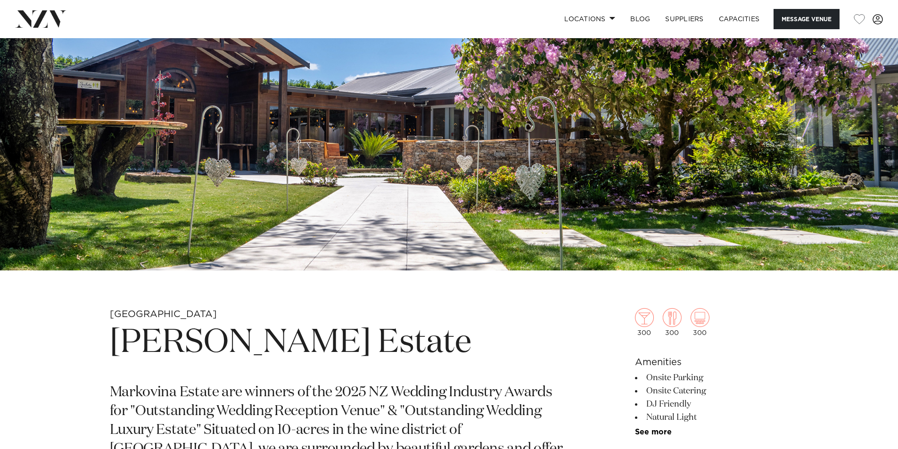
scroll to position [236, 0]
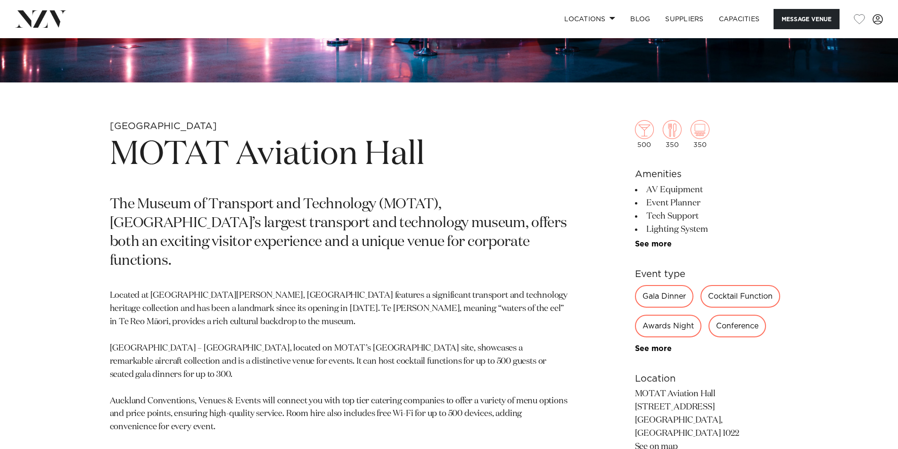
scroll to position [377, 0]
click at [643, 245] on link "See more" at bounding box center [671, 244] width 73 height 8
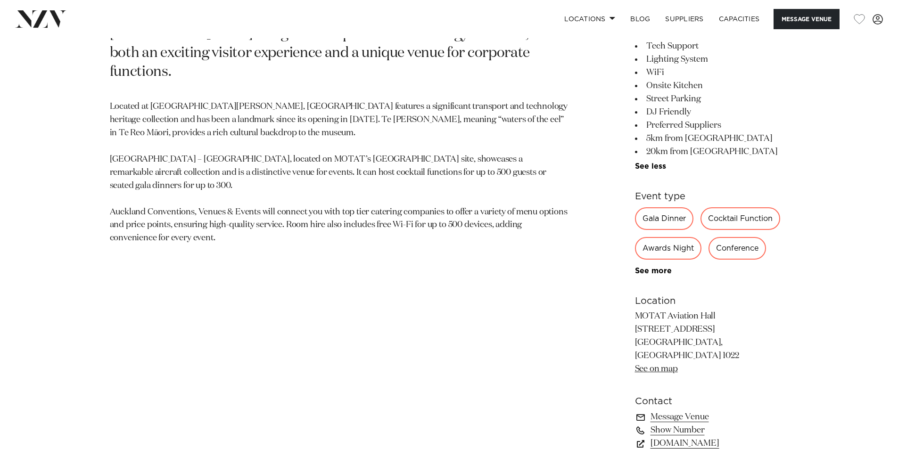
scroll to position [612, 0]
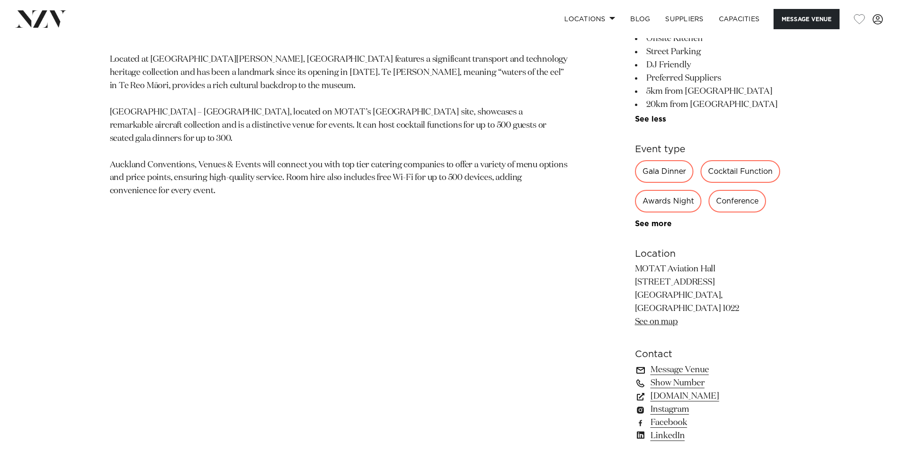
click at [661, 363] on link "Message Venue" at bounding box center [712, 369] width 154 height 13
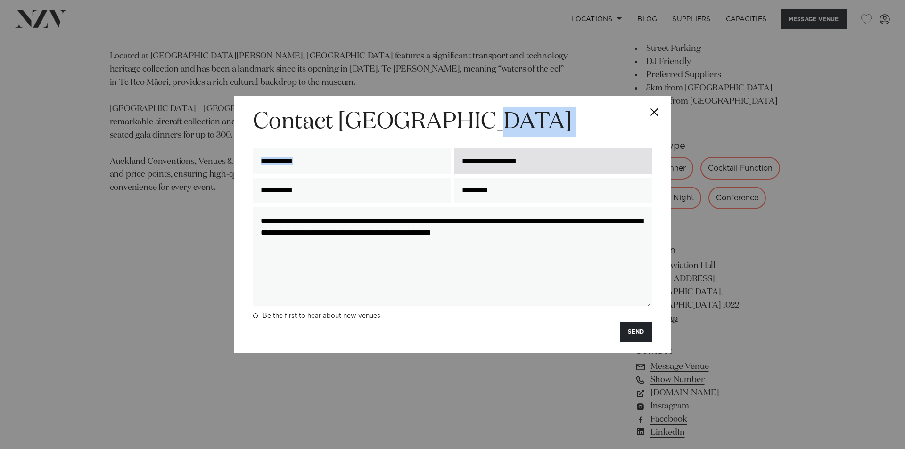
drag, startPoint x: 485, startPoint y: 101, endPoint x: 498, endPoint y: 158, distance: 58.5
click at [514, 165] on div "**********" at bounding box center [452, 224] width 436 height 257
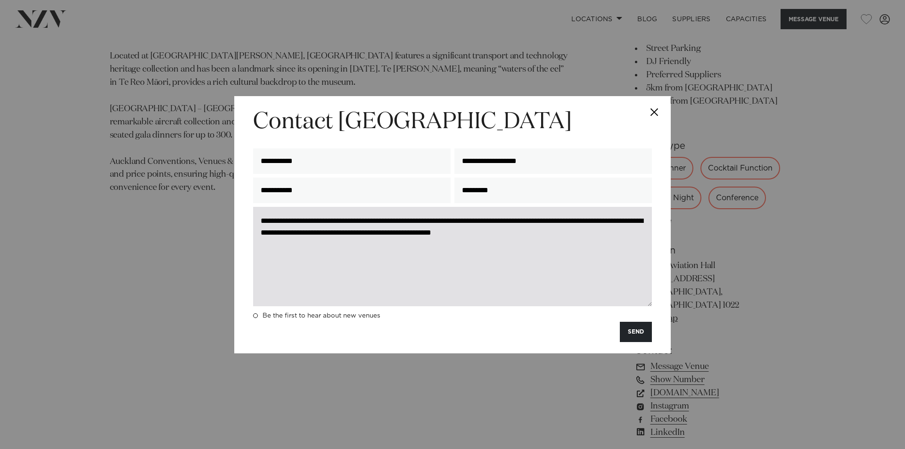
click at [612, 233] on textarea "**********" at bounding box center [452, 256] width 399 height 99
drag, startPoint x: 613, startPoint y: 232, endPoint x: 550, endPoint y: 237, distance: 63.3
click at [550, 237] on textarea "**********" at bounding box center [452, 256] width 399 height 99
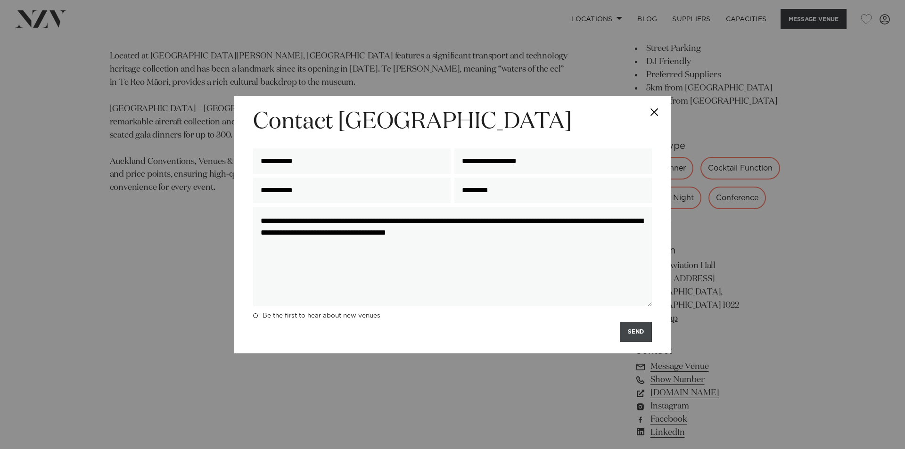
type textarea "**********"
click at [627, 334] on button "SEND" at bounding box center [636, 332] width 32 height 20
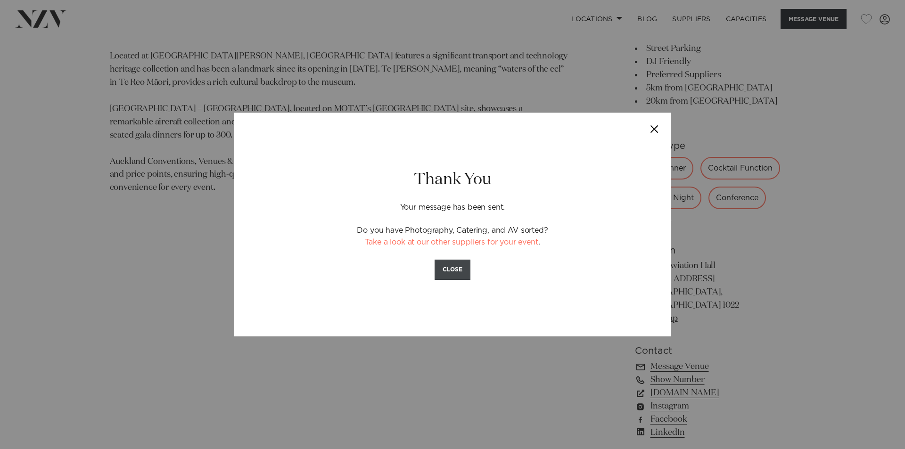
click at [454, 267] on button "CLOSE" at bounding box center [452, 270] width 36 height 20
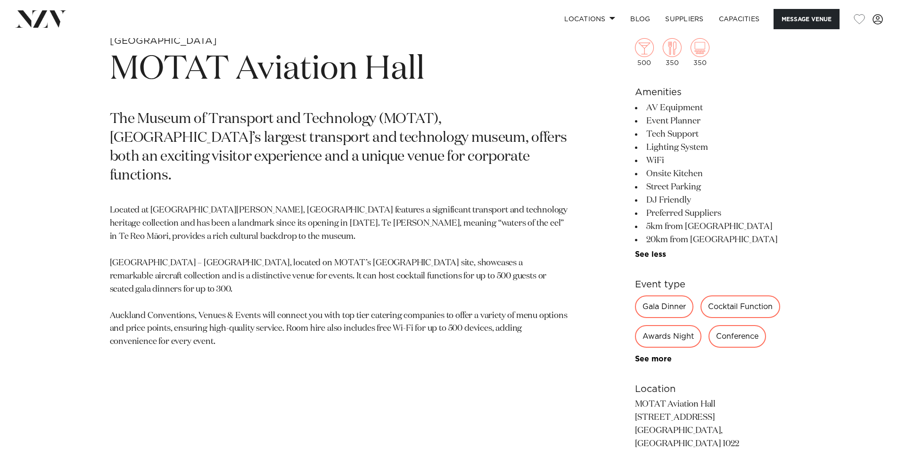
scroll to position [569, 0]
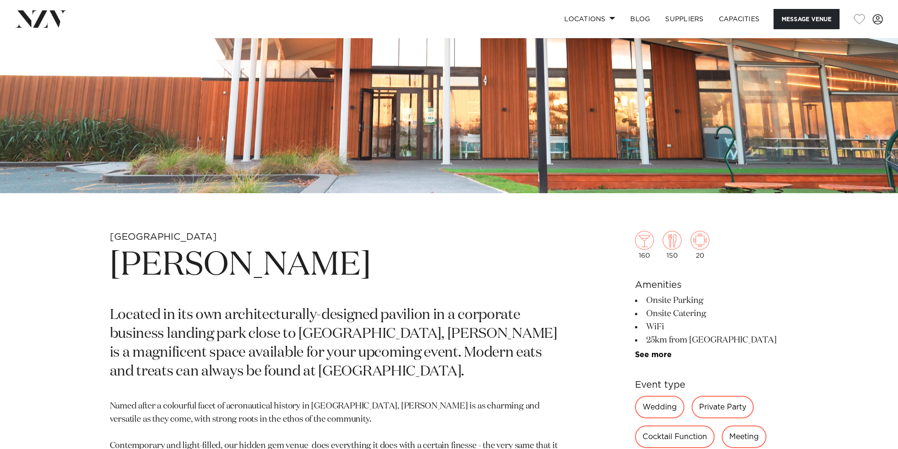
scroll to position [283, 0]
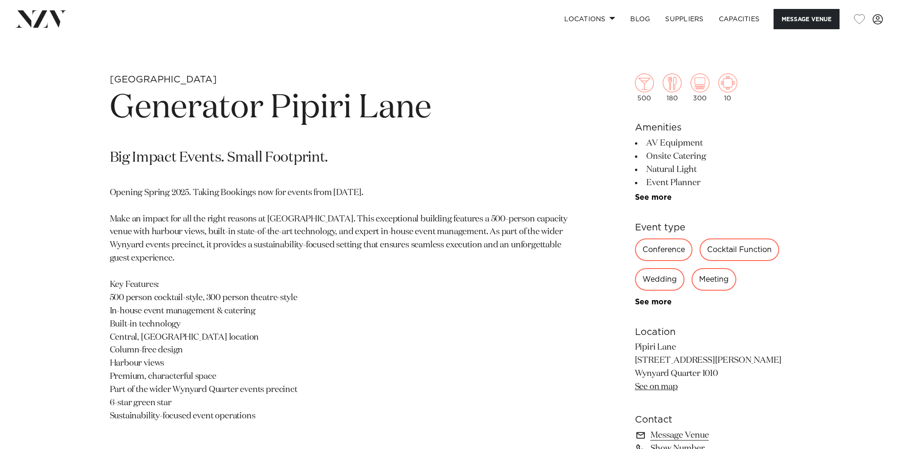
scroll to position [424, 0]
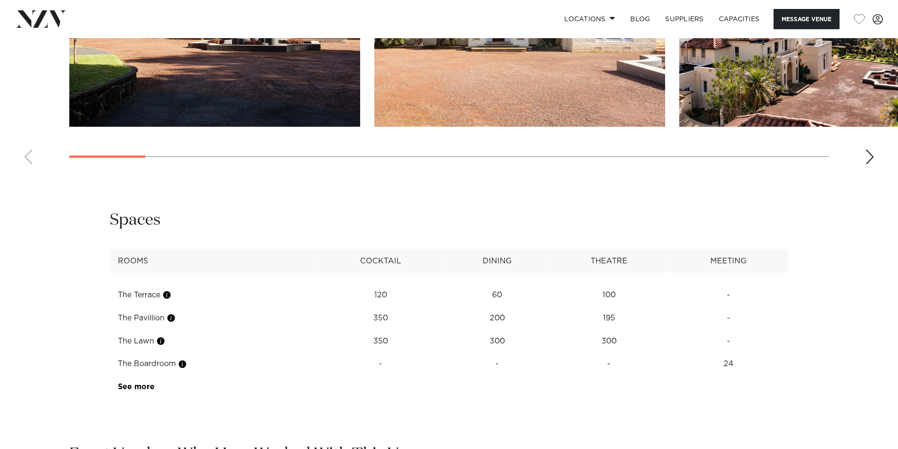
scroll to position [1131, 0]
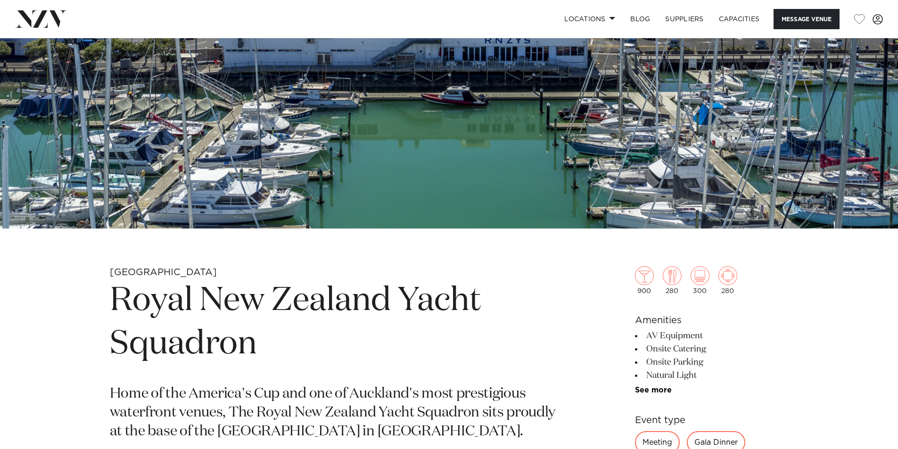
scroll to position [236, 0]
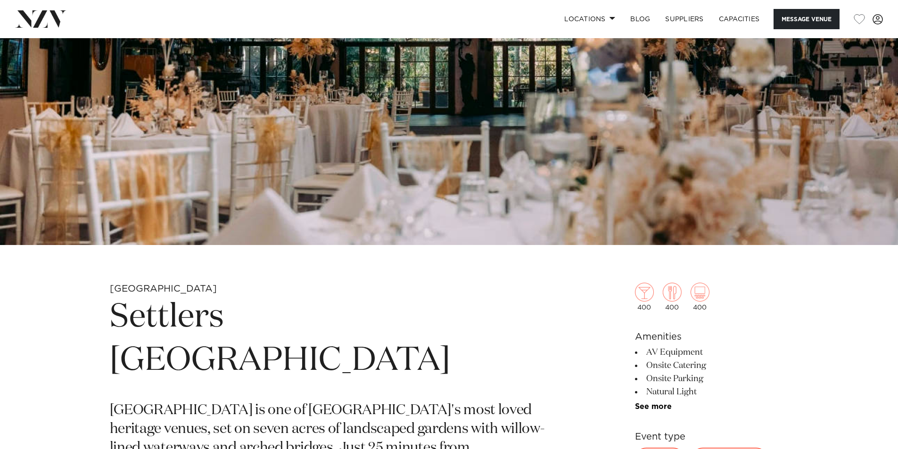
scroll to position [236, 0]
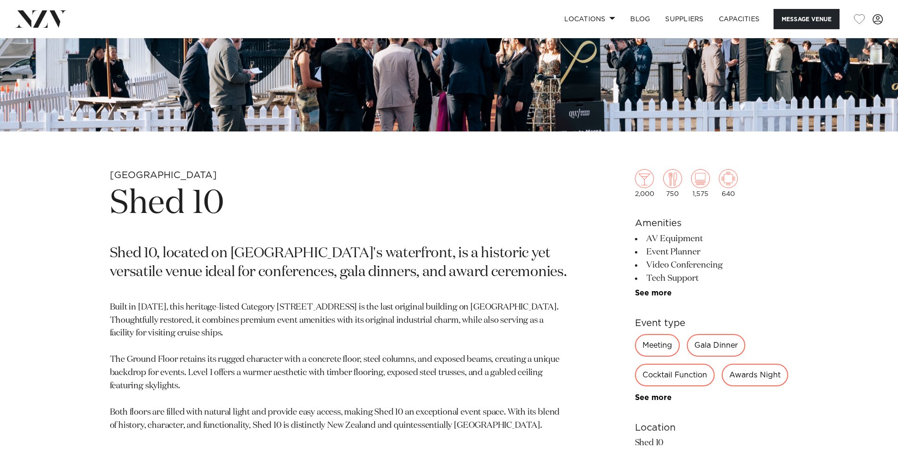
scroll to position [330, 0]
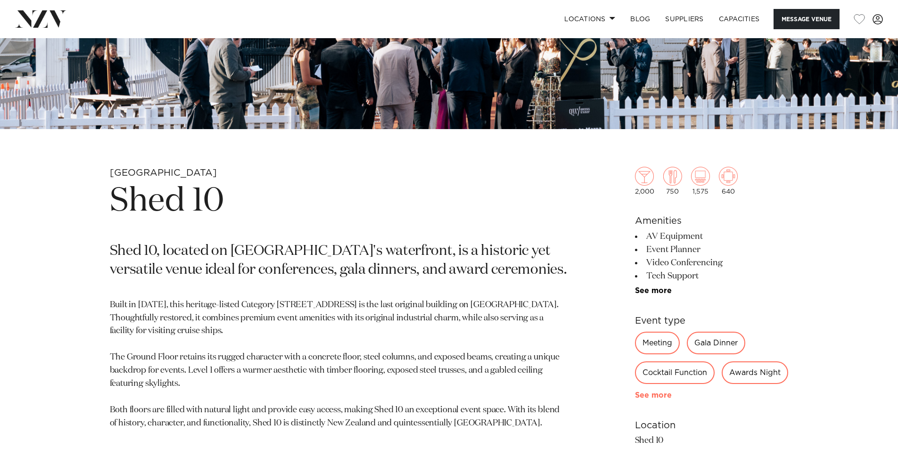
drag, startPoint x: 647, startPoint y: 425, endPoint x: 631, endPoint y: 425, distance: 16.5
click at [647, 399] on link "See more" at bounding box center [671, 396] width 73 height 8
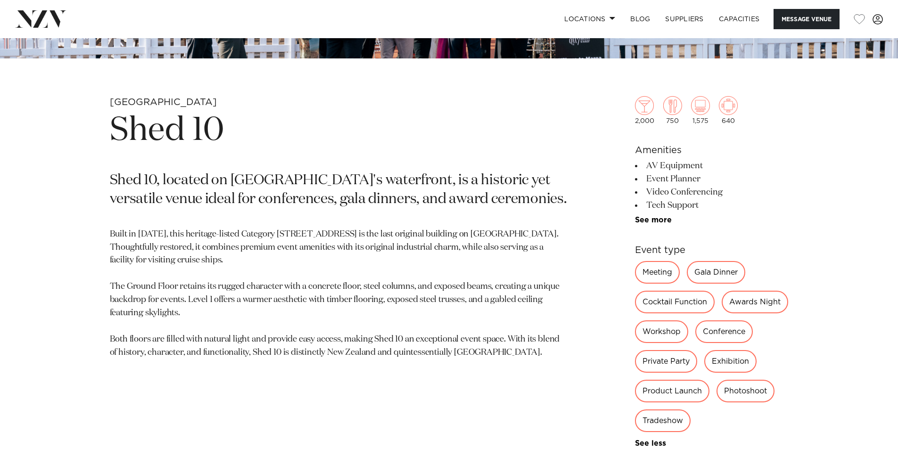
scroll to position [424, 0]
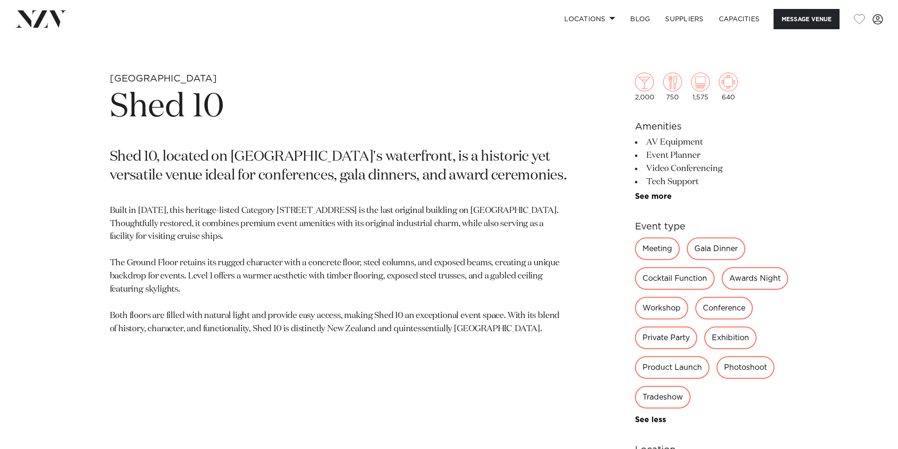
drag, startPoint x: 11, startPoint y: 0, endPoint x: 642, endPoint y: 197, distance: 661.0
click at [642, 197] on link "See more" at bounding box center [671, 197] width 73 height 8
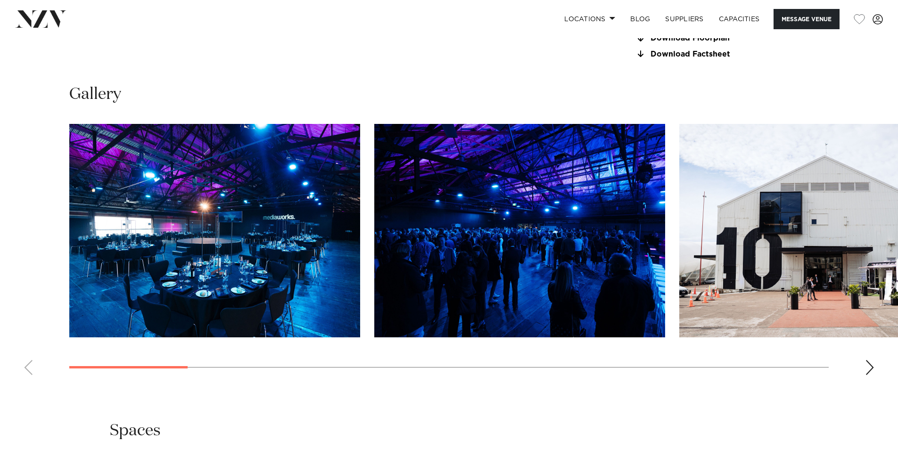
scroll to position [1225, 0]
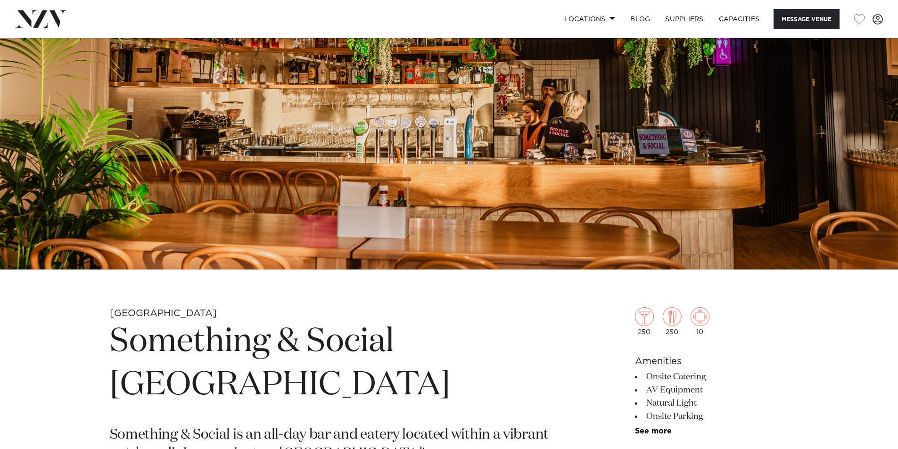
scroll to position [330, 0]
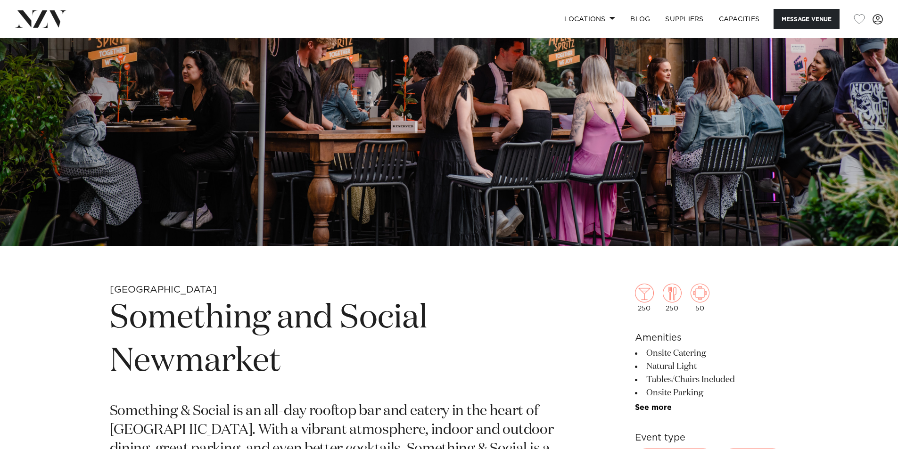
scroll to position [236, 0]
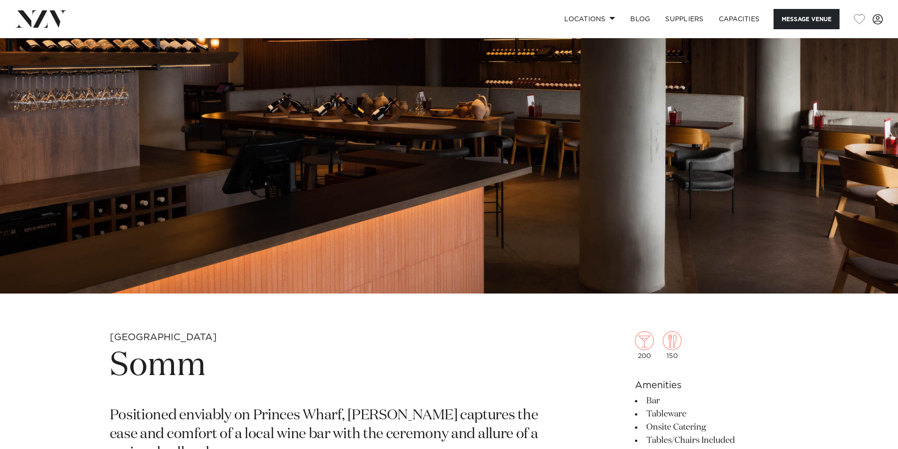
scroll to position [236, 0]
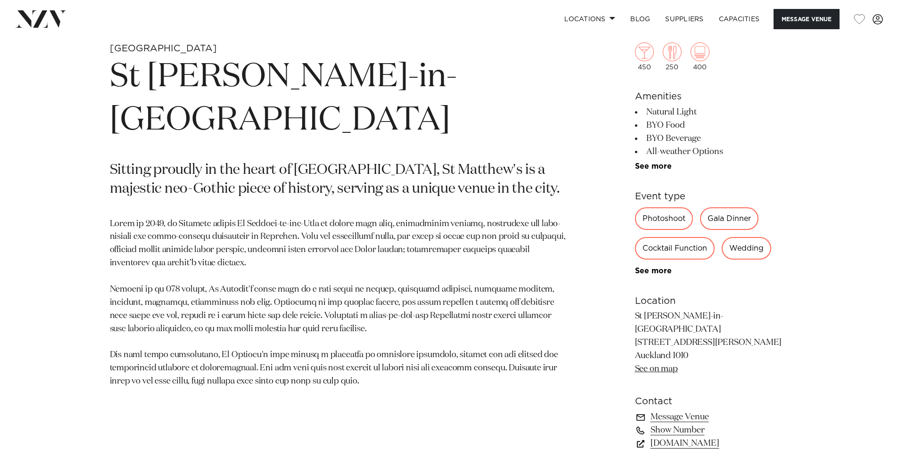
scroll to position [471, 0]
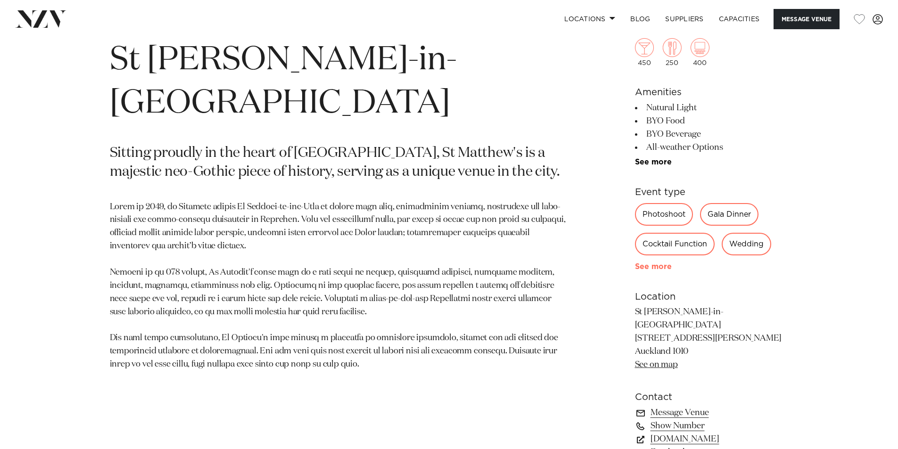
click at [640, 267] on link "See more" at bounding box center [671, 267] width 73 height 8
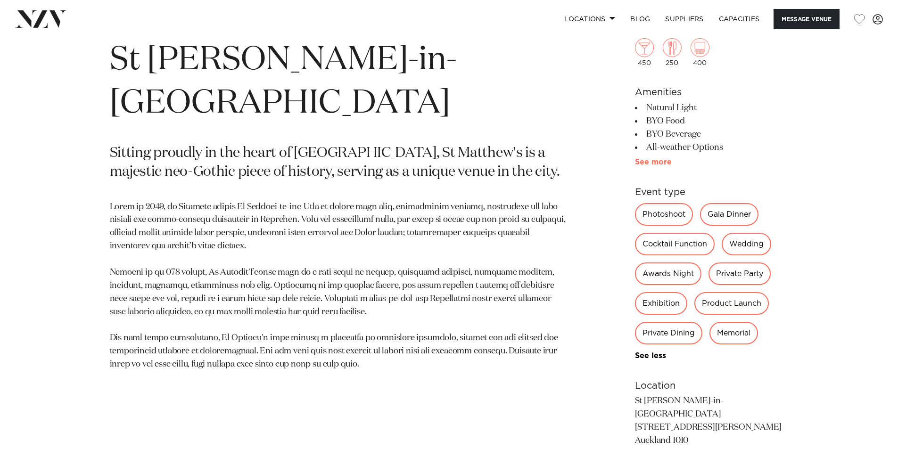
click at [650, 164] on link "See more" at bounding box center [671, 162] width 73 height 8
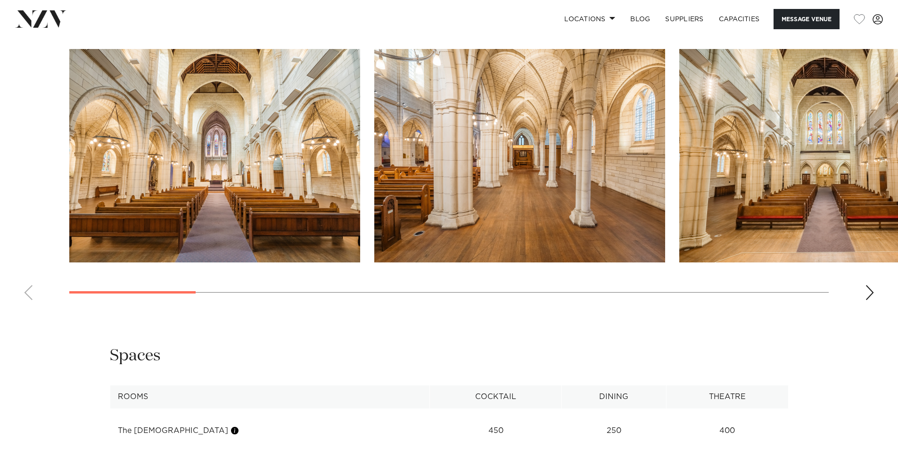
scroll to position [1131, 0]
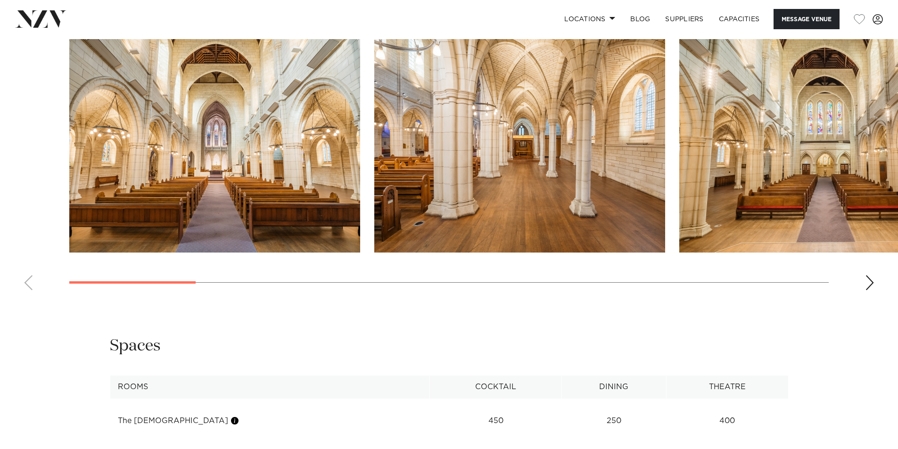
click at [862, 268] on swiper-container at bounding box center [449, 168] width 898 height 259
click at [466, 163] on img "2 / 15" at bounding box center [519, 145] width 291 height 213
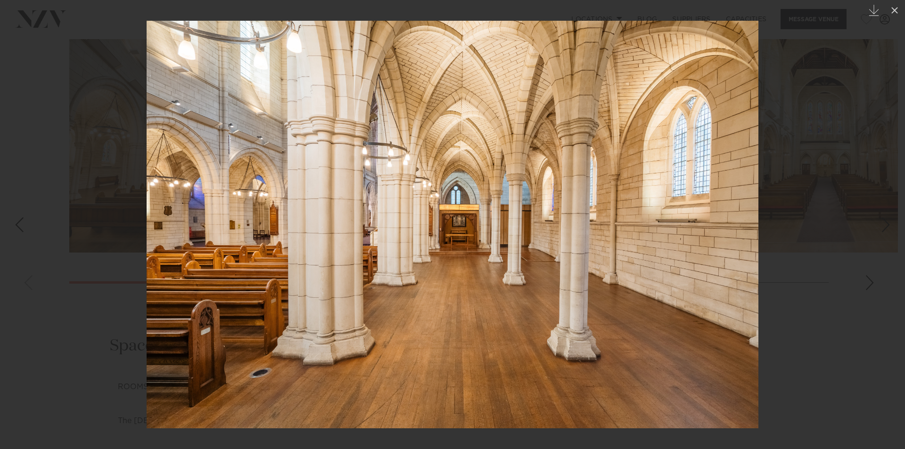
click at [869, 265] on div at bounding box center [452, 224] width 905 height 449
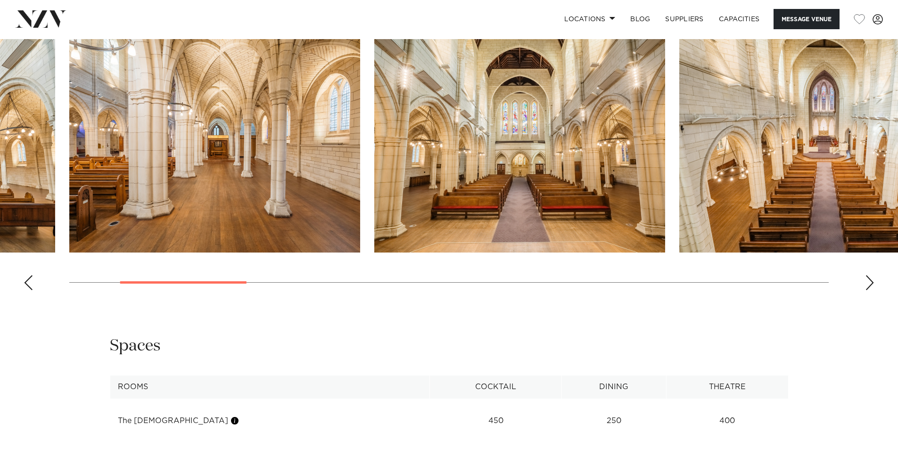
click at [869, 275] on div "Next slide" at bounding box center [869, 282] width 9 height 15
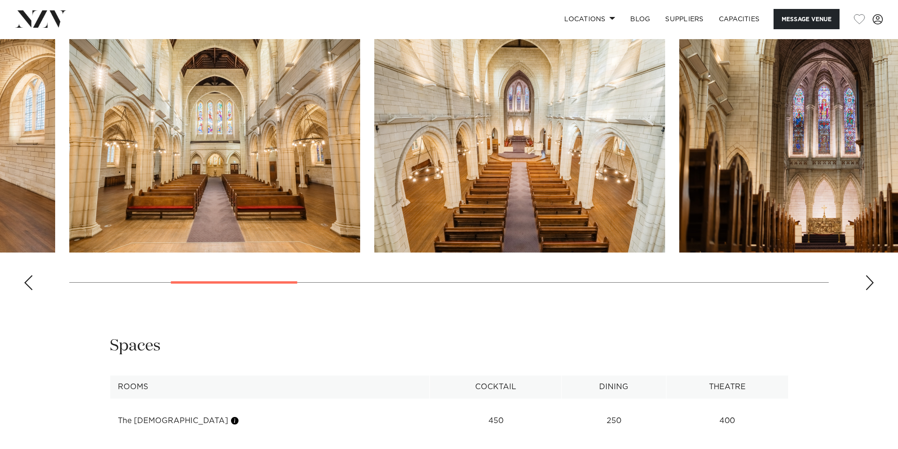
click at [869, 275] on div "Next slide" at bounding box center [869, 282] width 9 height 15
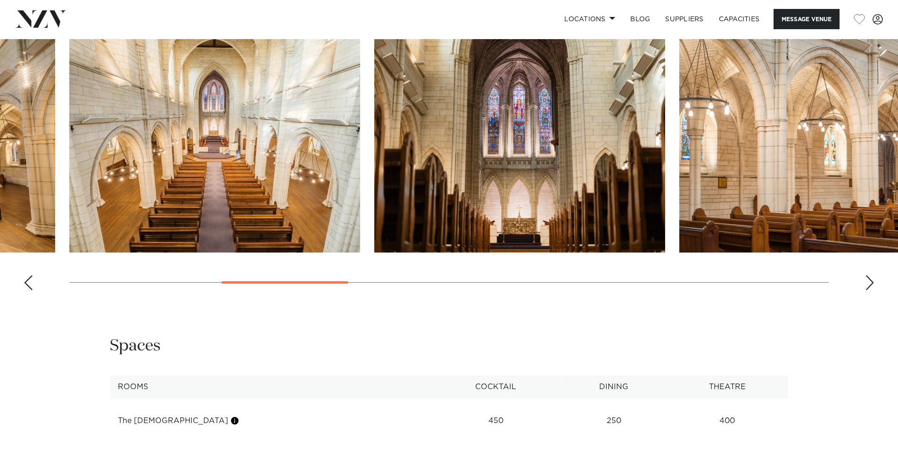
click at [869, 275] on div "Next slide" at bounding box center [869, 282] width 9 height 15
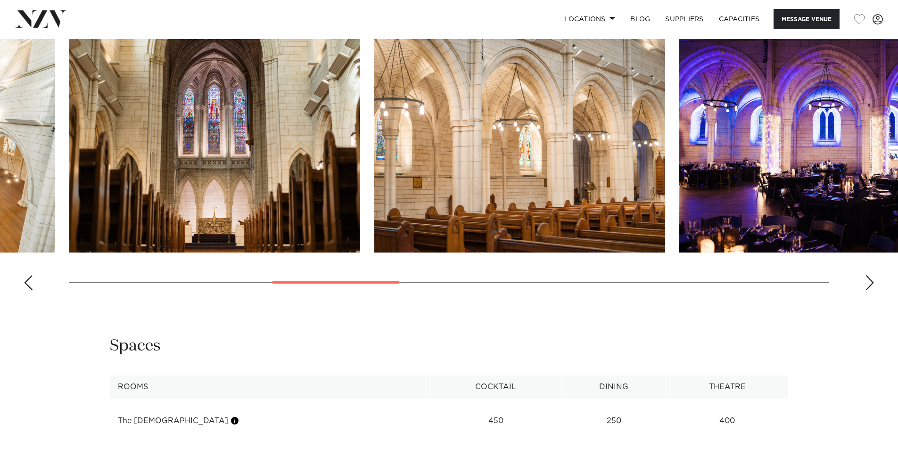
click at [869, 275] on div "Next slide" at bounding box center [869, 282] width 9 height 15
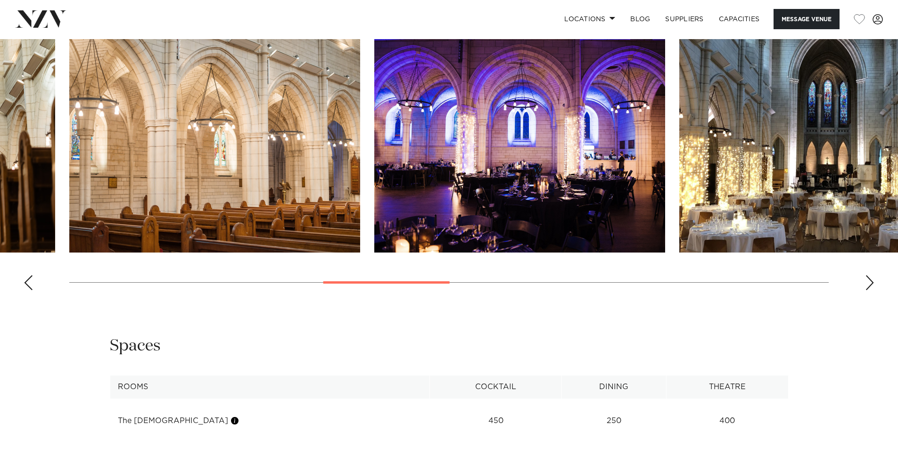
click at [869, 275] on div "Next slide" at bounding box center [869, 282] width 9 height 15
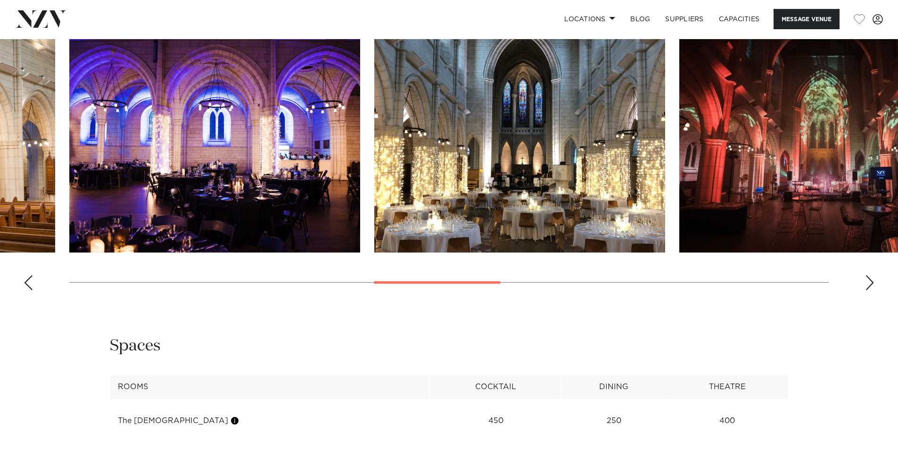
click at [869, 275] on div "Next slide" at bounding box center [869, 282] width 9 height 15
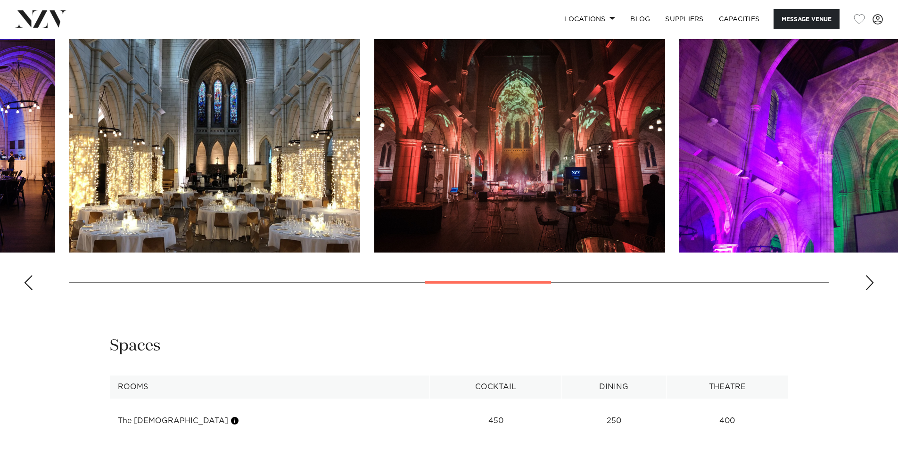
click at [869, 275] on div "Next slide" at bounding box center [869, 282] width 9 height 15
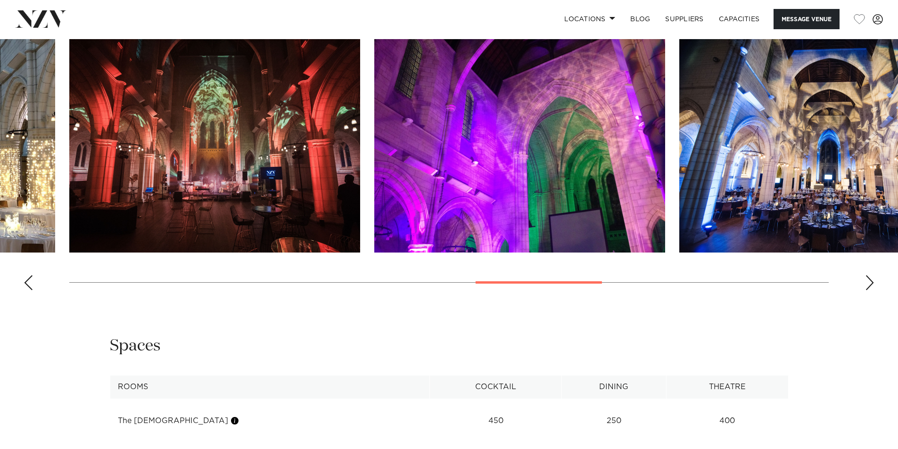
click at [869, 275] on div "Next slide" at bounding box center [869, 282] width 9 height 15
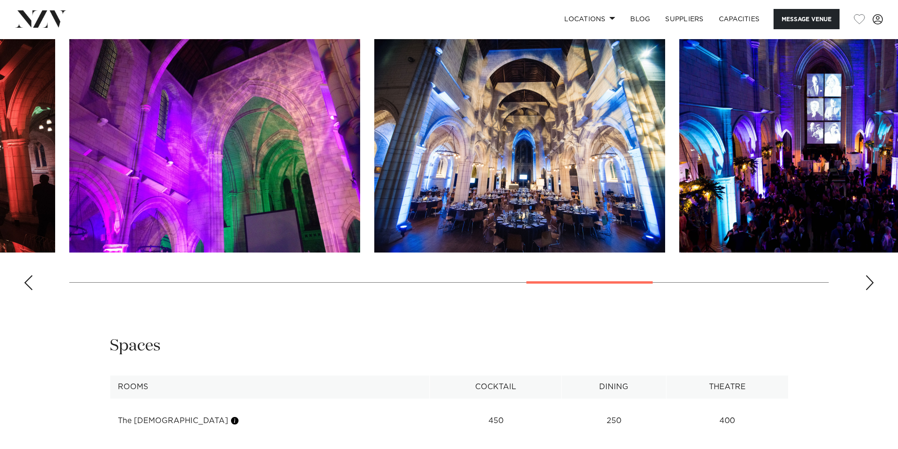
click at [869, 275] on div "Next slide" at bounding box center [869, 282] width 9 height 15
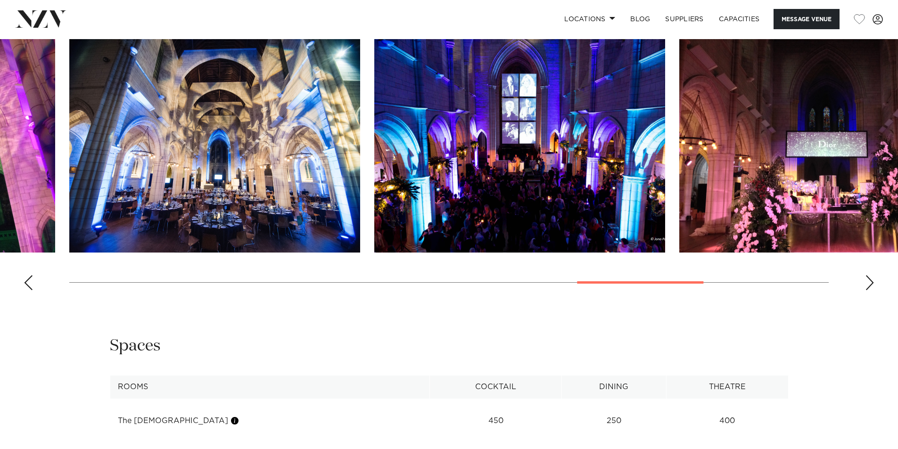
click at [869, 275] on div "Next slide" at bounding box center [869, 282] width 9 height 15
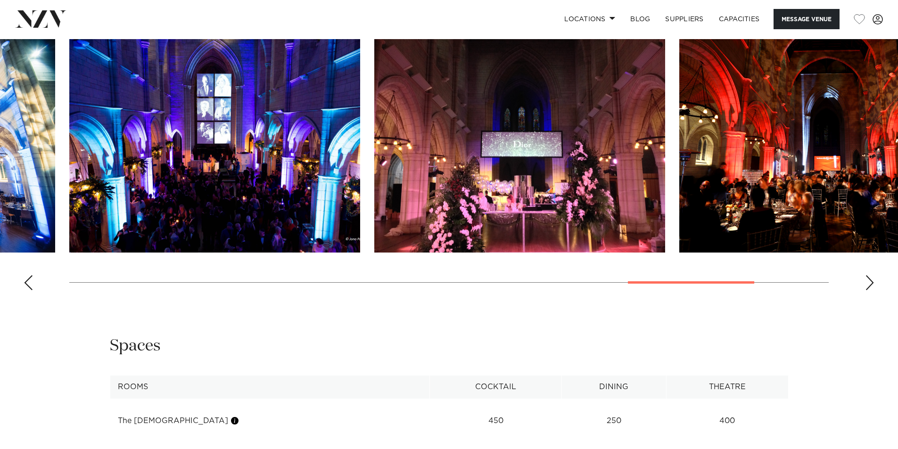
click at [869, 275] on div "Next slide" at bounding box center [869, 282] width 9 height 15
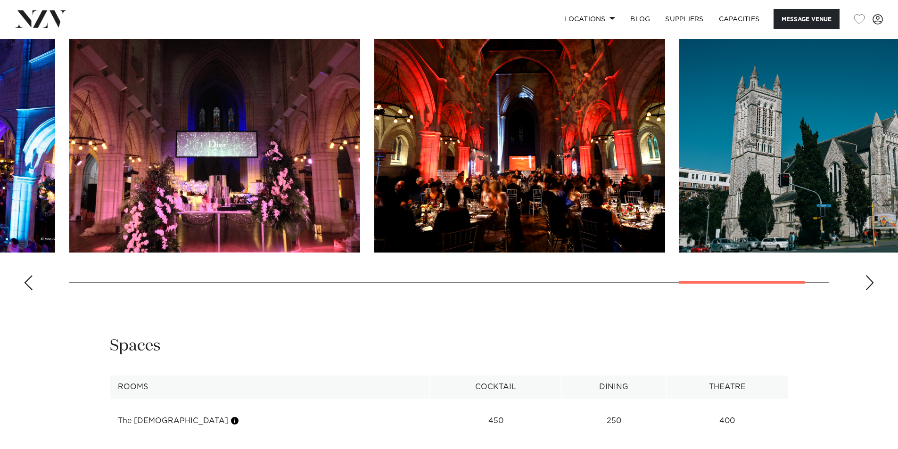
click at [869, 275] on div "Next slide" at bounding box center [869, 282] width 9 height 15
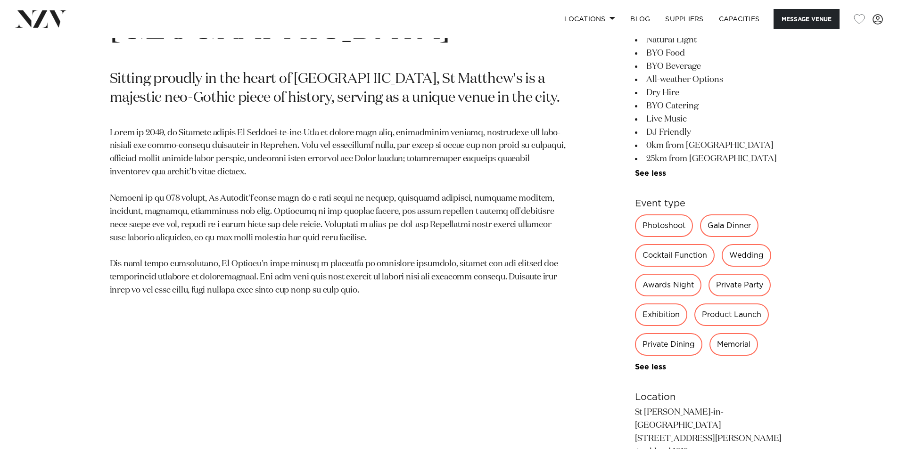
scroll to position [660, 0]
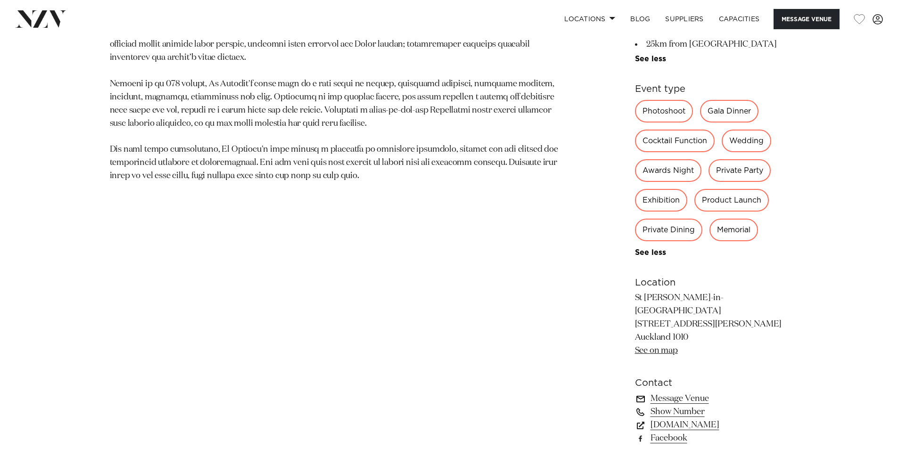
click at [685, 392] on link "Message Venue" at bounding box center [712, 398] width 154 height 13
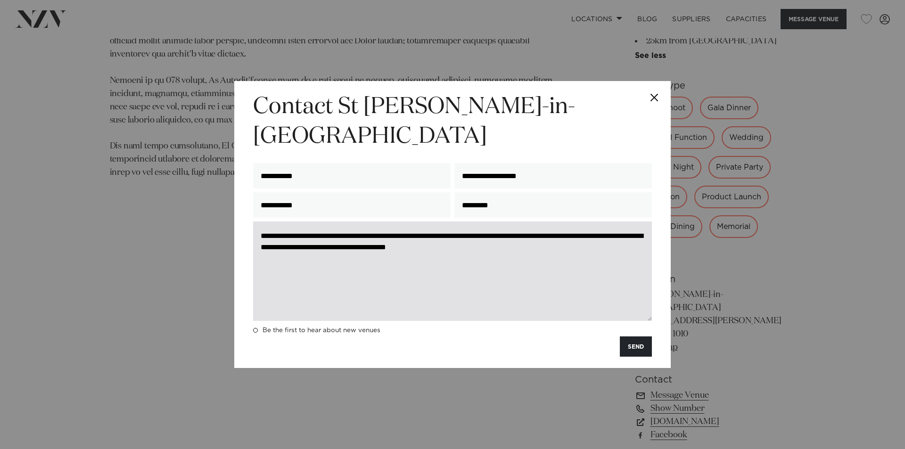
click at [559, 232] on textarea "**********" at bounding box center [452, 270] width 399 height 99
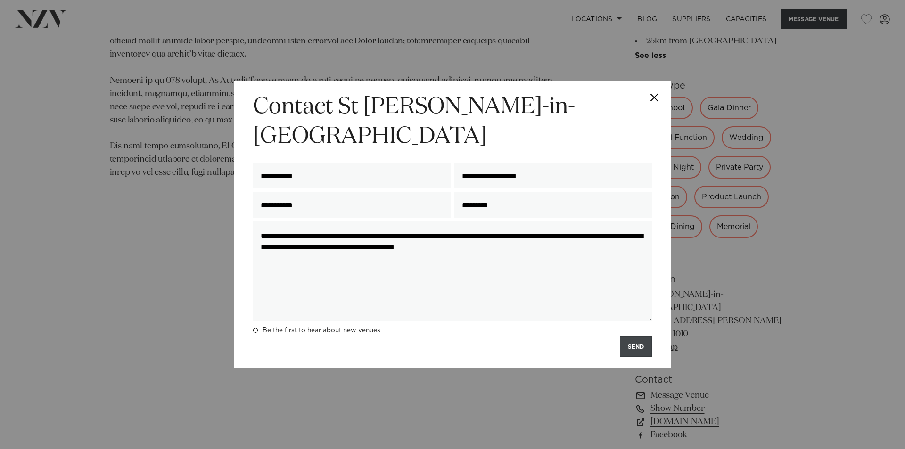
type textarea "**********"
click at [628, 336] on button "SEND" at bounding box center [636, 346] width 32 height 20
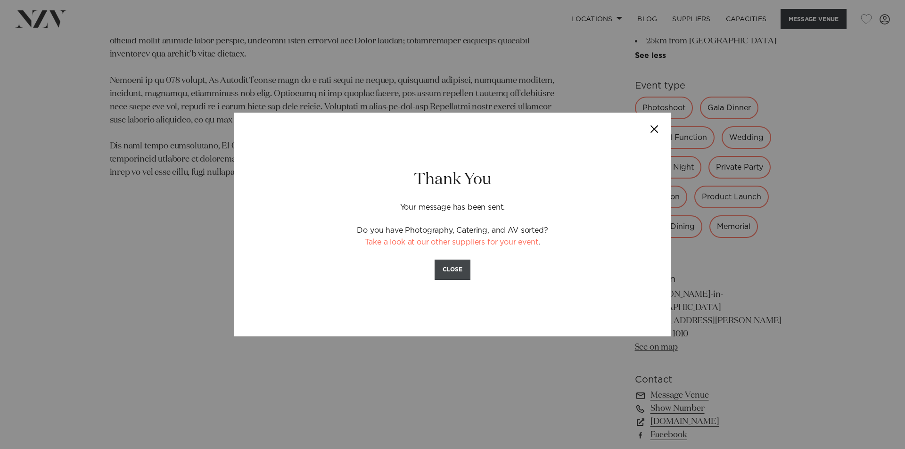
click at [459, 264] on button "CLOSE" at bounding box center [452, 270] width 36 height 20
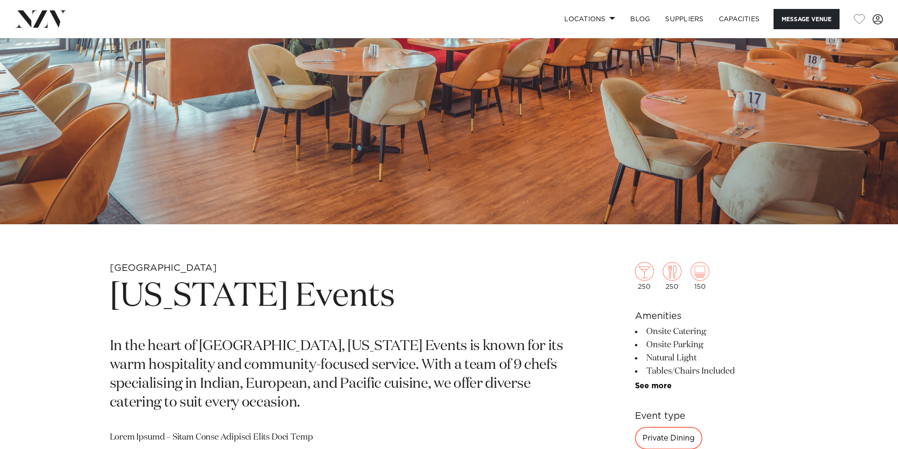
scroll to position [236, 0]
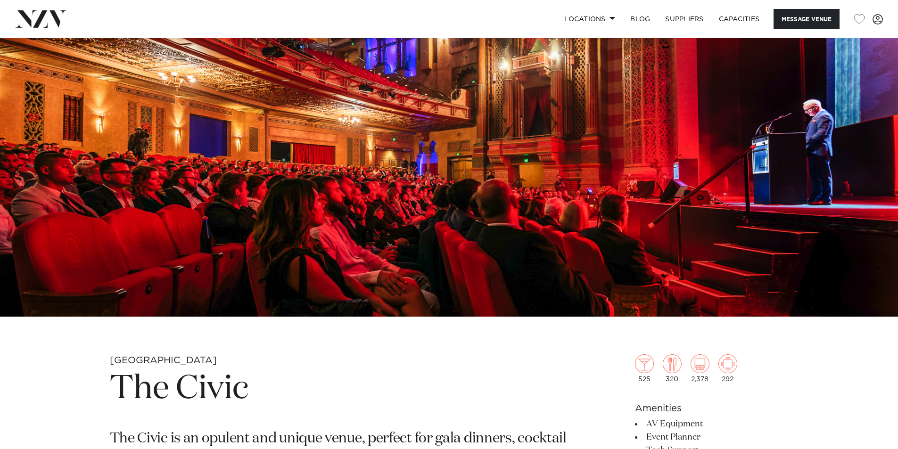
scroll to position [141, 0]
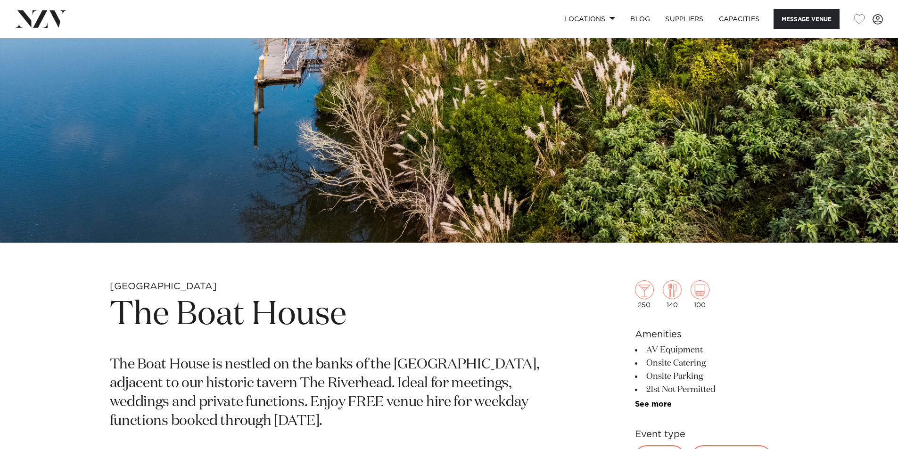
scroll to position [236, 0]
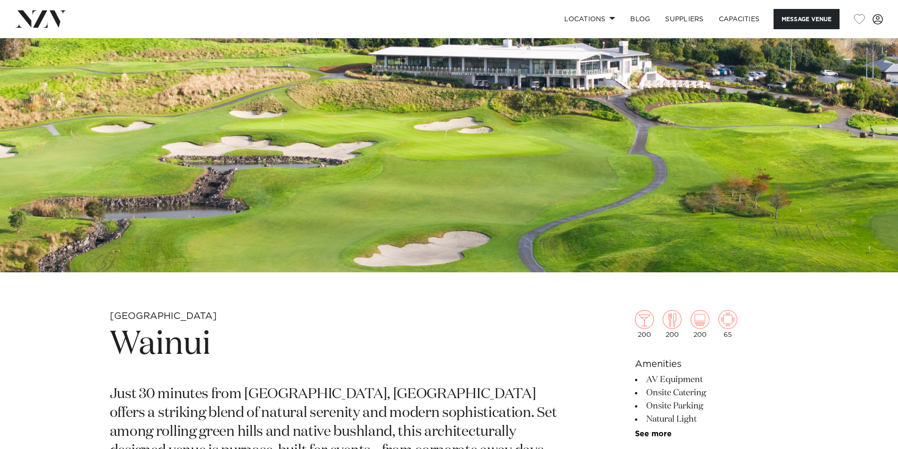
scroll to position [188, 0]
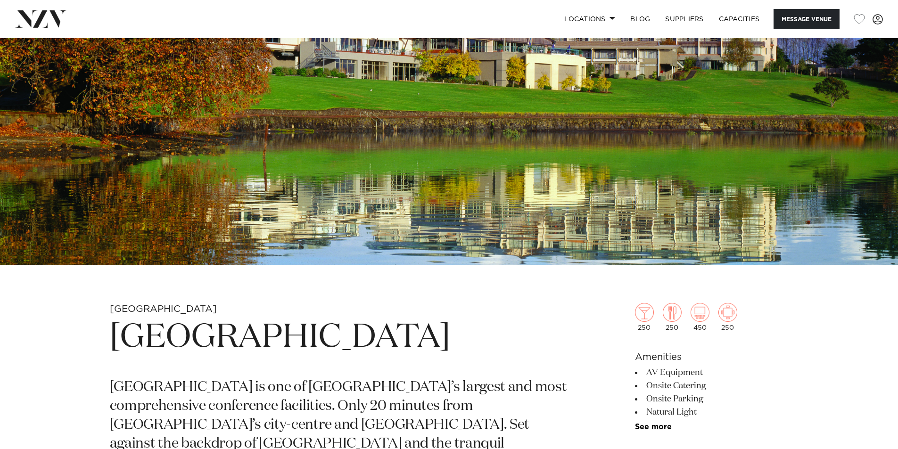
scroll to position [236, 0]
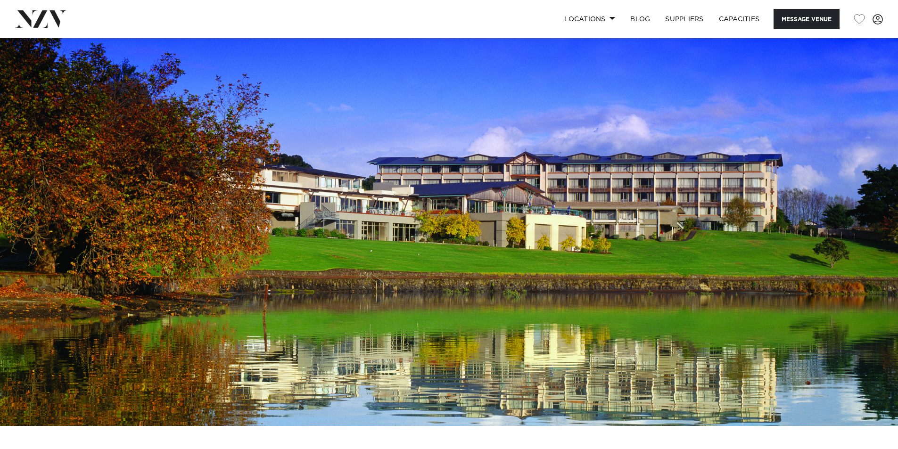
scroll to position [283, 0]
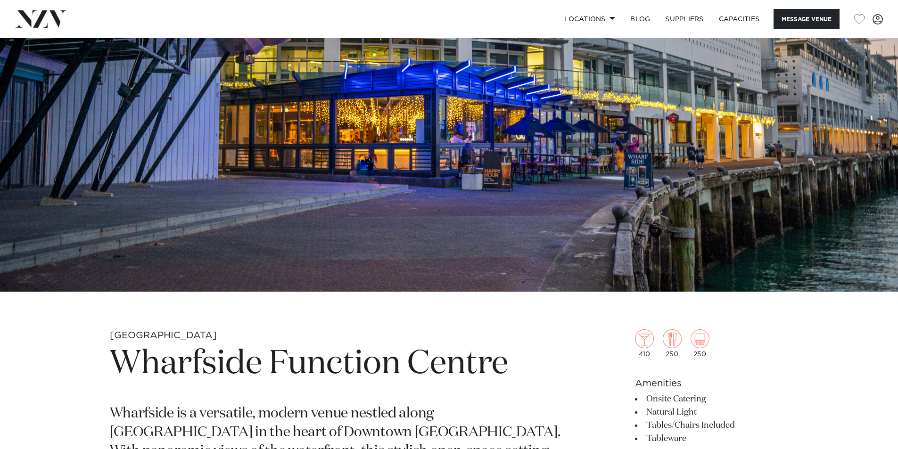
scroll to position [283, 0]
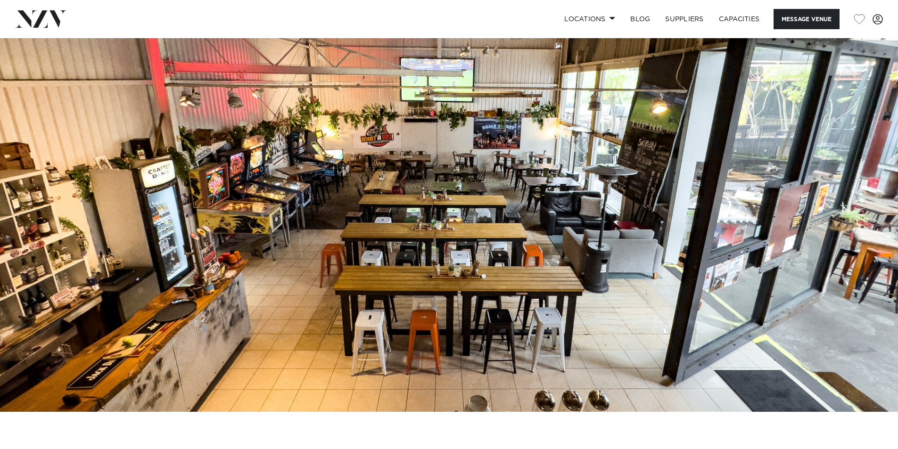
scroll to position [330, 0]
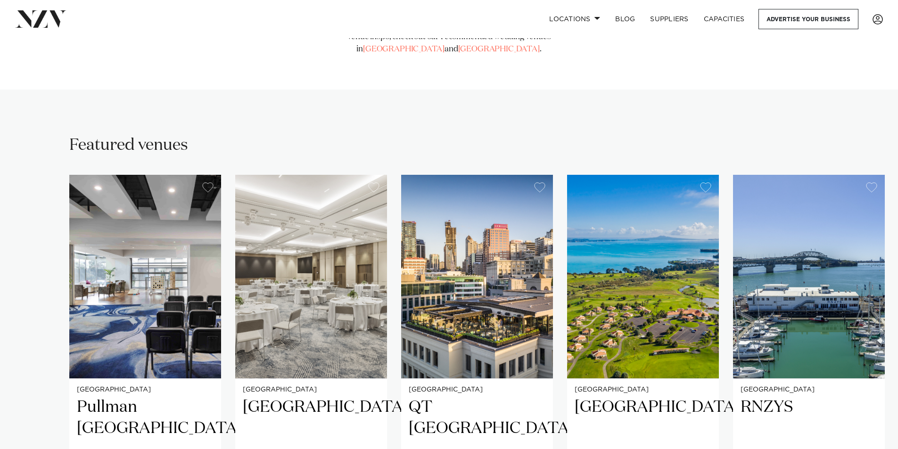
scroll to position [283, 0]
